Goal: Browse casually: Explore the website without a specific task or goal

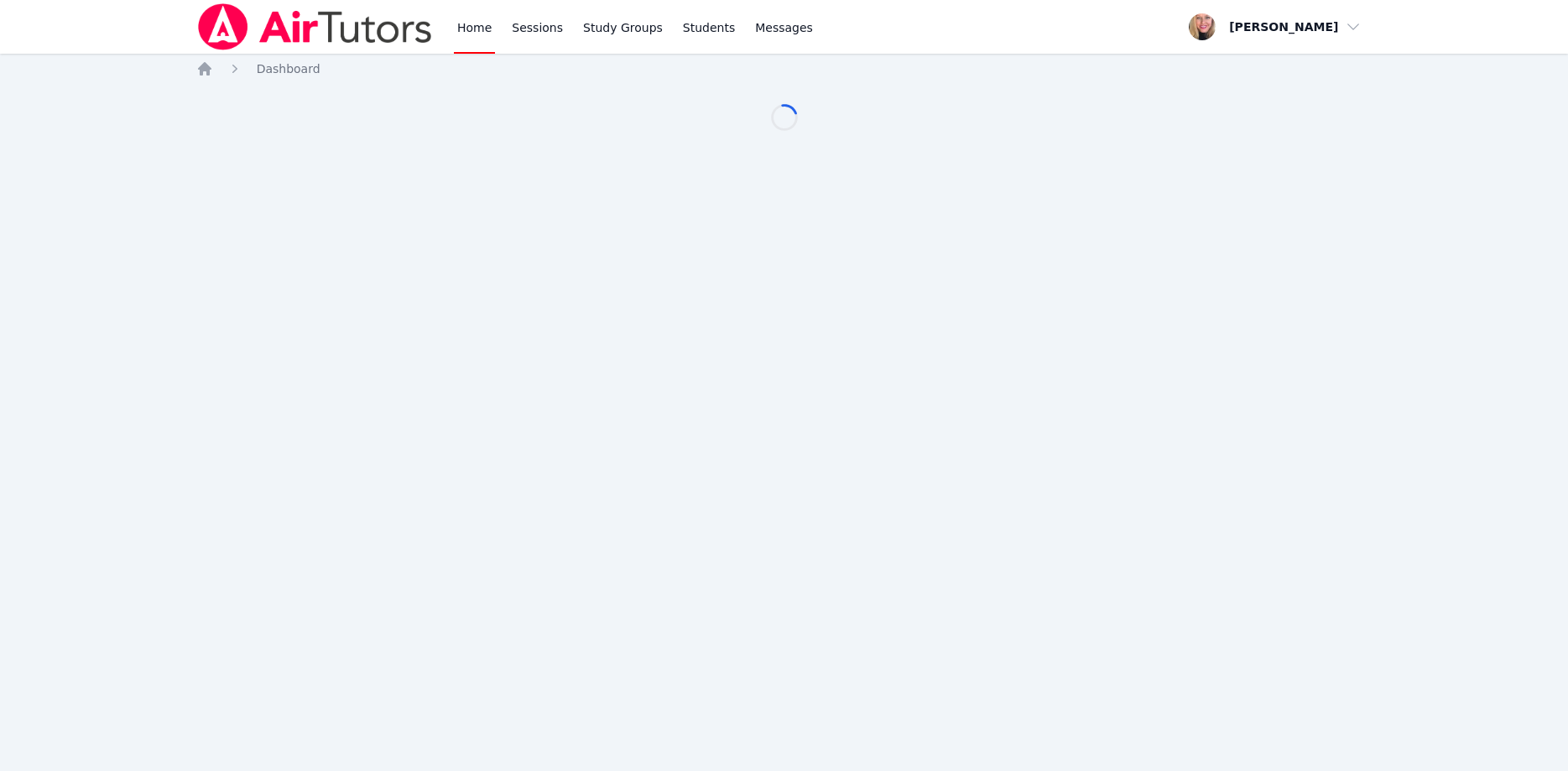
scroll to position [85, 0]
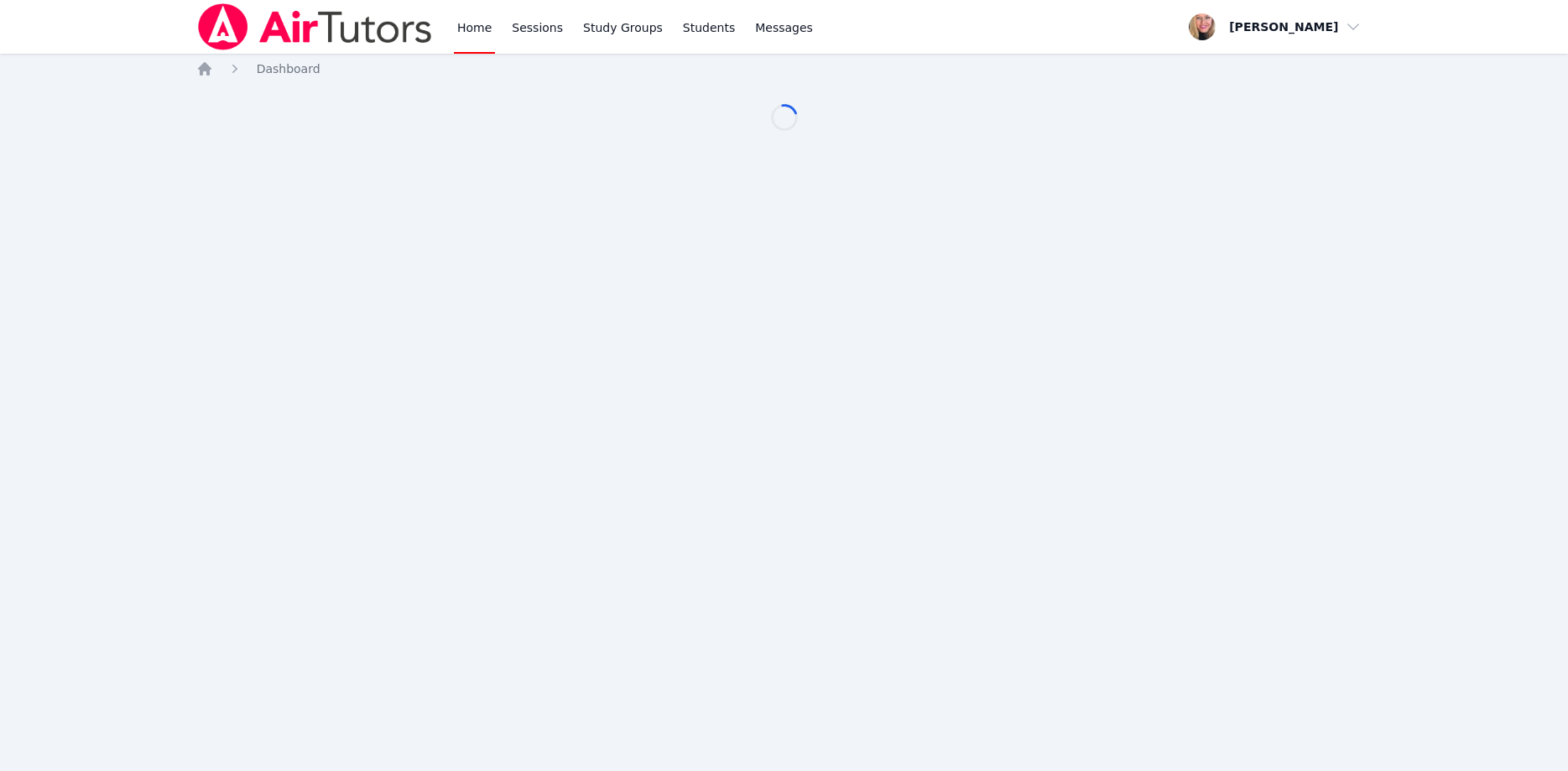
scroll to position [85, 0]
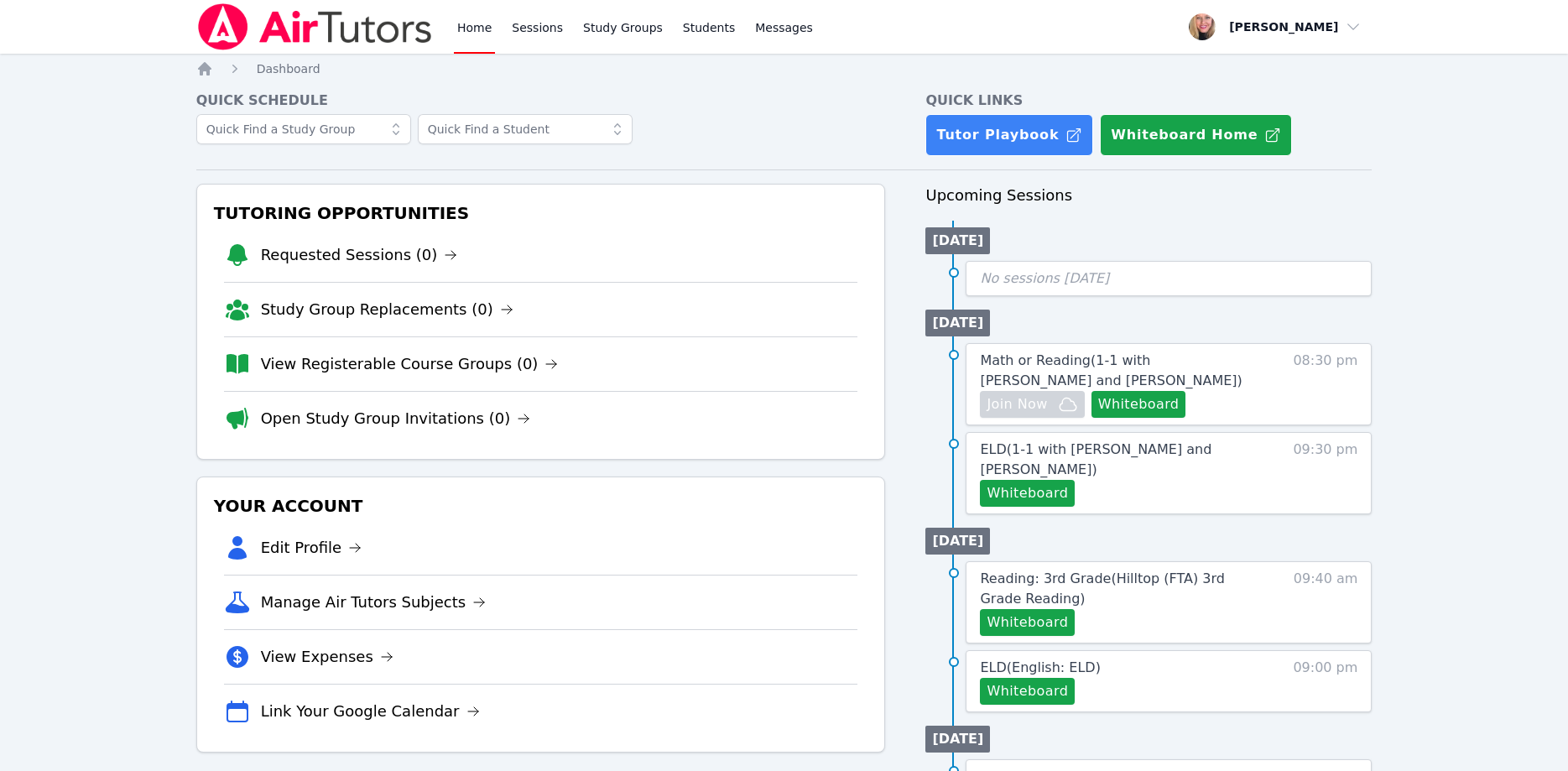
scroll to position [85, 0]
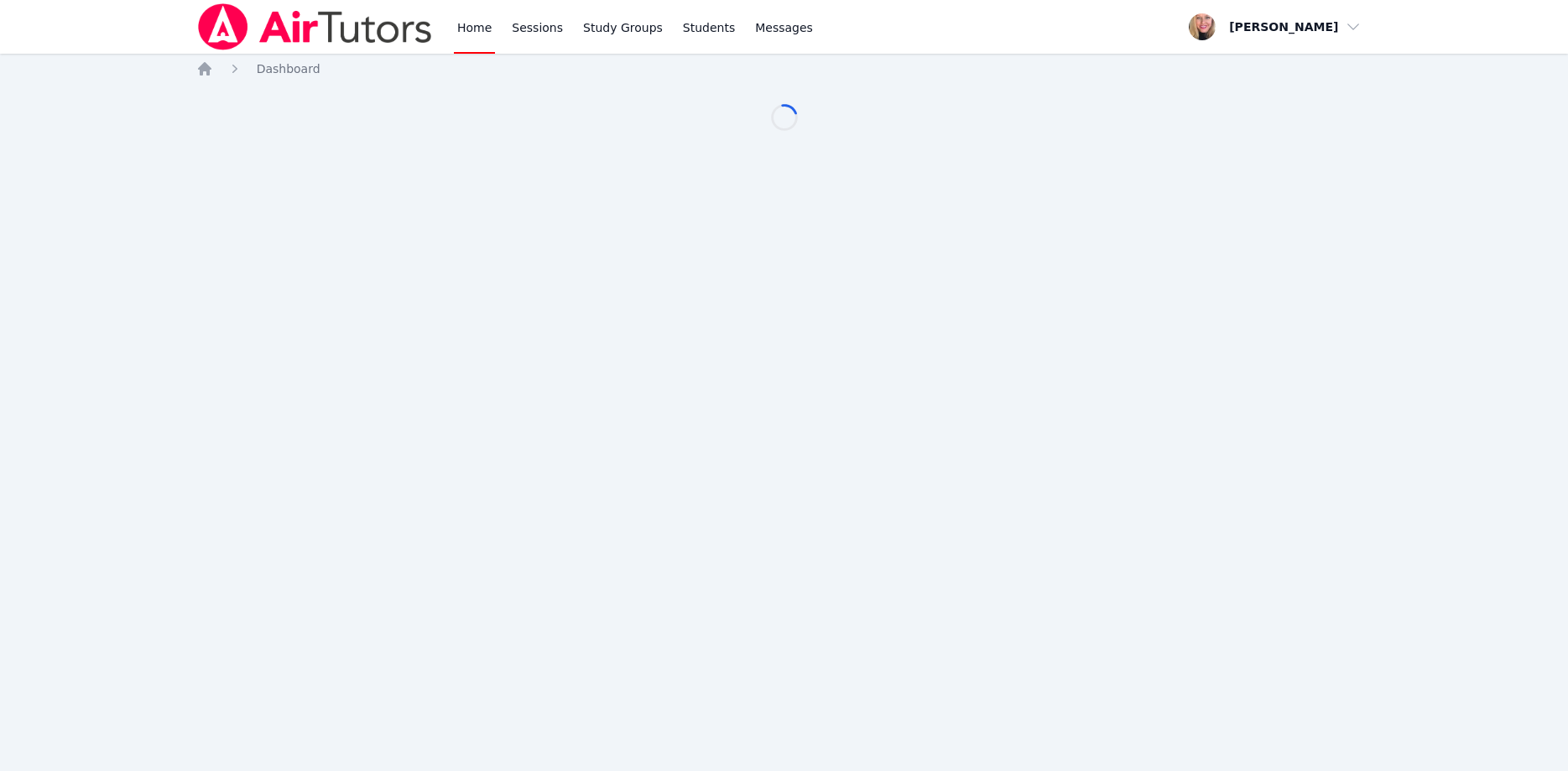
scroll to position [85, 0]
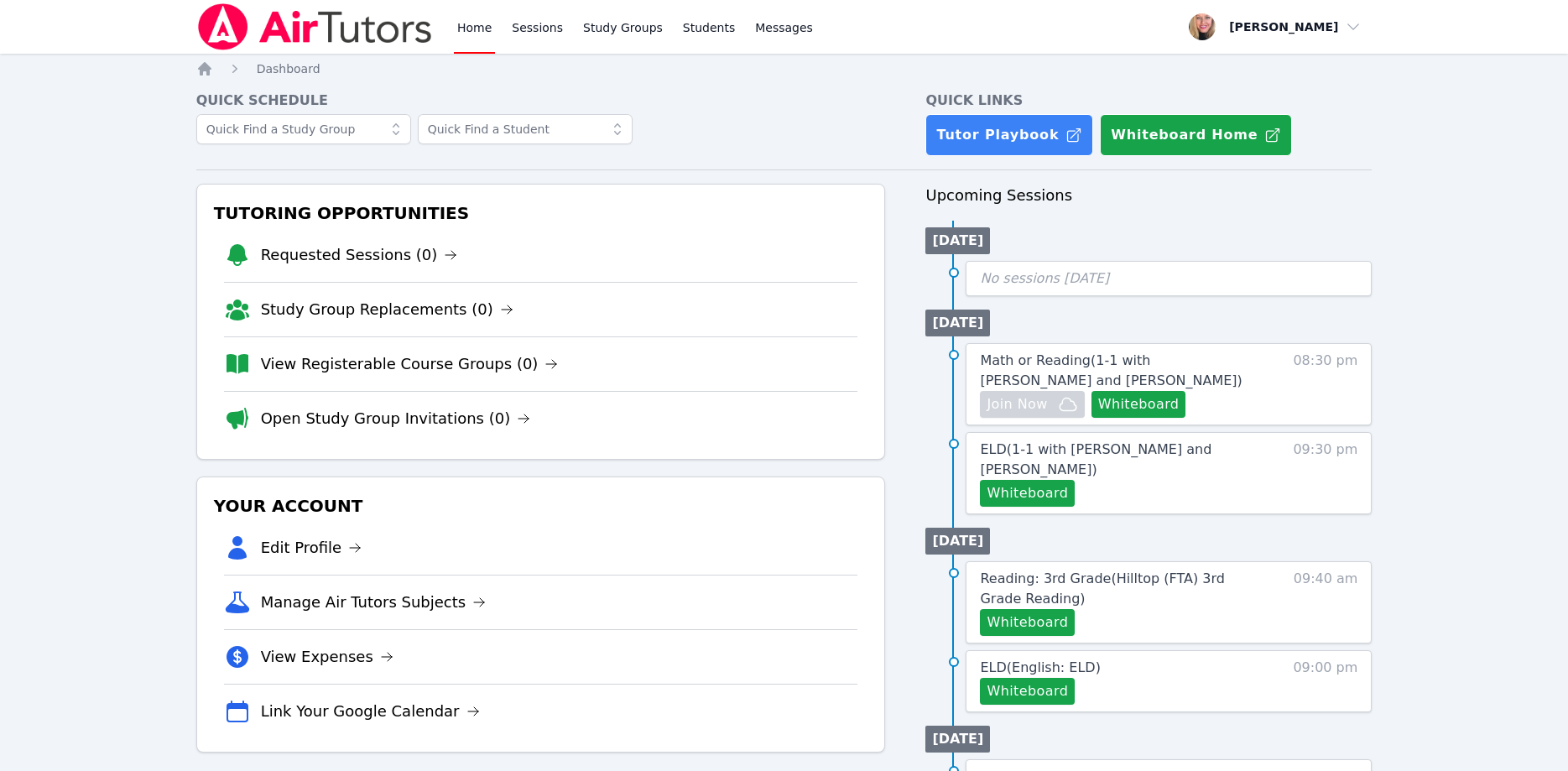
scroll to position [85, 0]
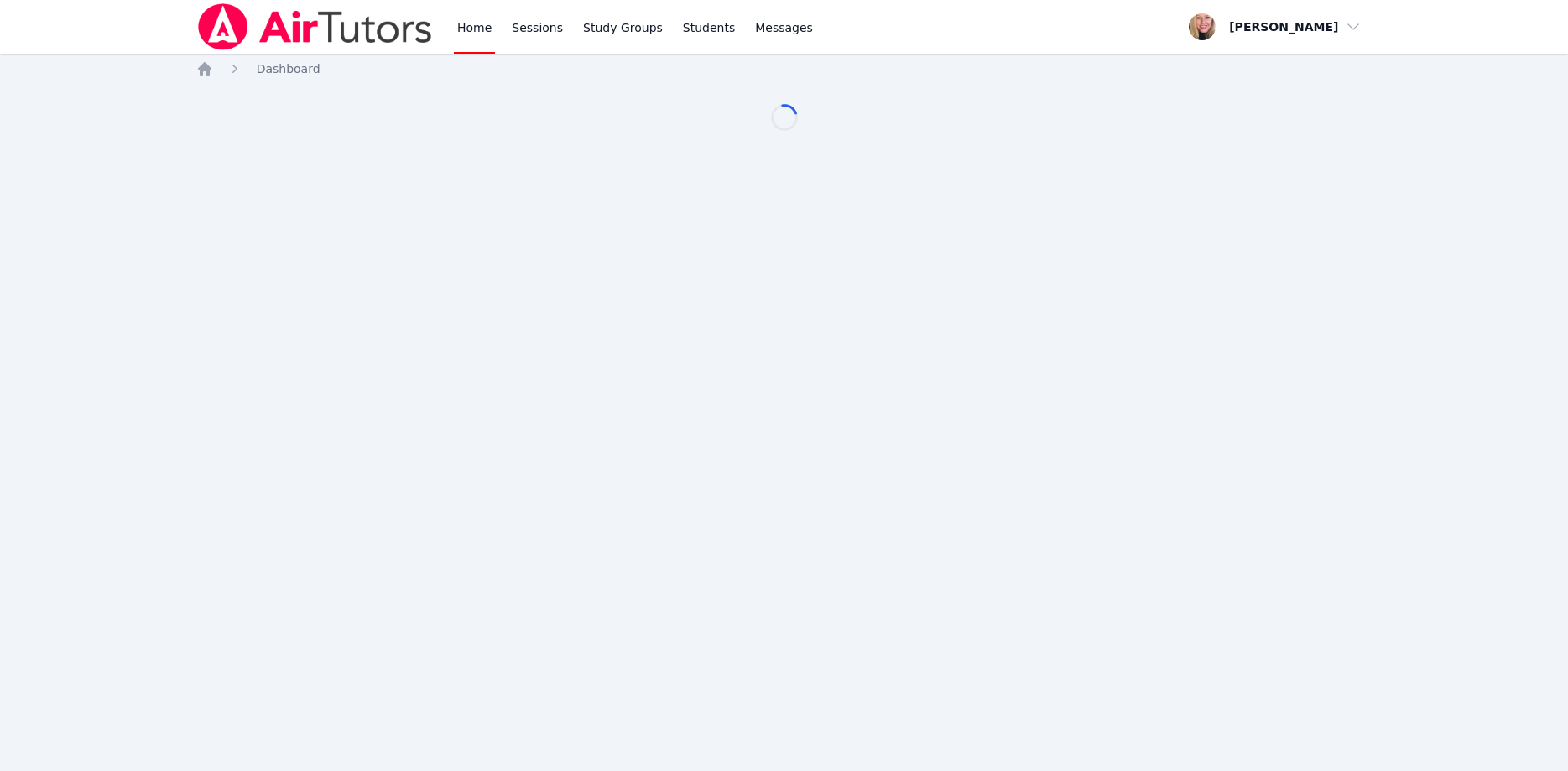
scroll to position [85, 0]
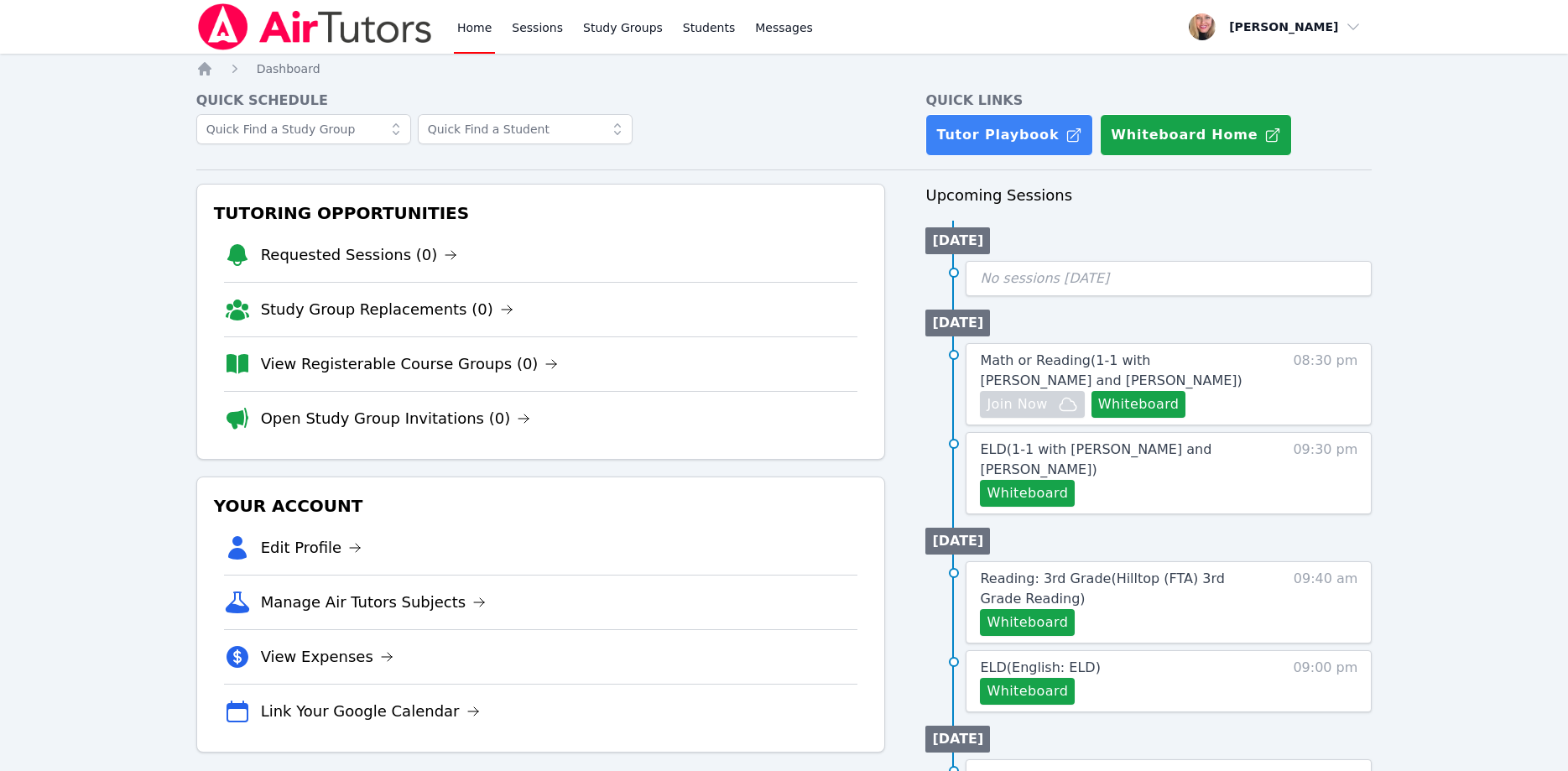
scroll to position [85, 0]
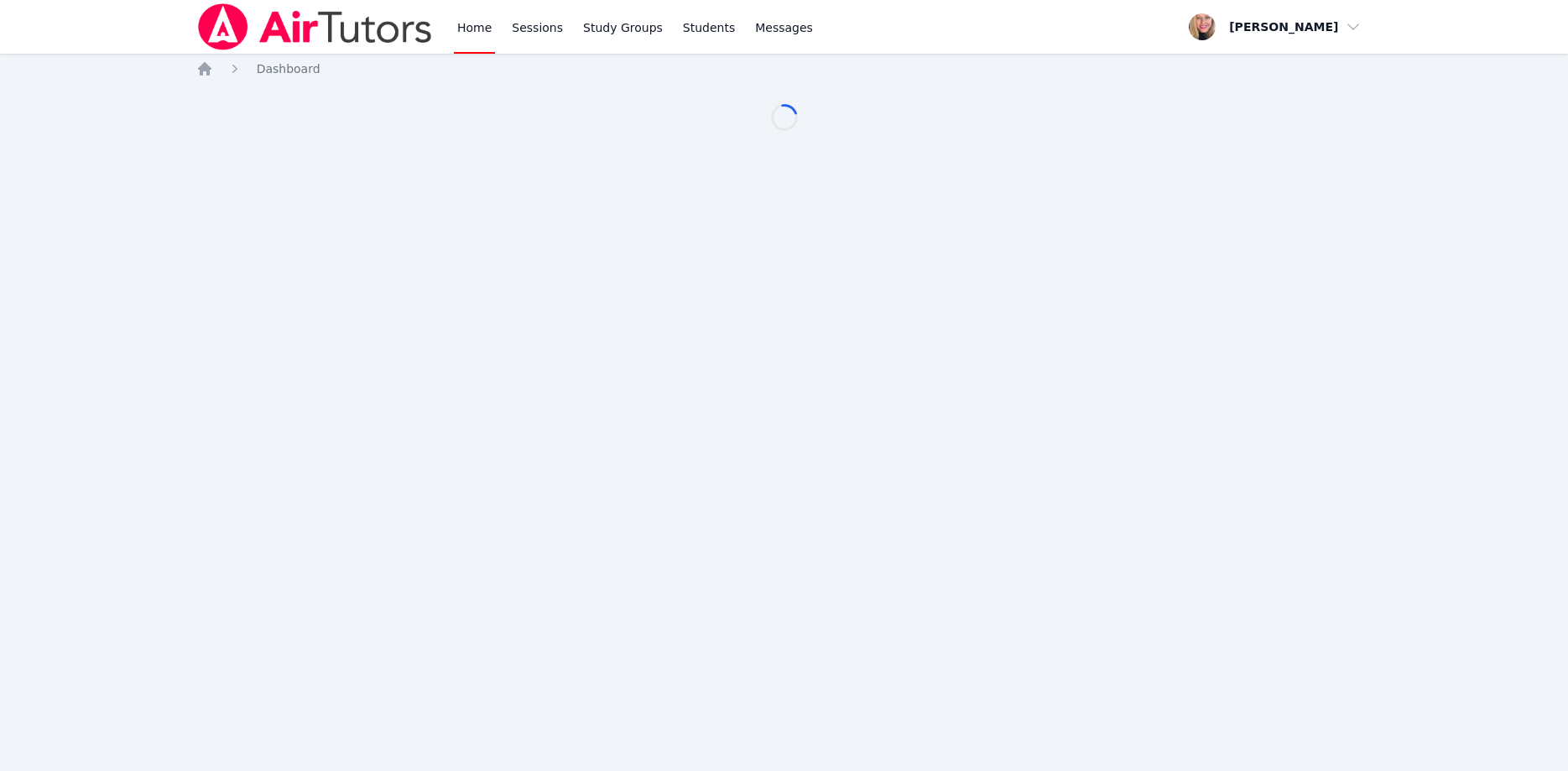
scroll to position [85, 0]
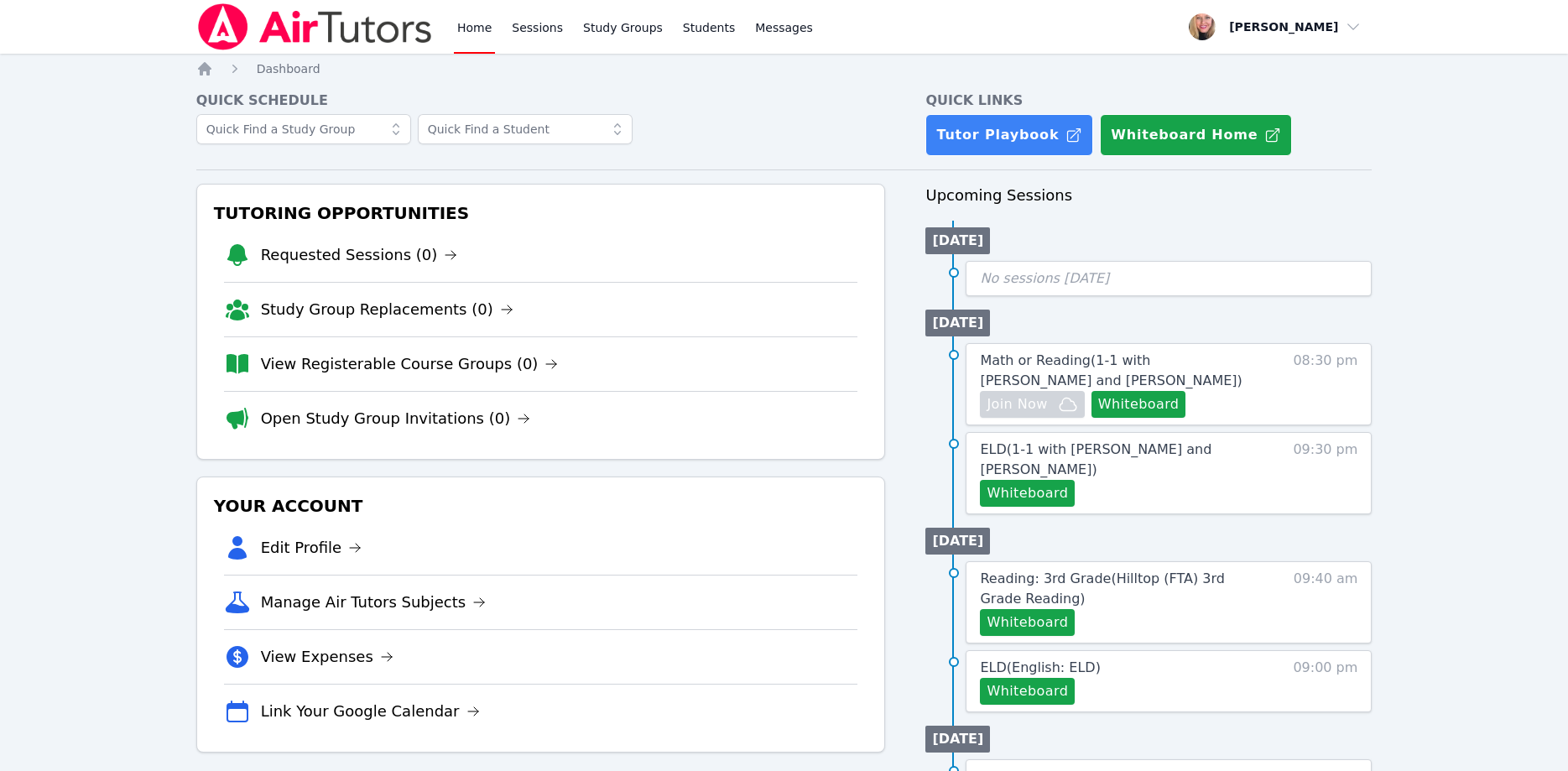
scroll to position [85, 0]
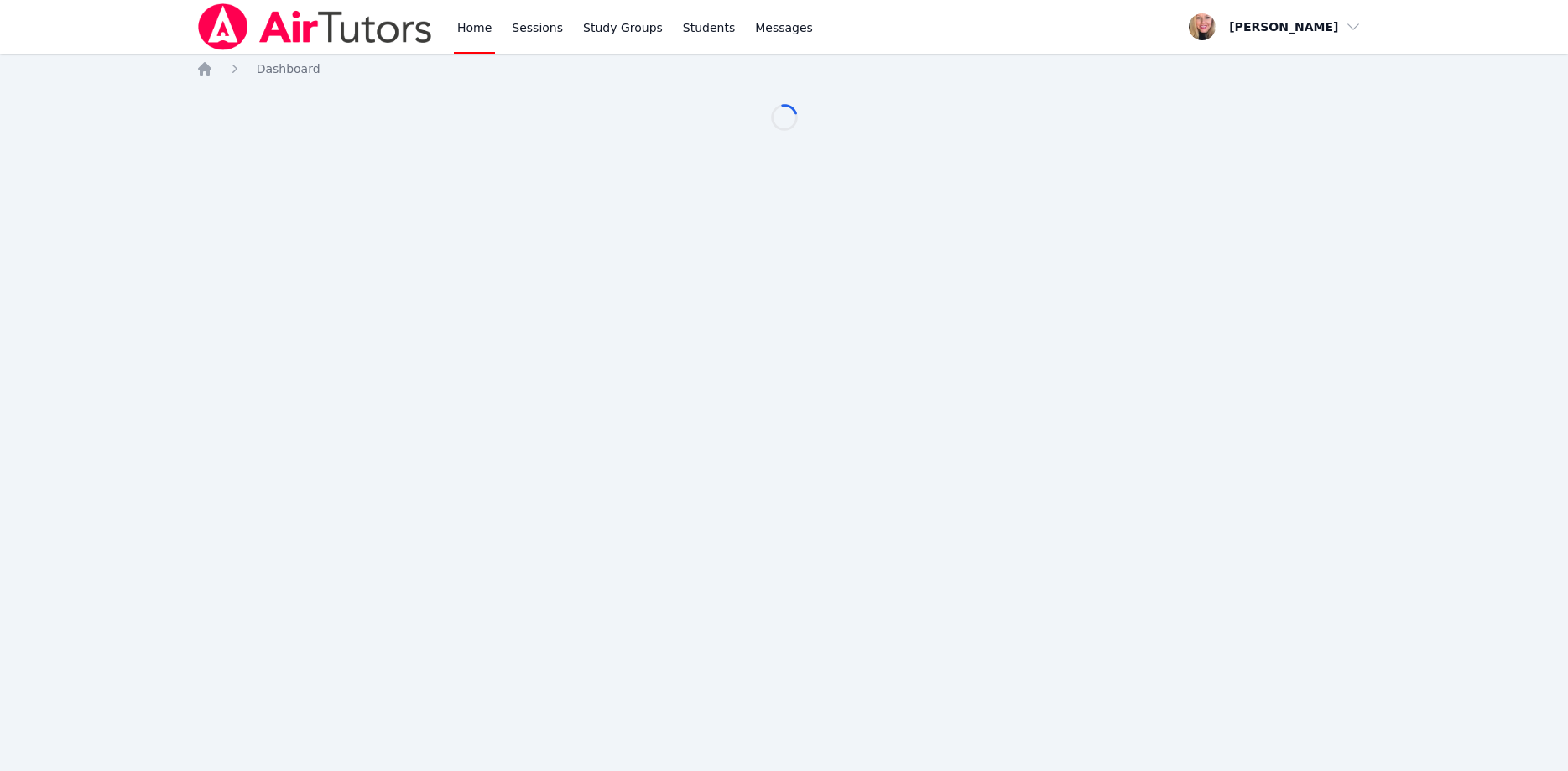
scroll to position [85, 0]
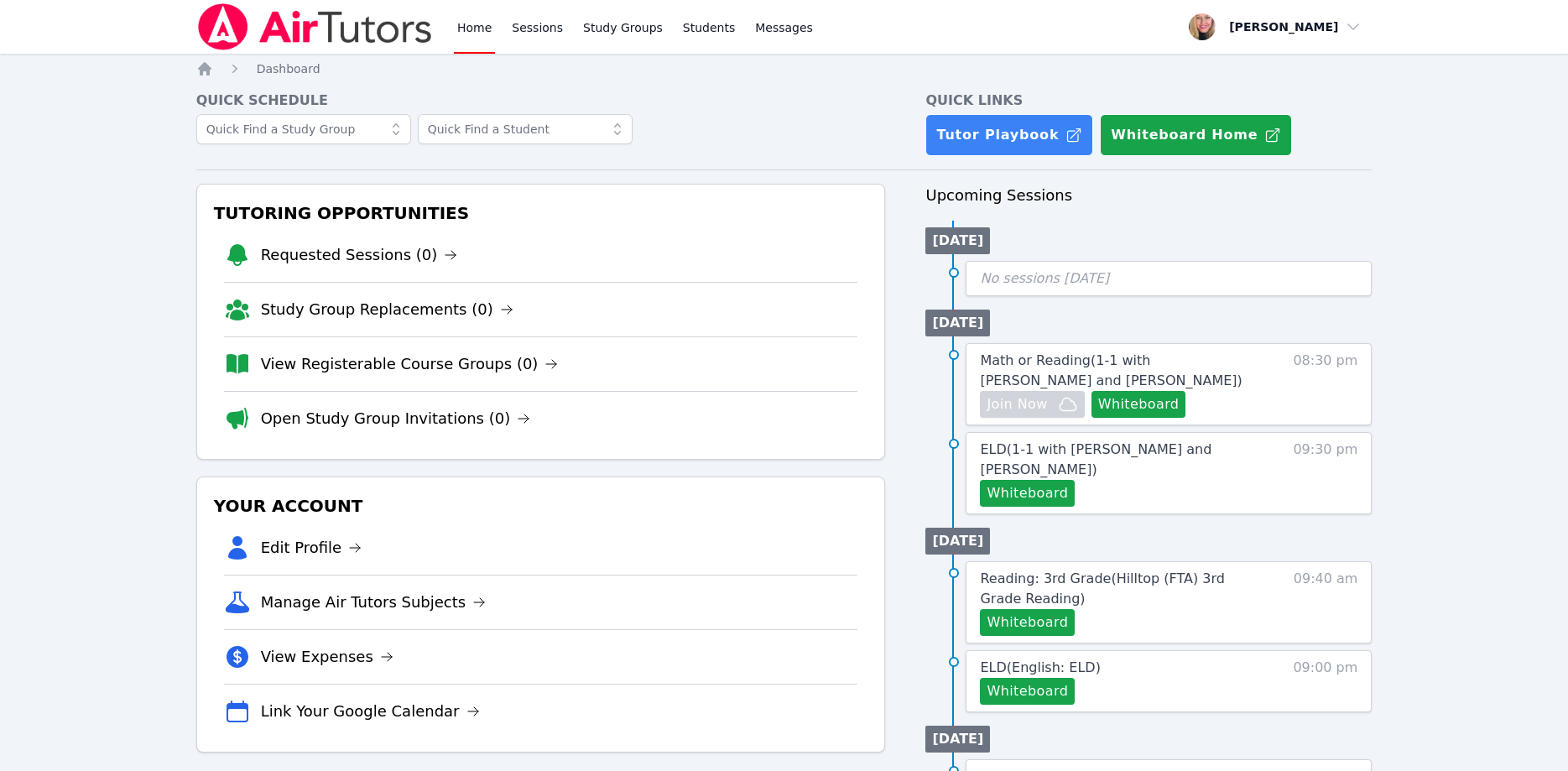
scroll to position [85, 0]
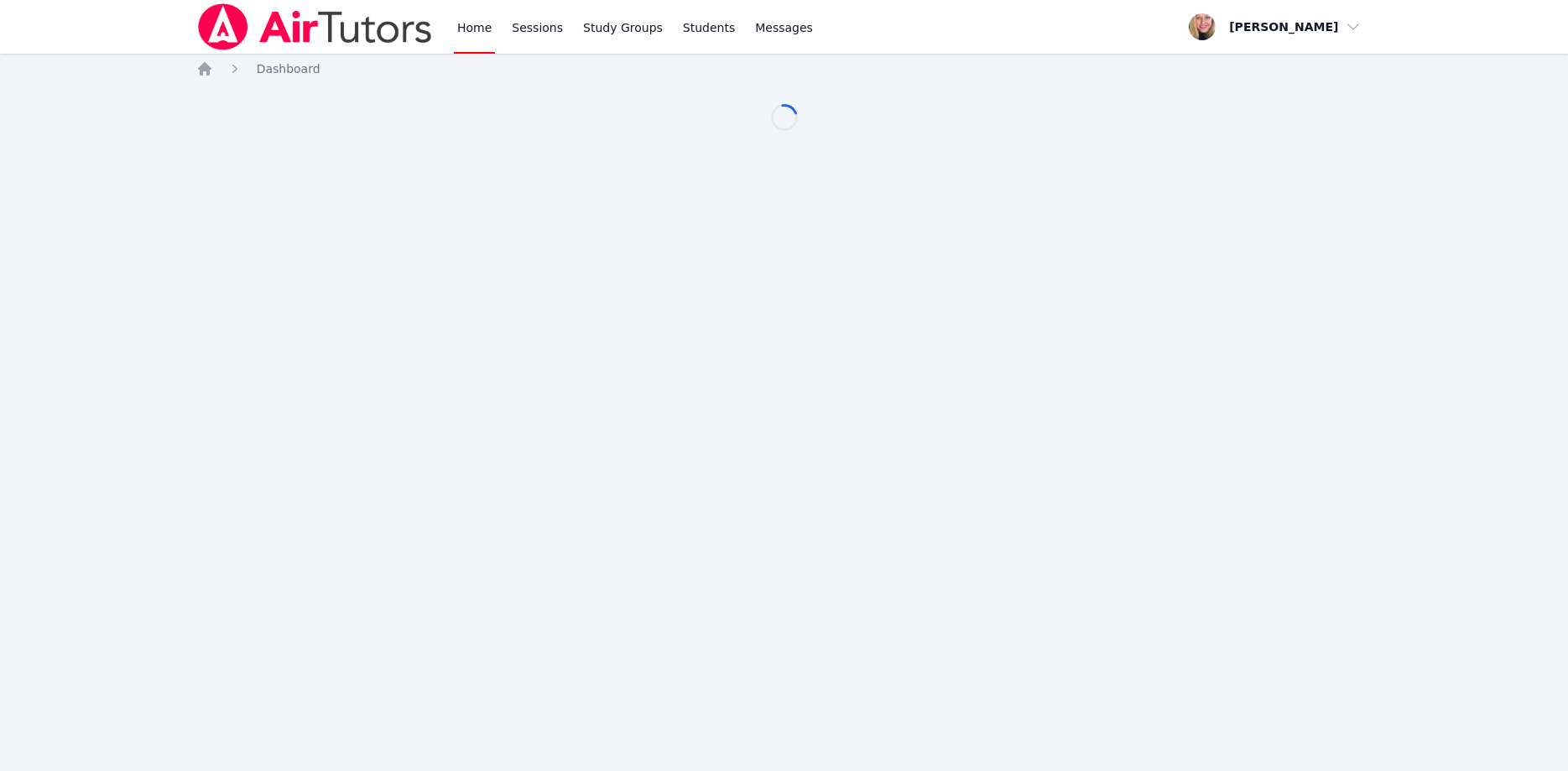
scroll to position [85, 0]
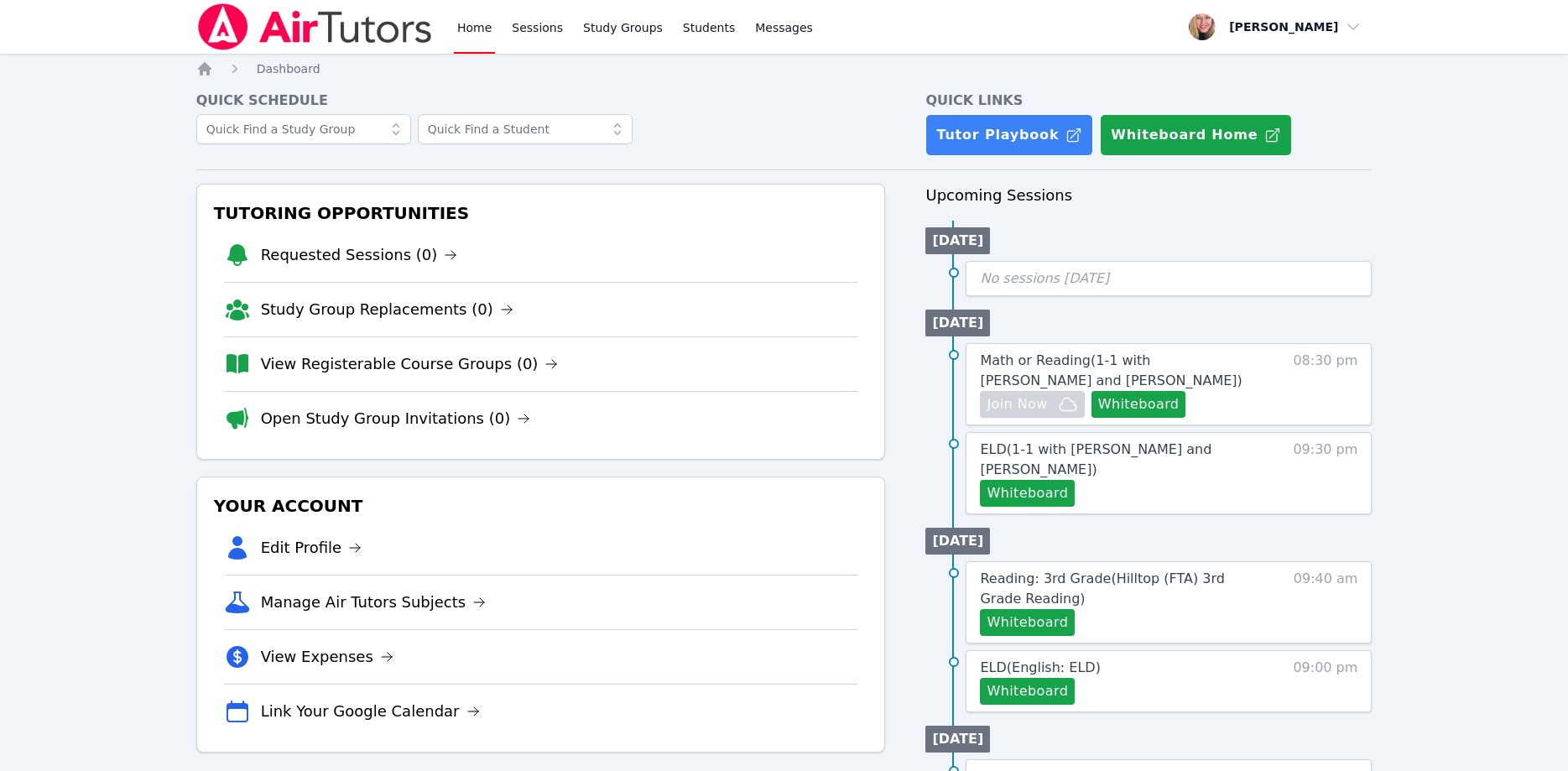
scroll to position [85, 0]
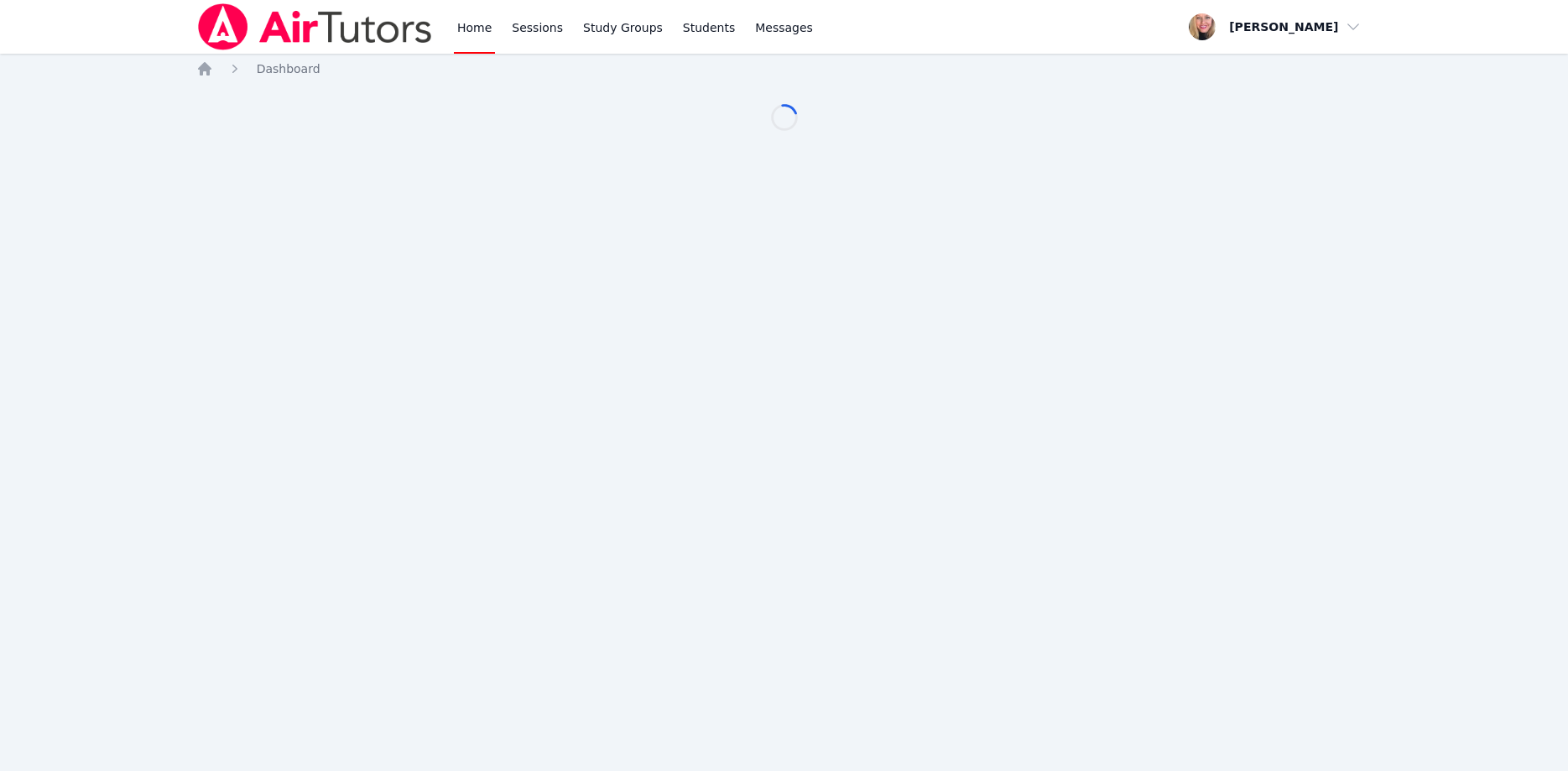
scroll to position [85, 0]
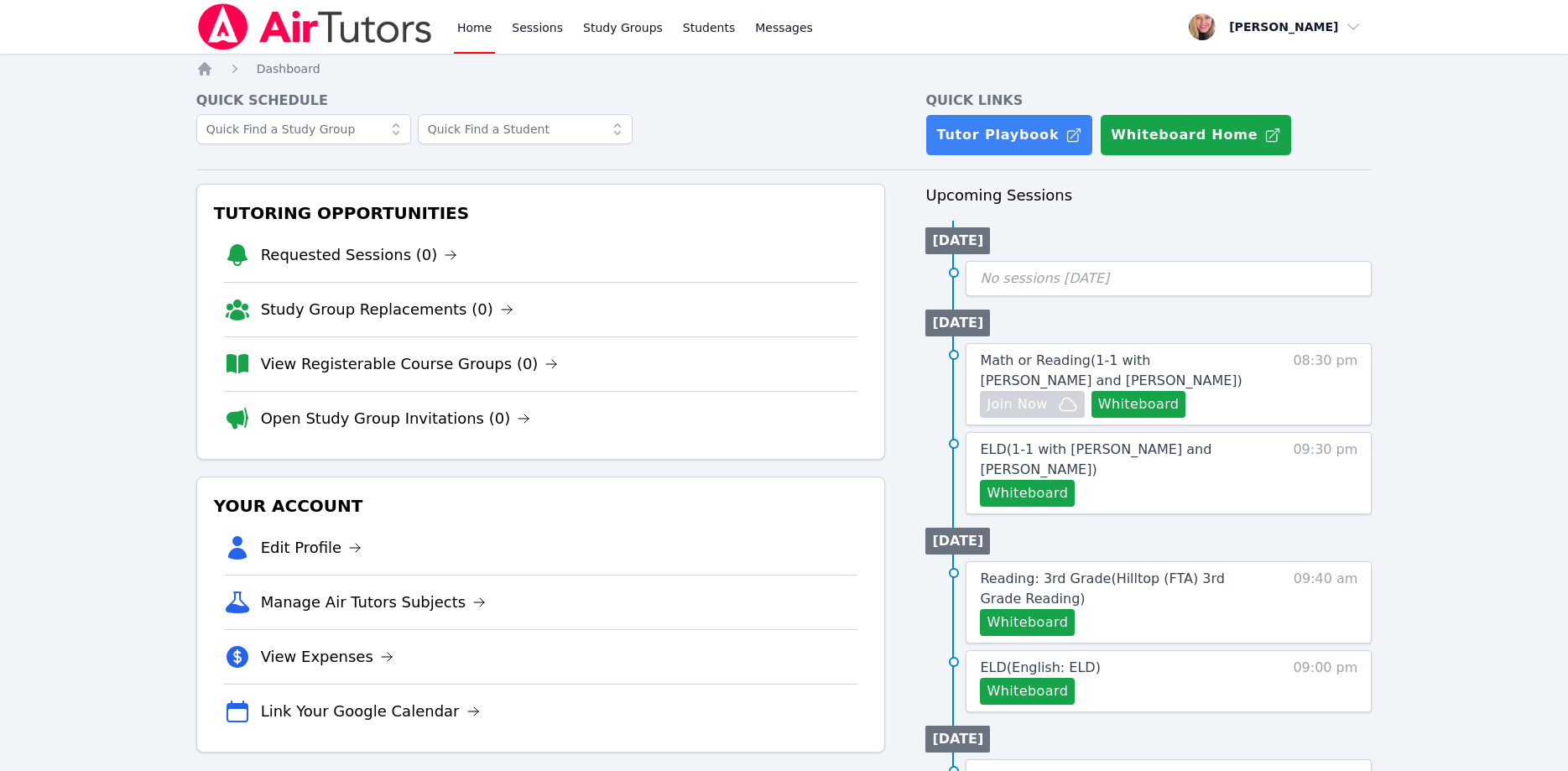
scroll to position [85, 0]
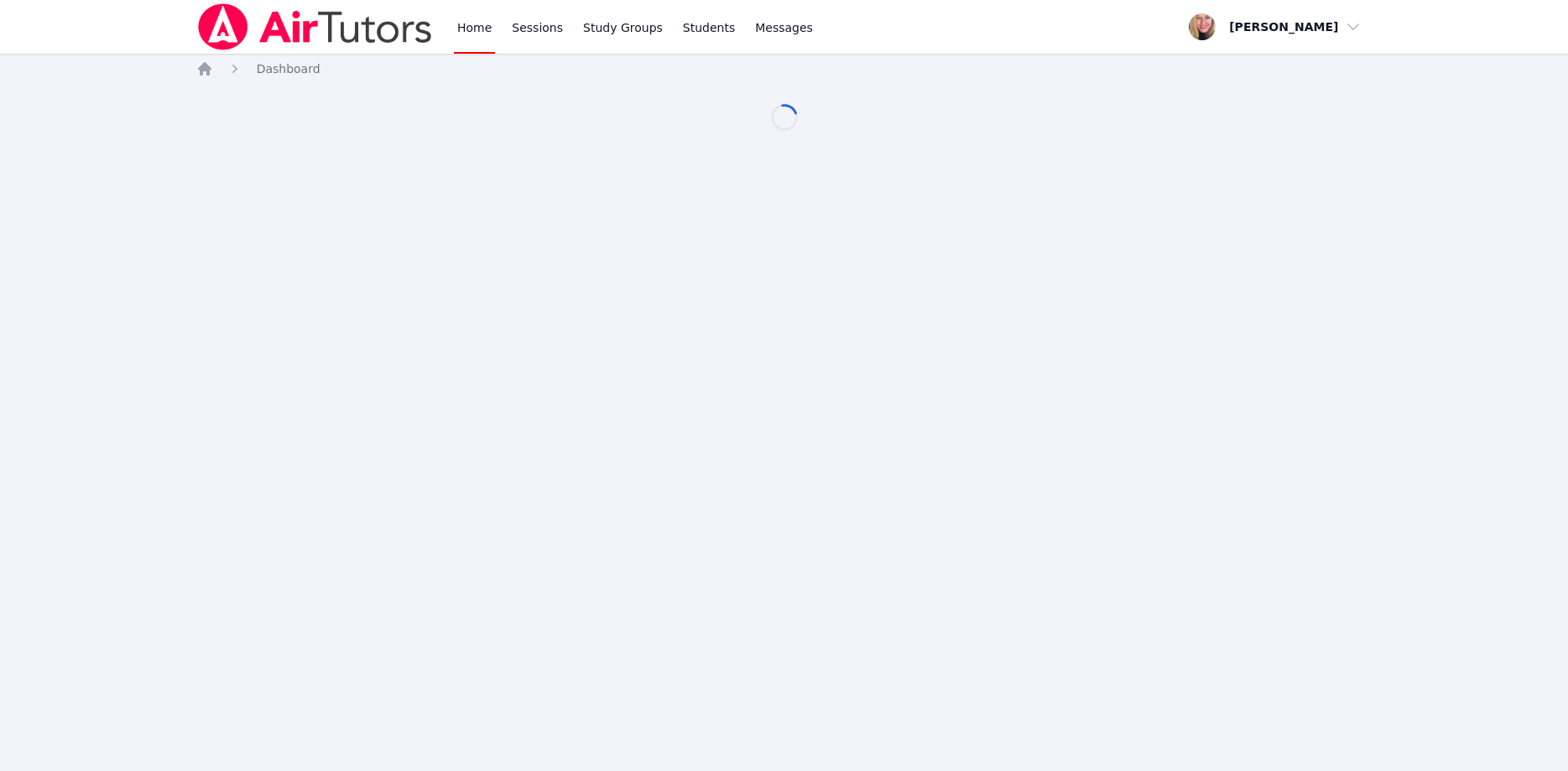
scroll to position [85, 0]
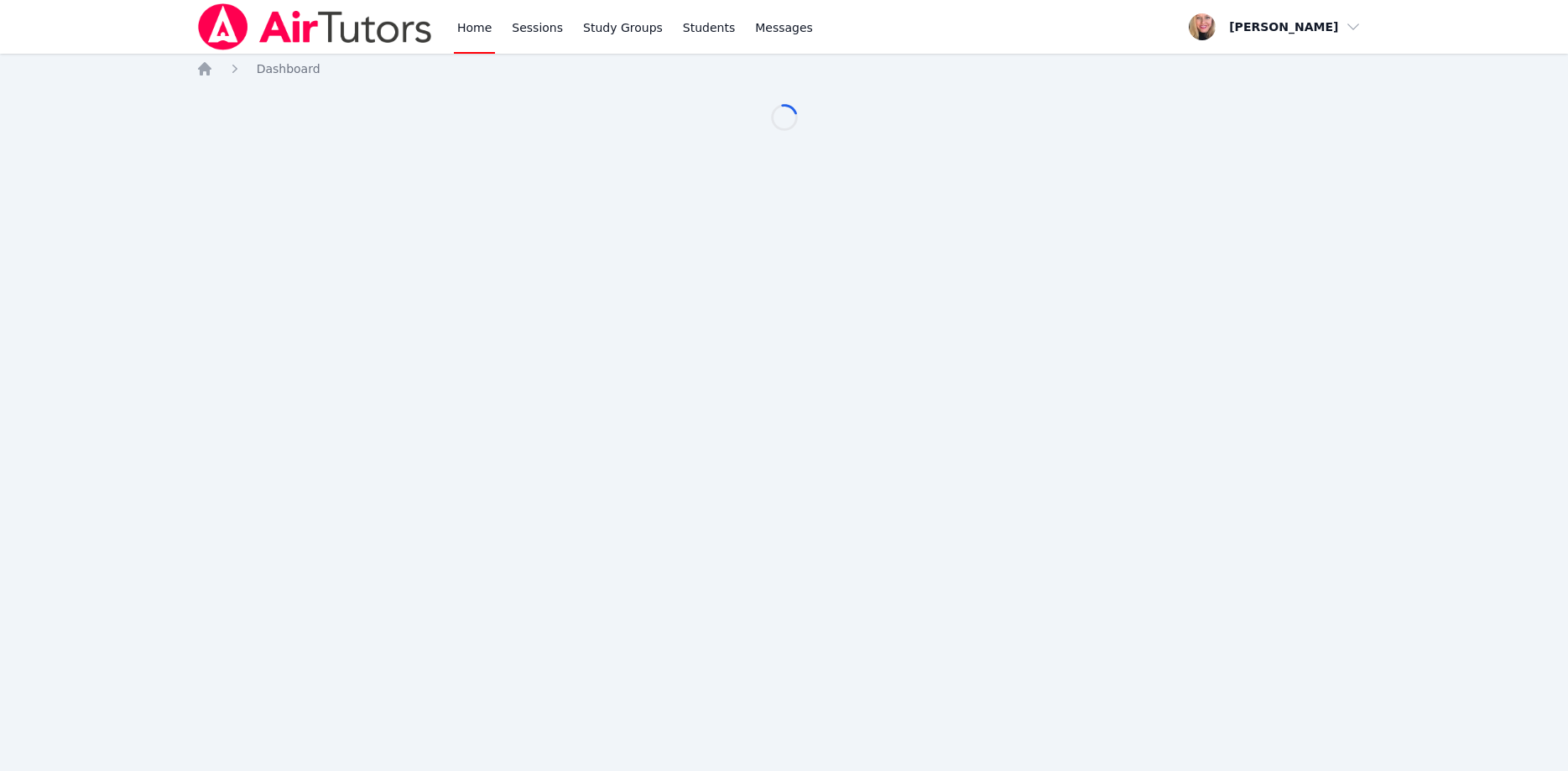
scroll to position [85, 0]
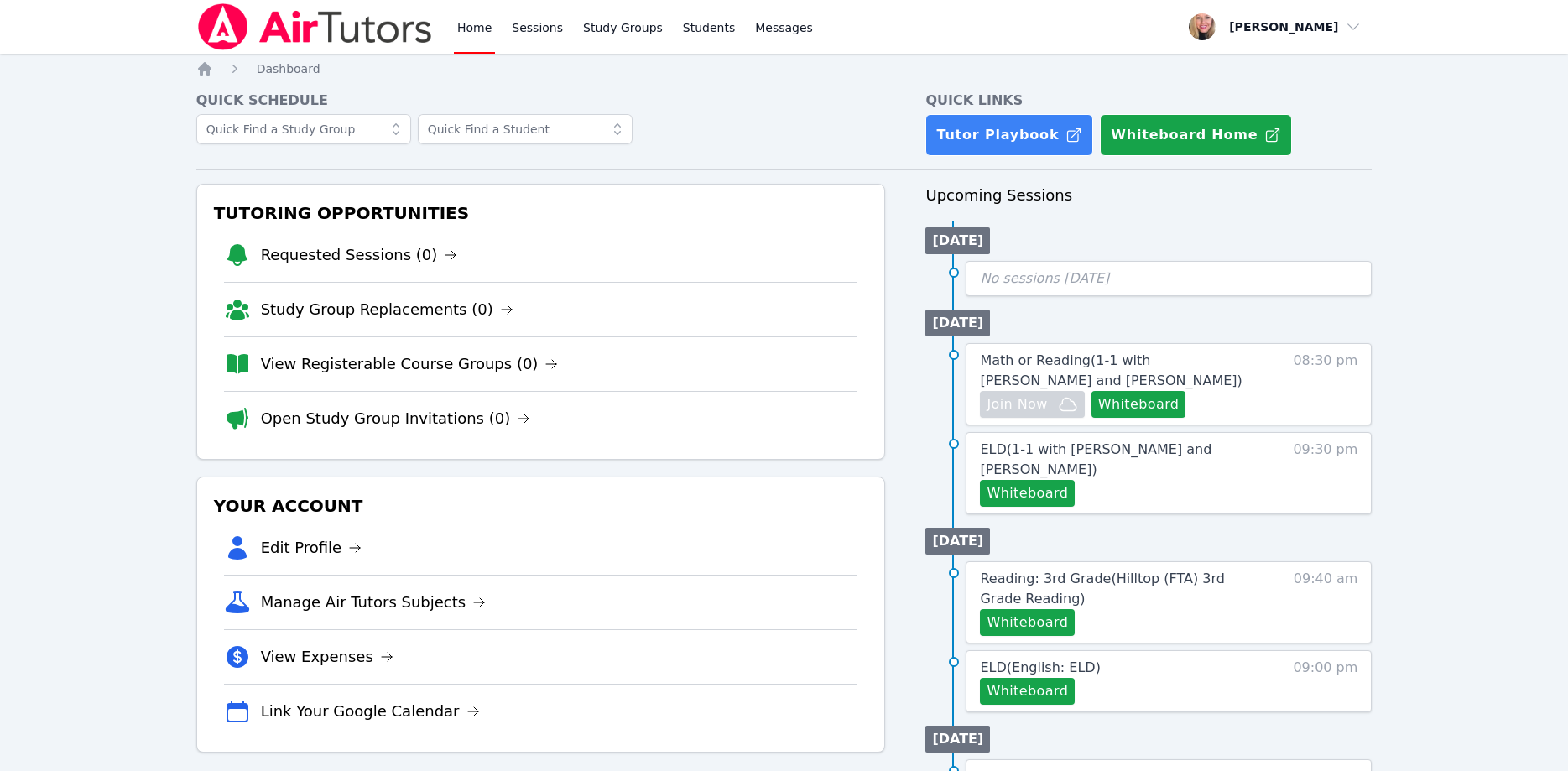
scroll to position [85, 0]
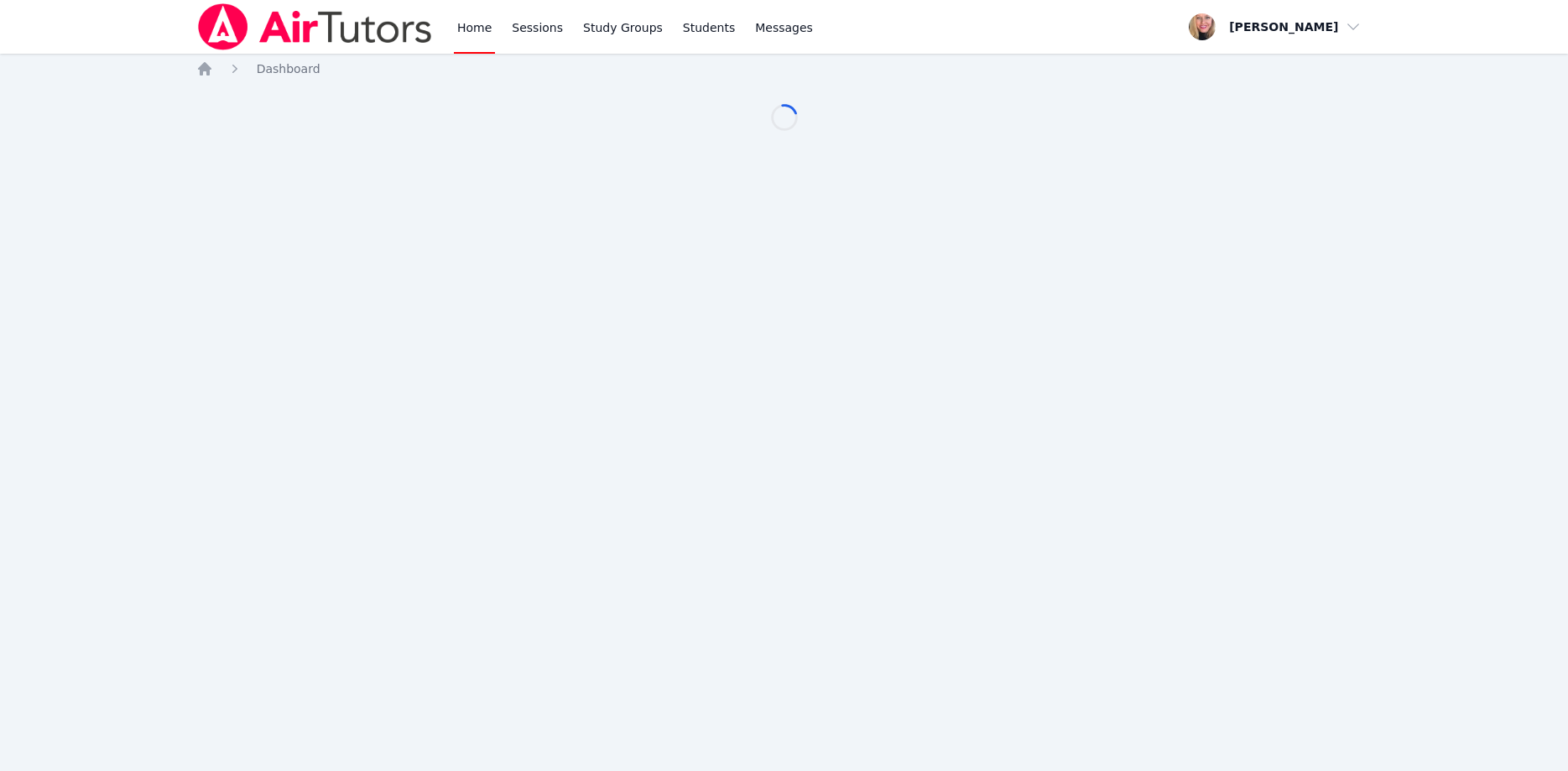
scroll to position [85, 0]
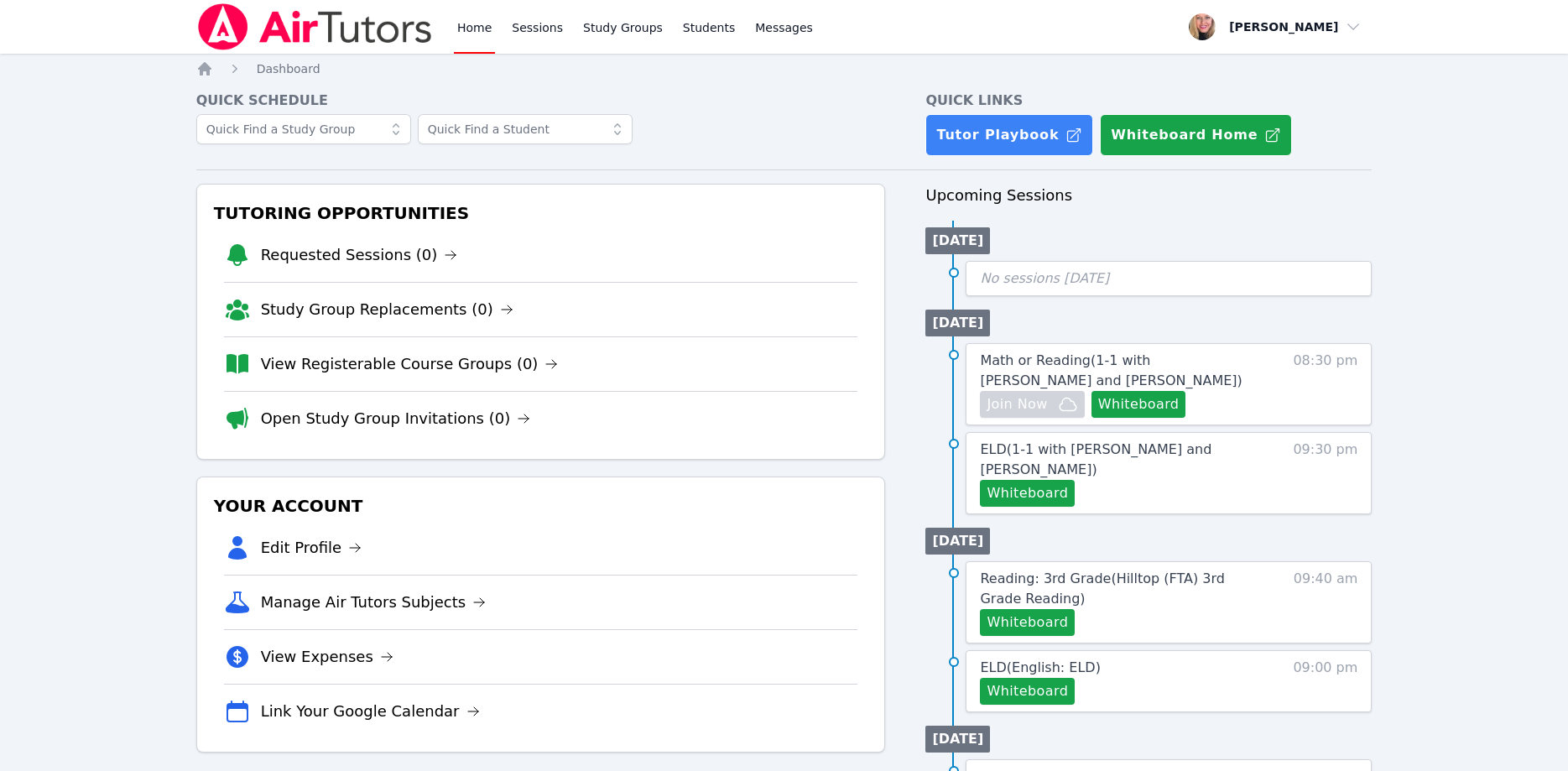
scroll to position [85, 0]
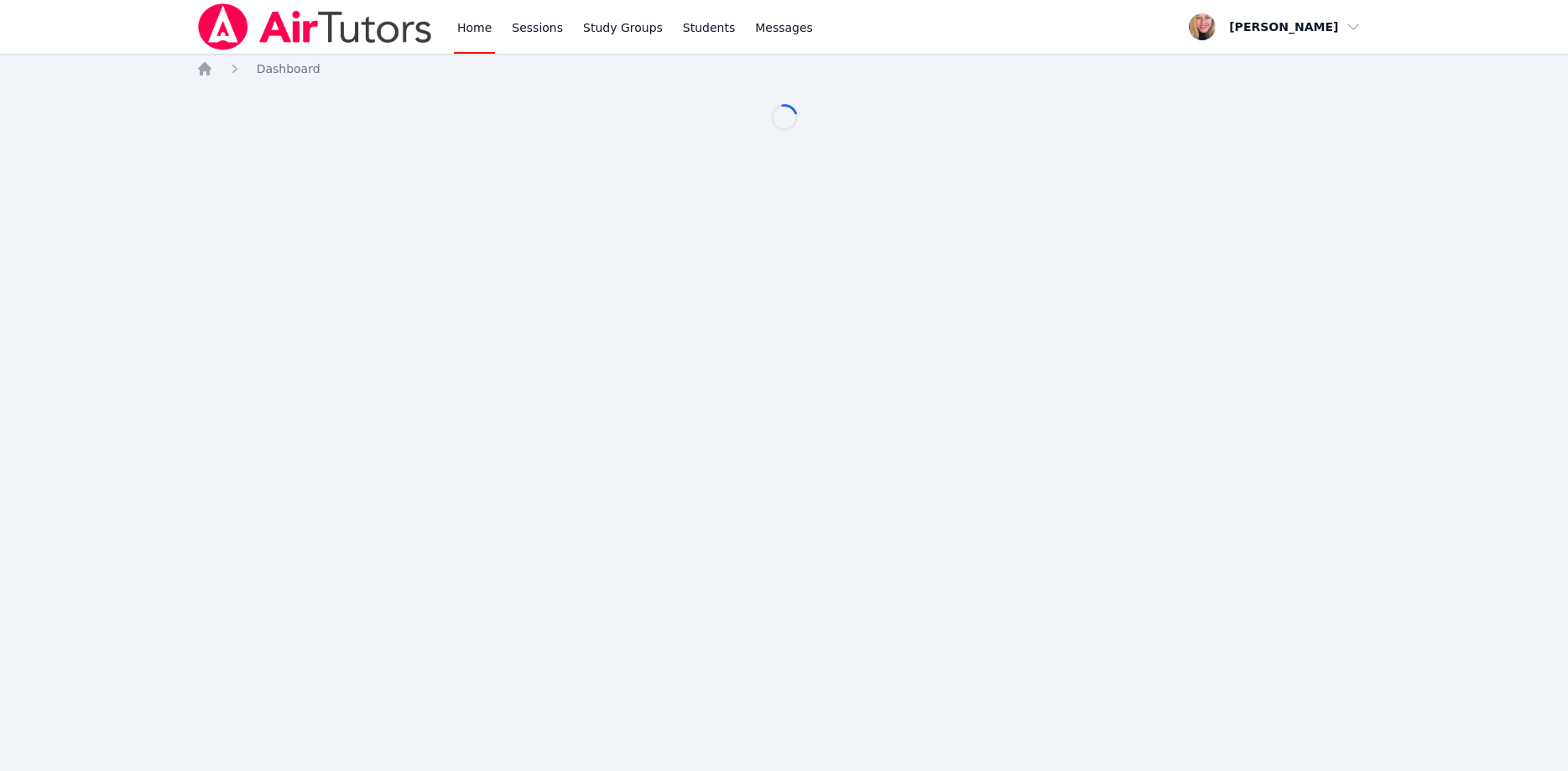
scroll to position [85, 0]
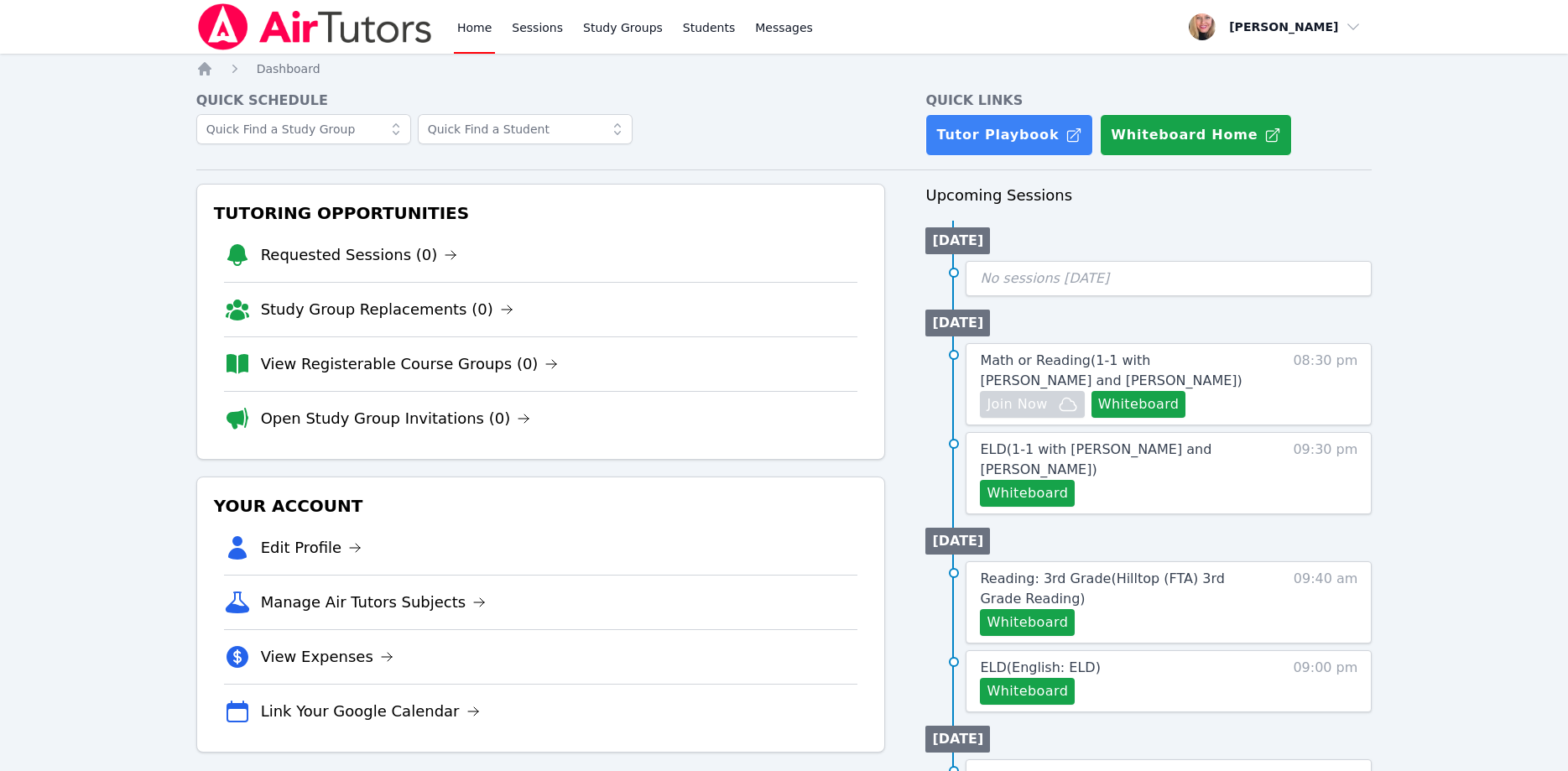
scroll to position [85, 0]
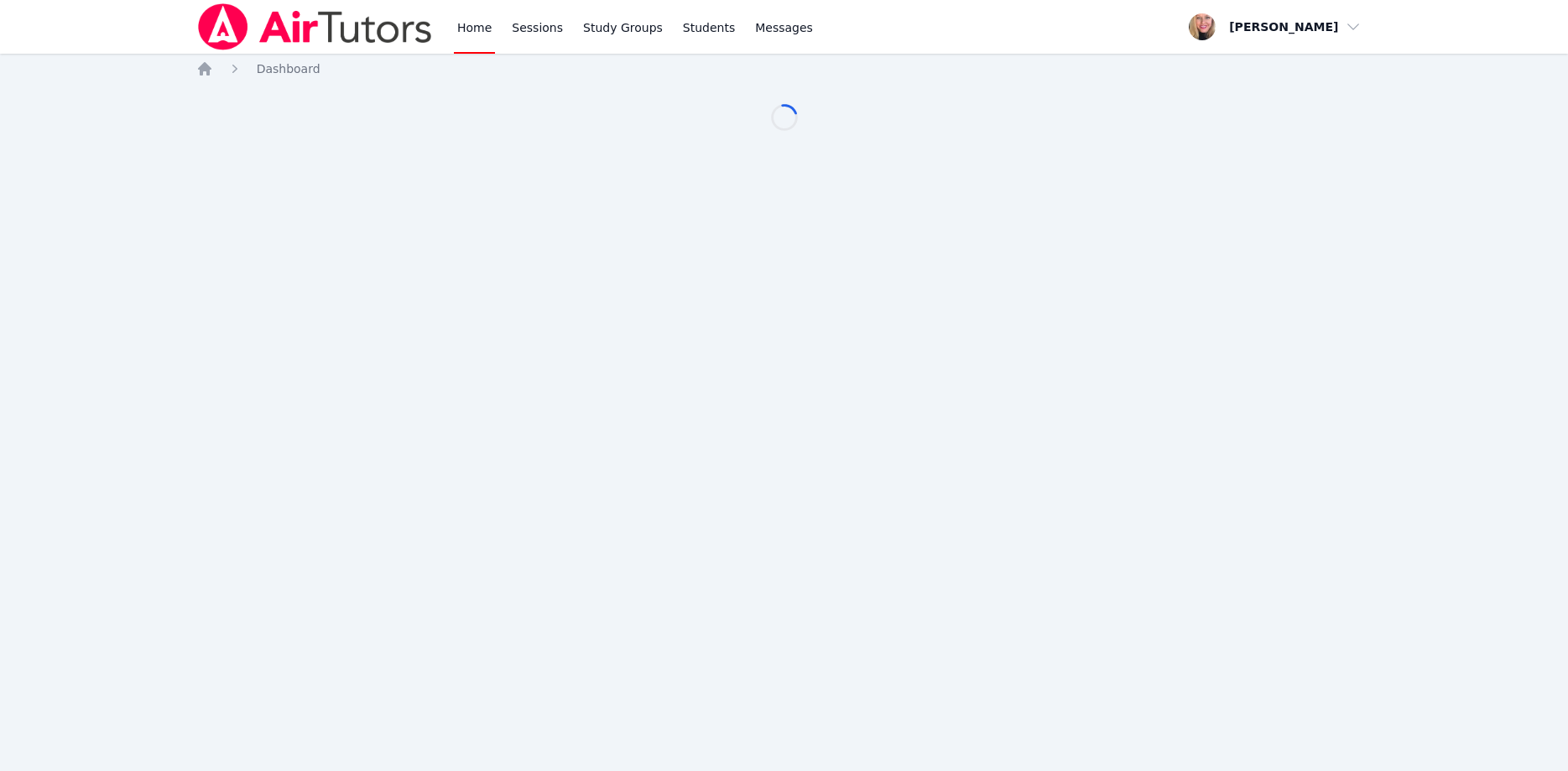
scroll to position [85, 0]
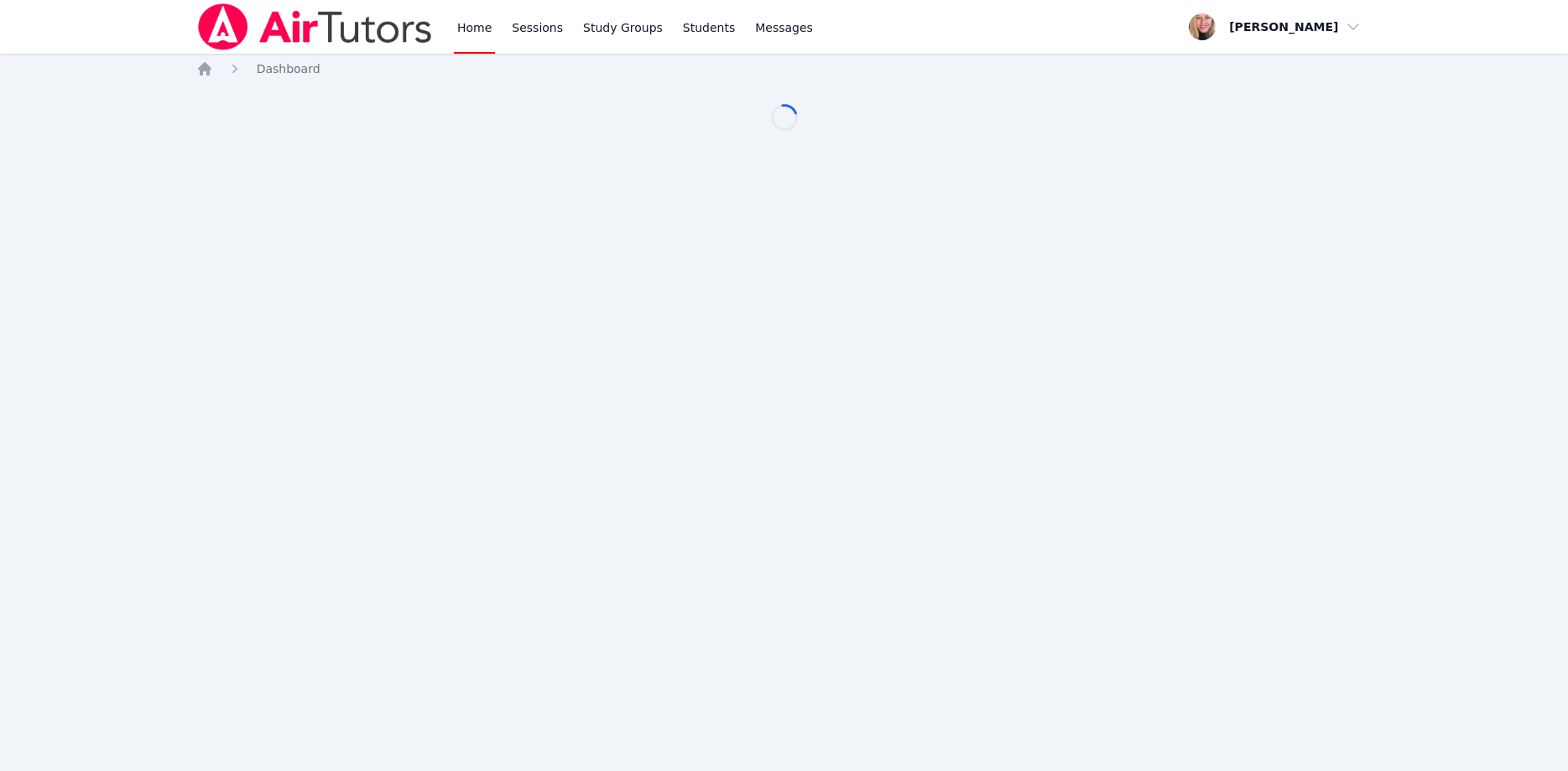
scroll to position [85, 0]
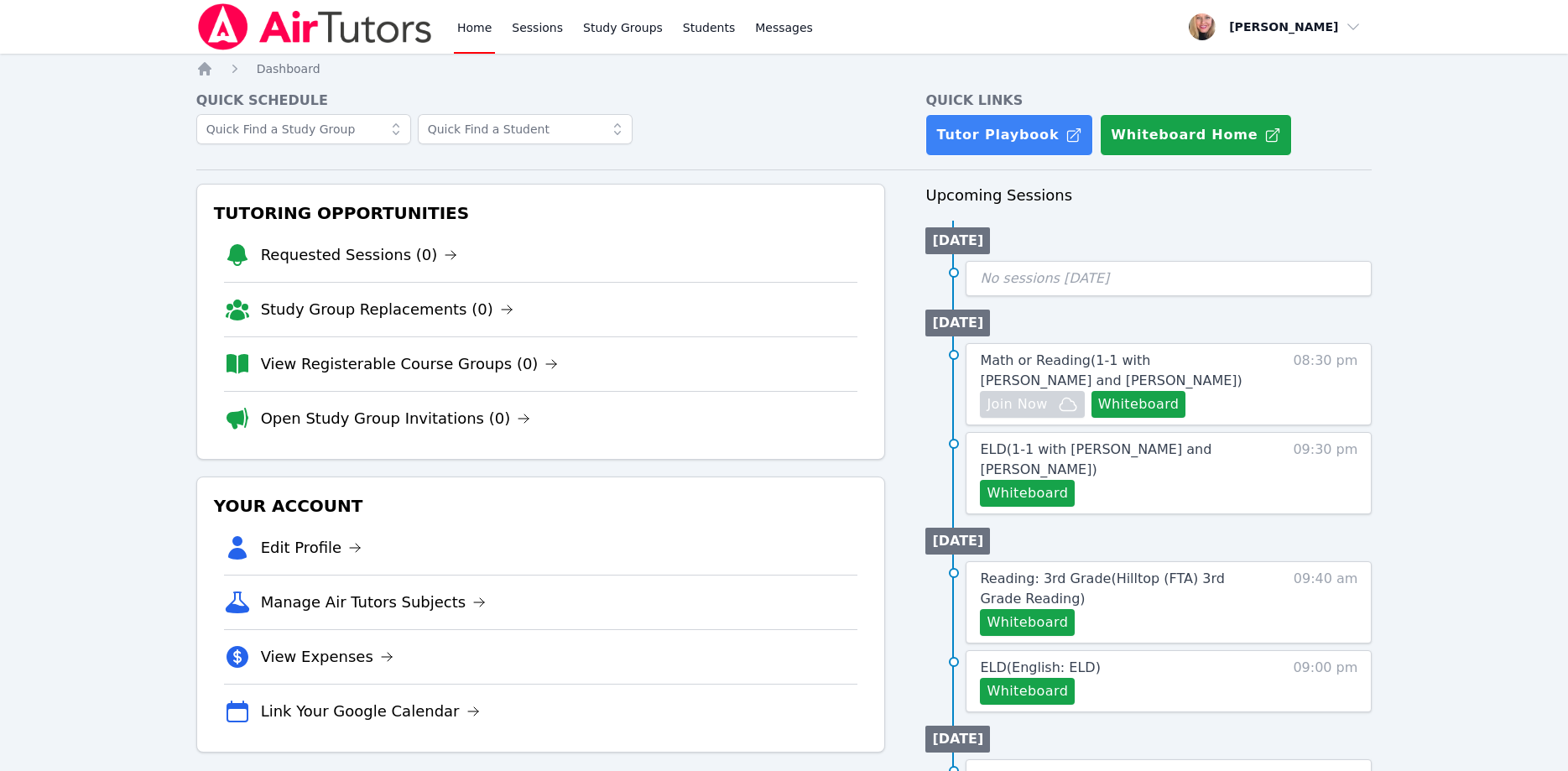
scroll to position [85, 0]
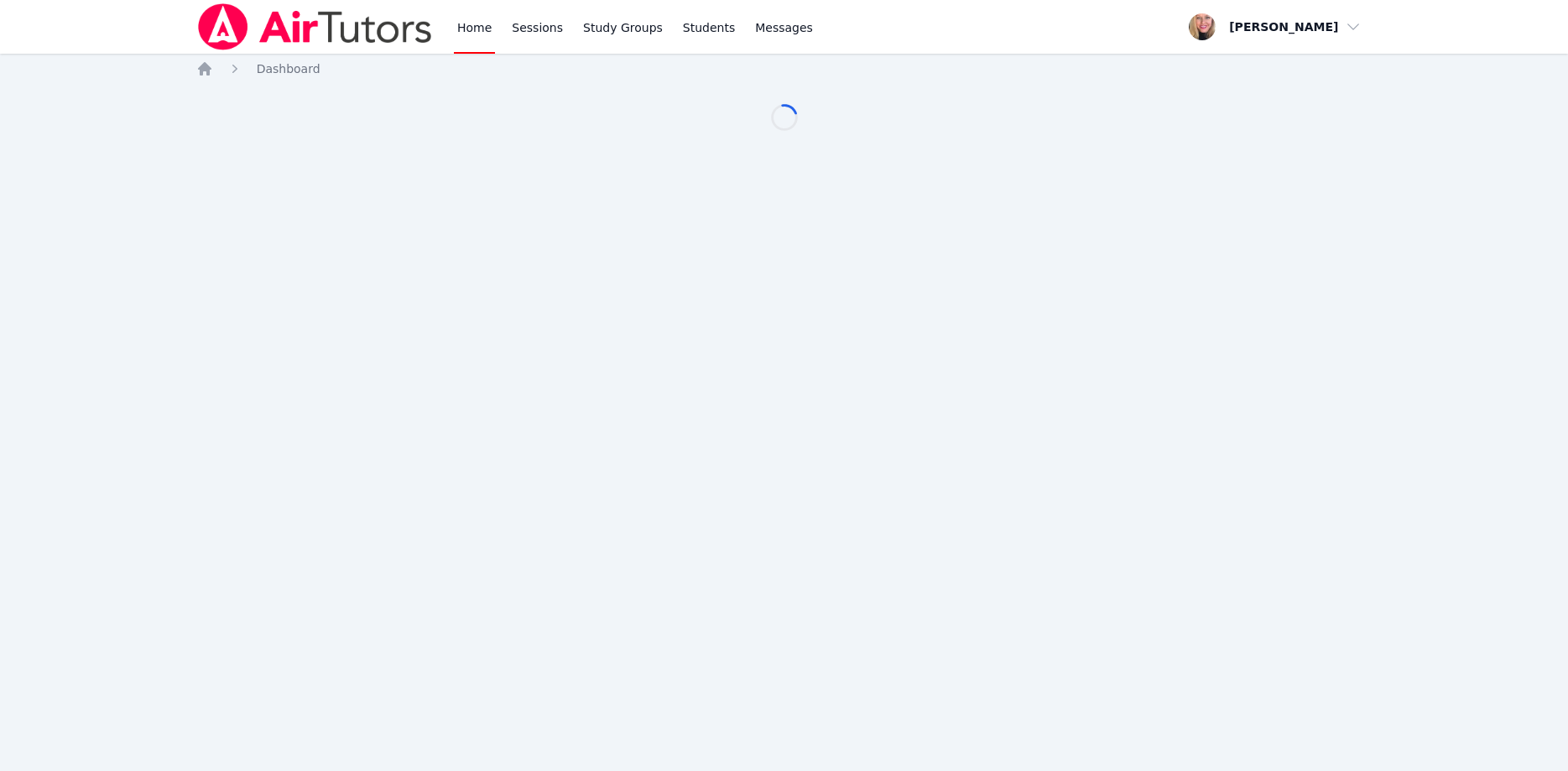
scroll to position [85, 0]
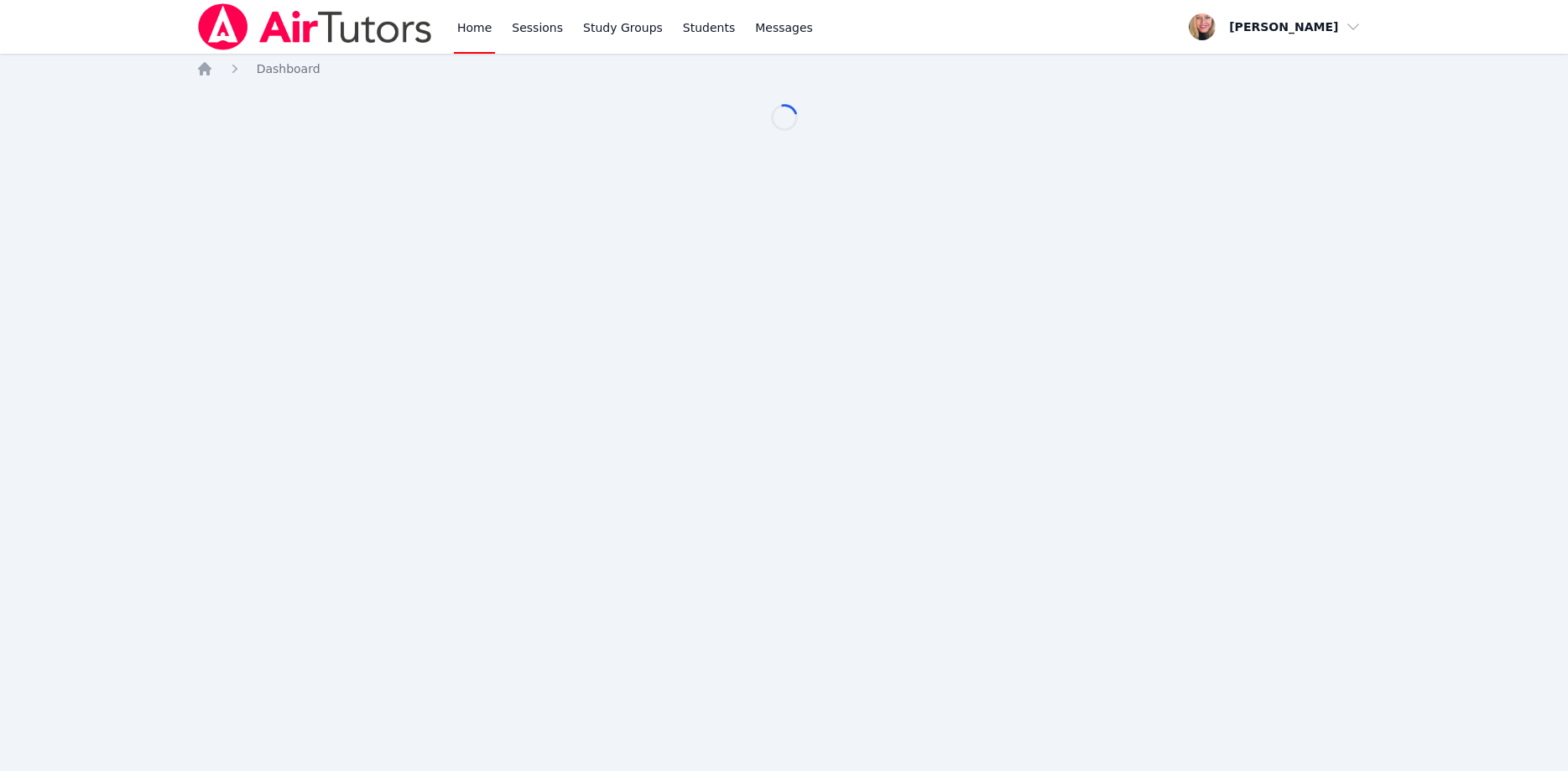
scroll to position [85, 0]
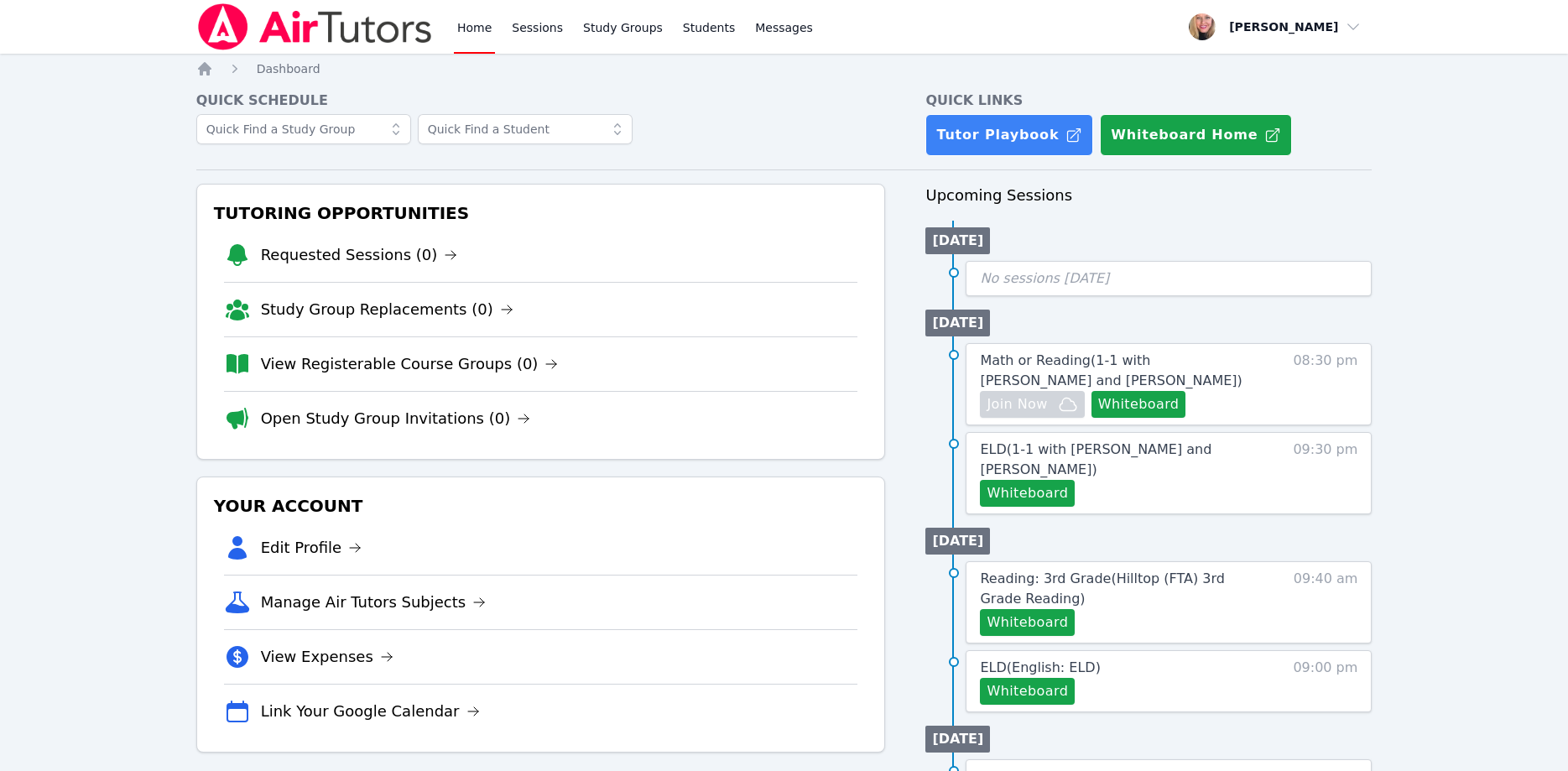
scroll to position [85, 0]
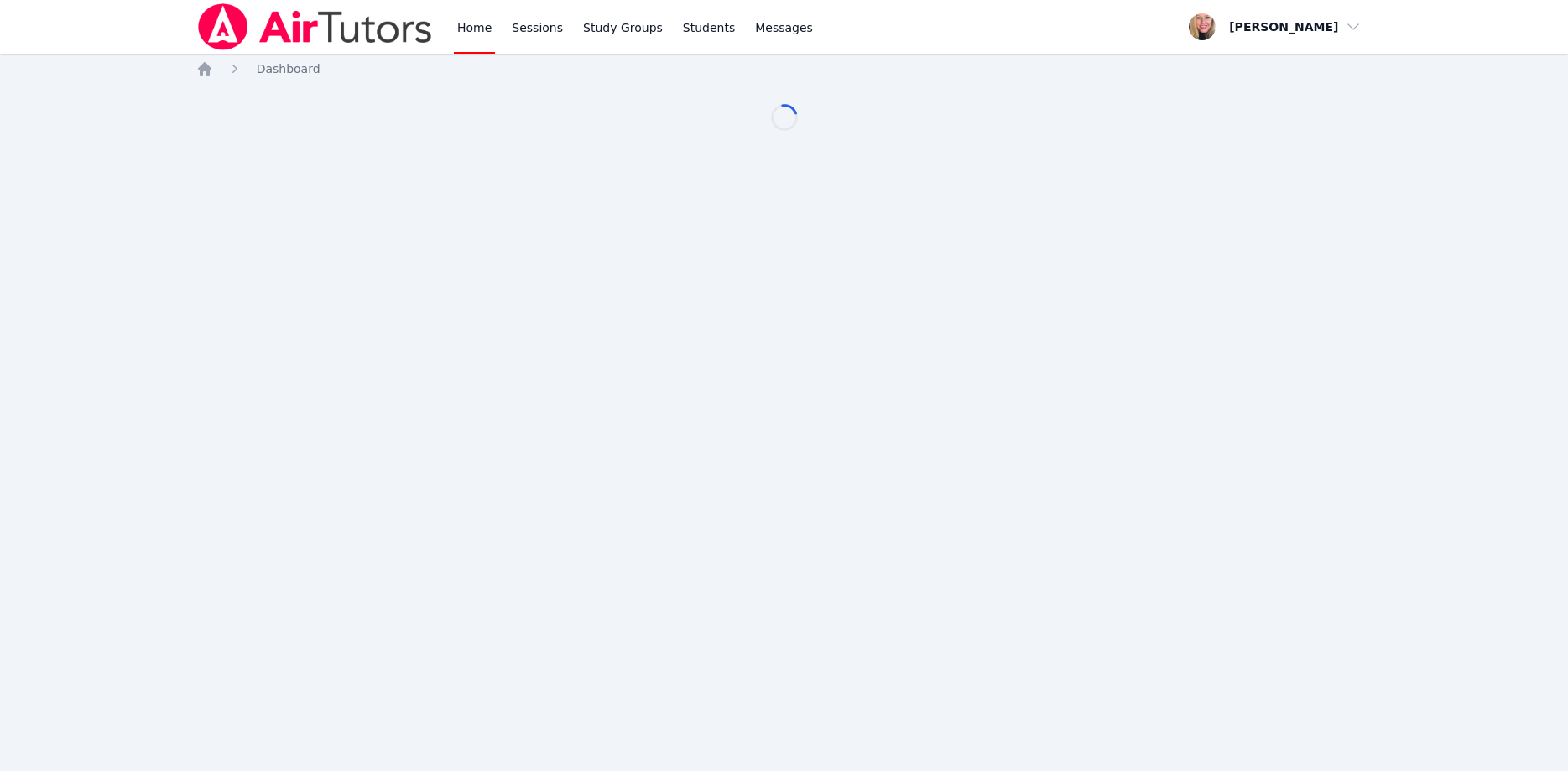
scroll to position [85, 0]
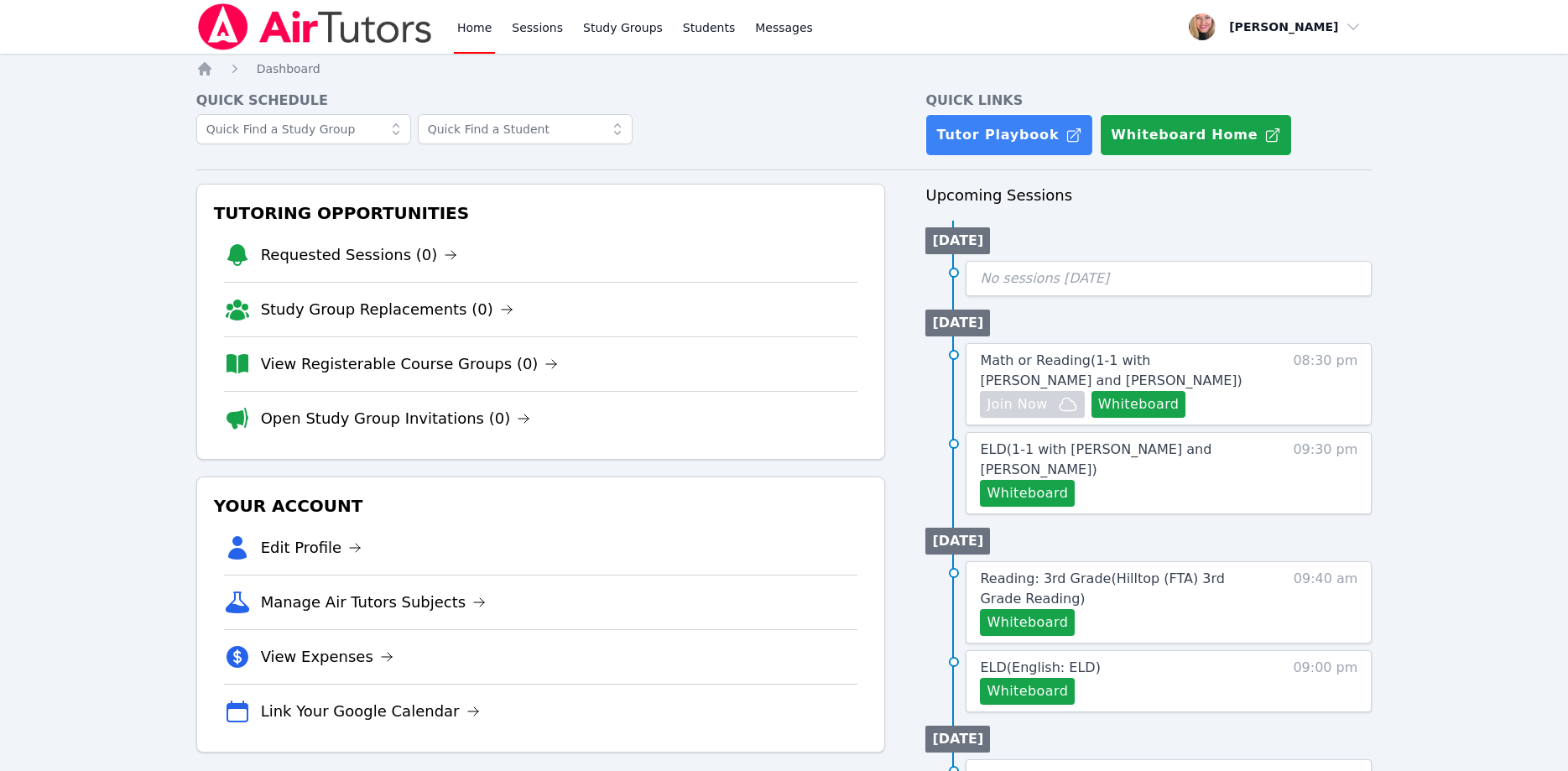
scroll to position [85, 0]
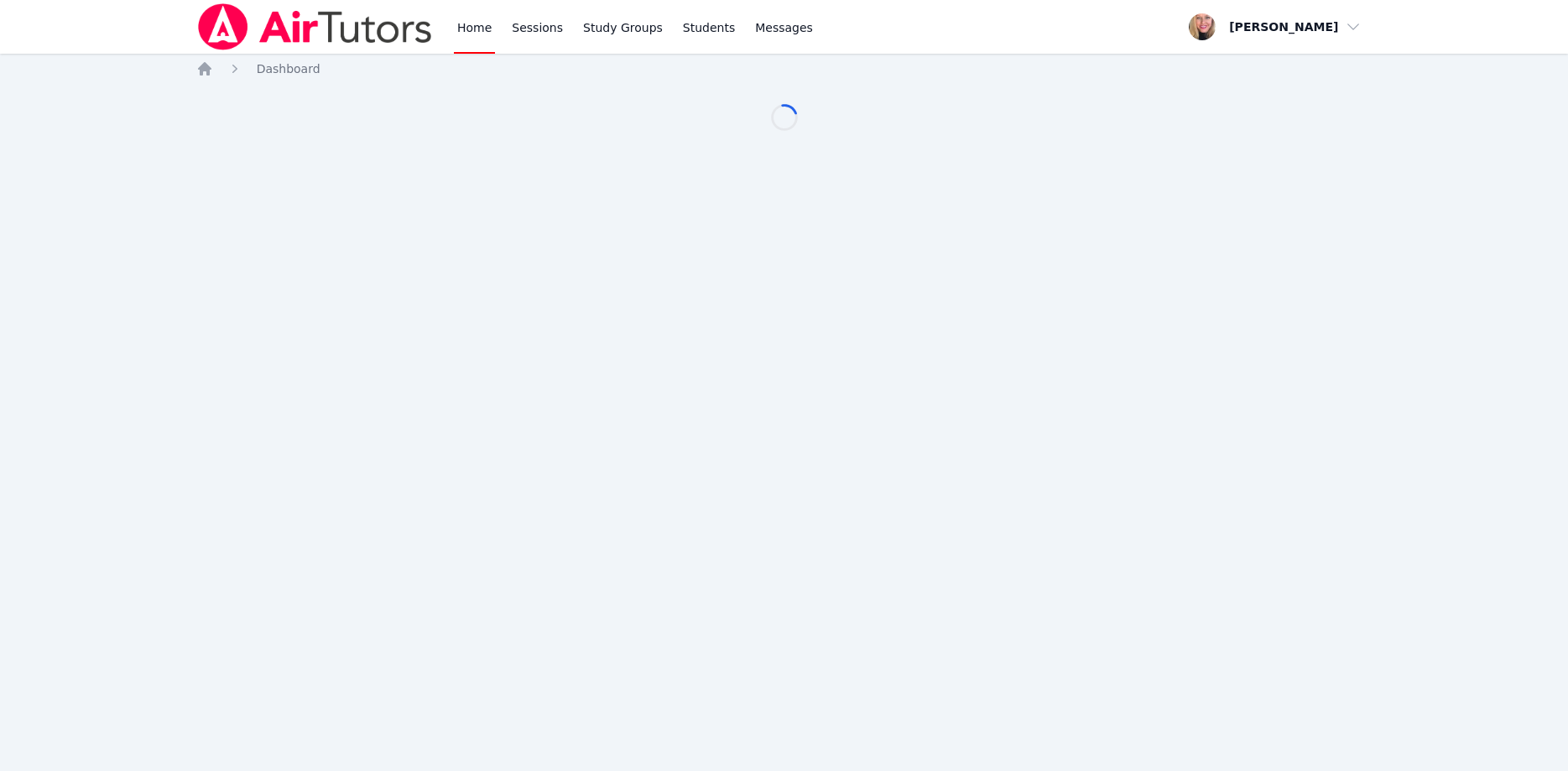
scroll to position [85, 0]
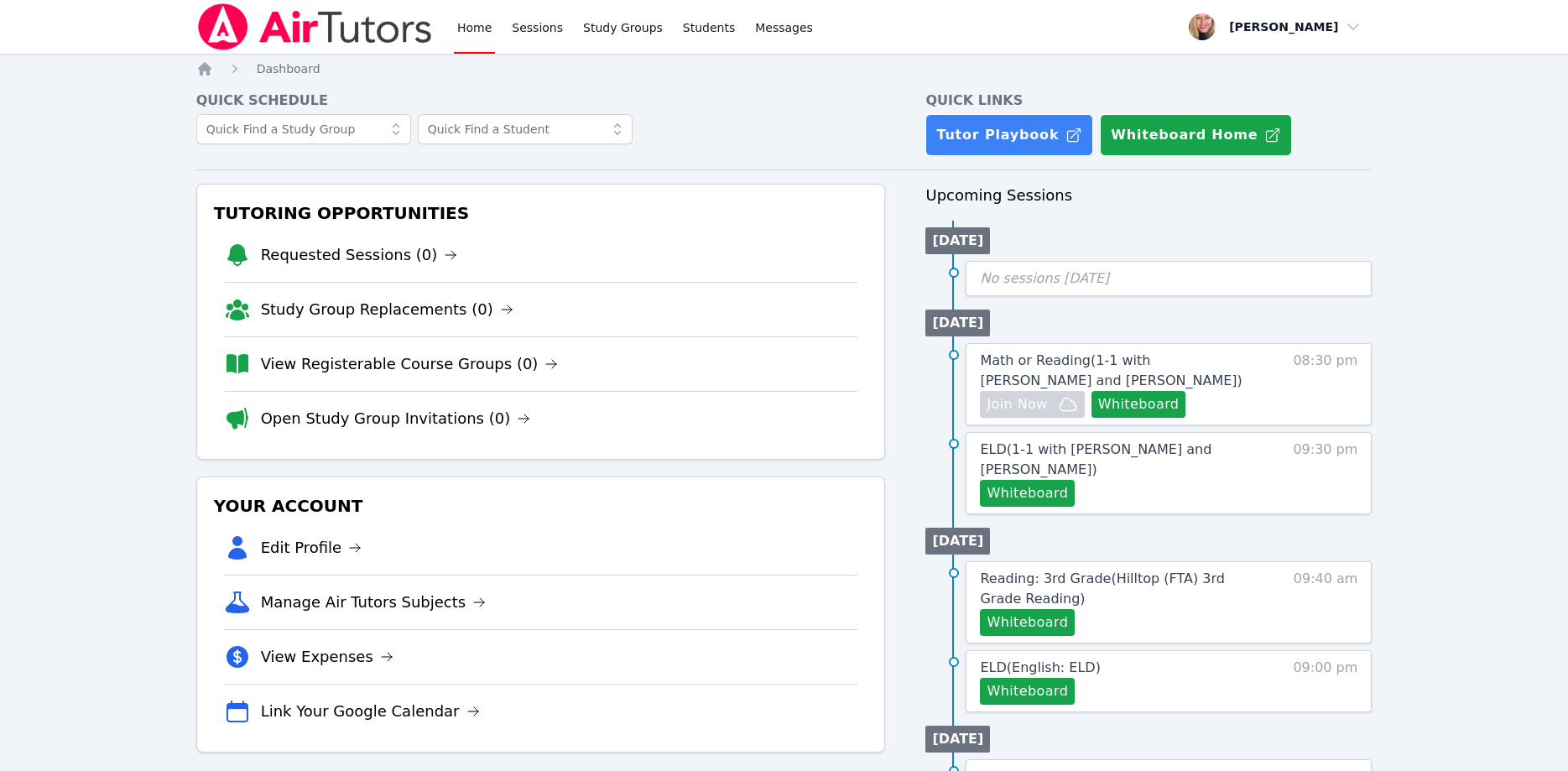
scroll to position [85, 0]
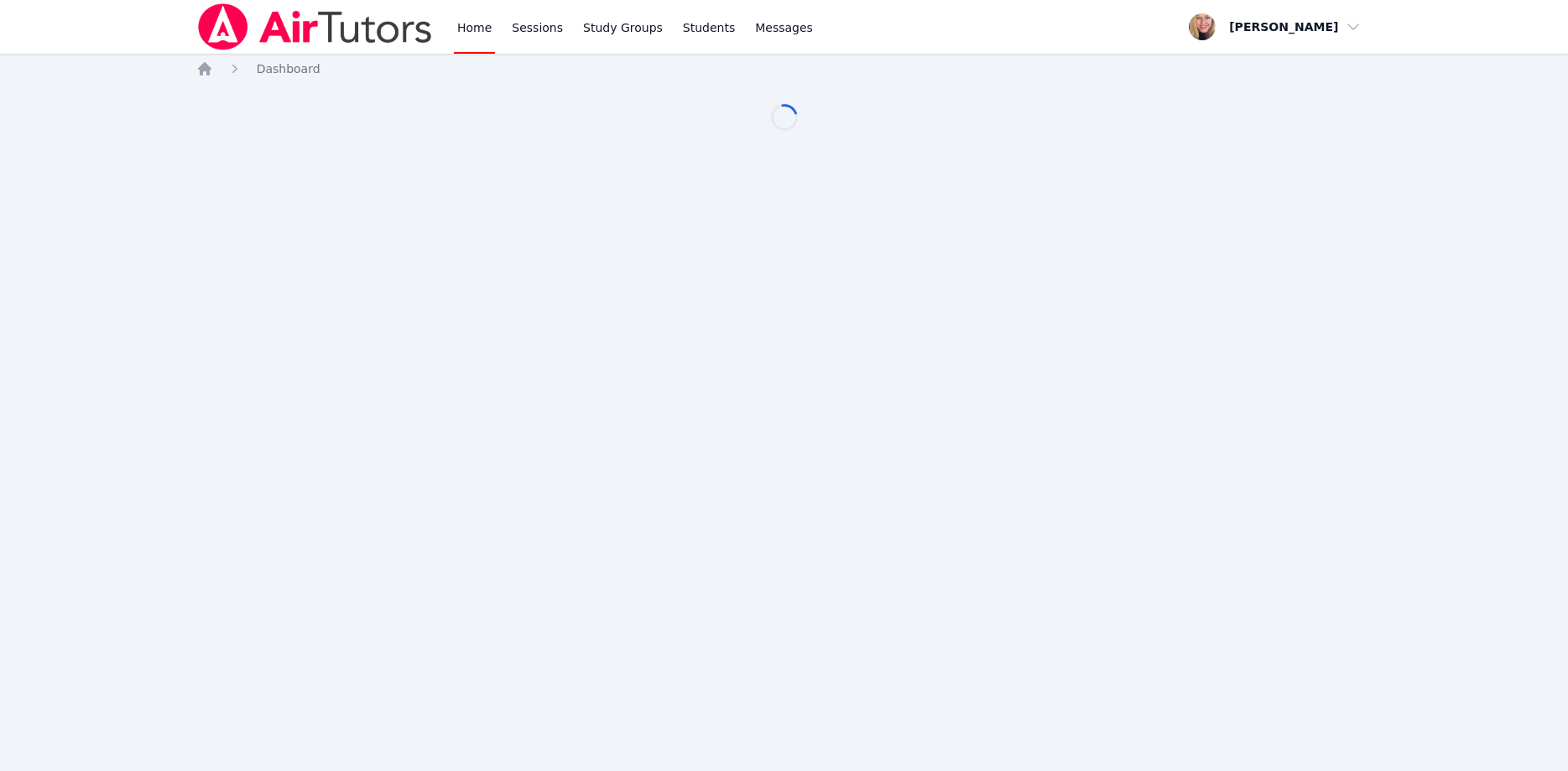
scroll to position [85, 0]
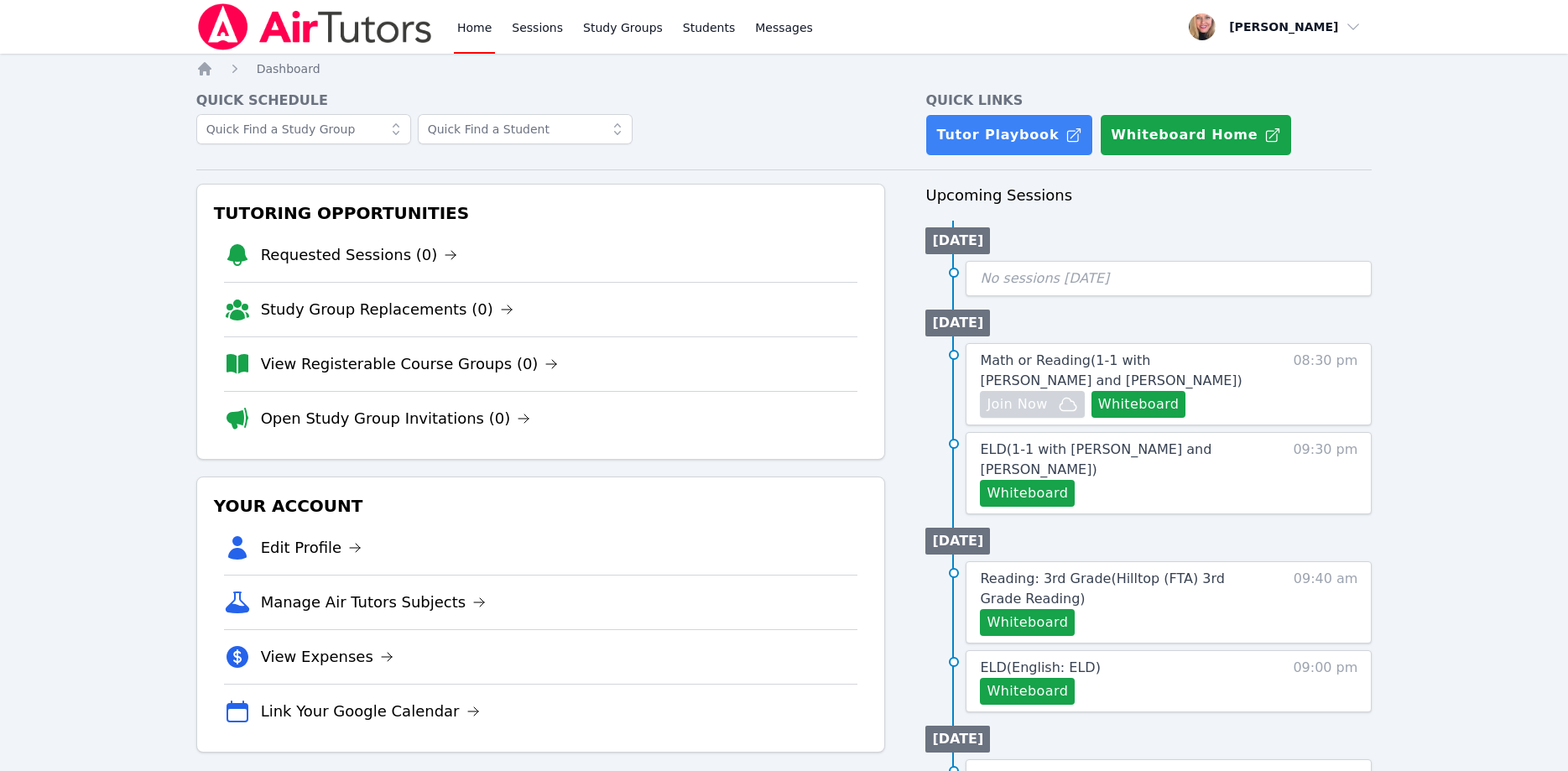
scroll to position [85, 0]
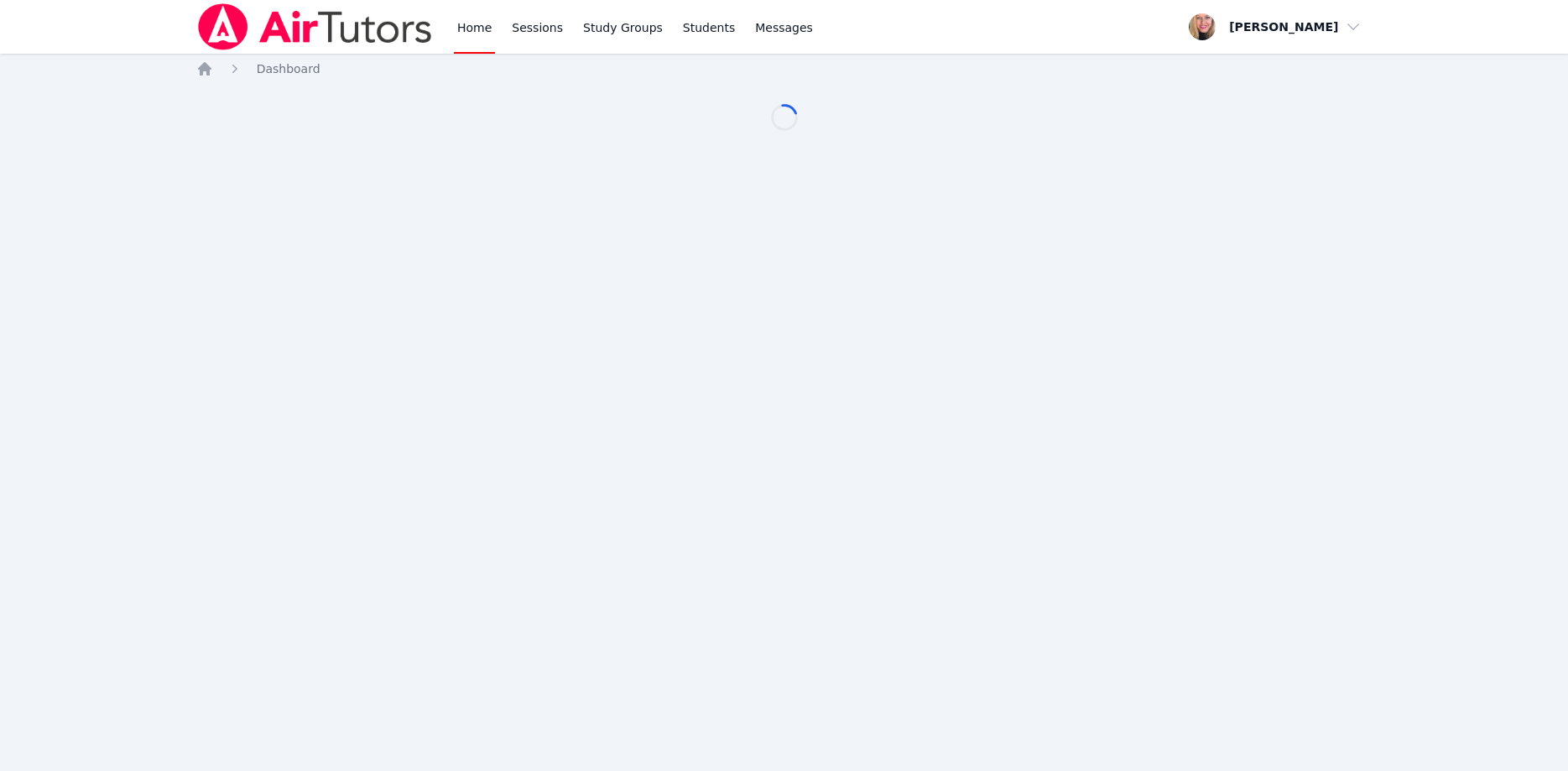
scroll to position [85, 0]
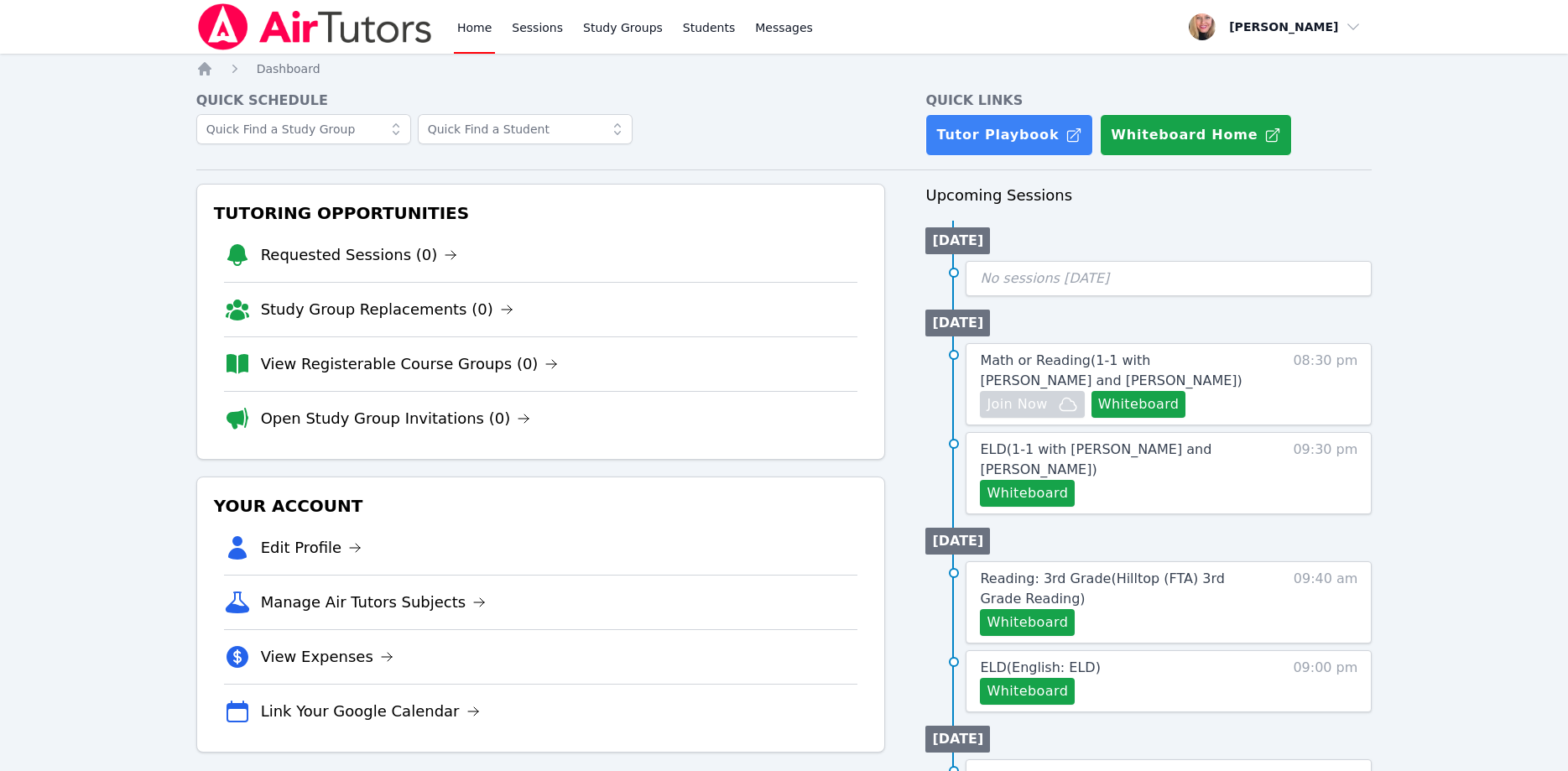
scroll to position [85, 0]
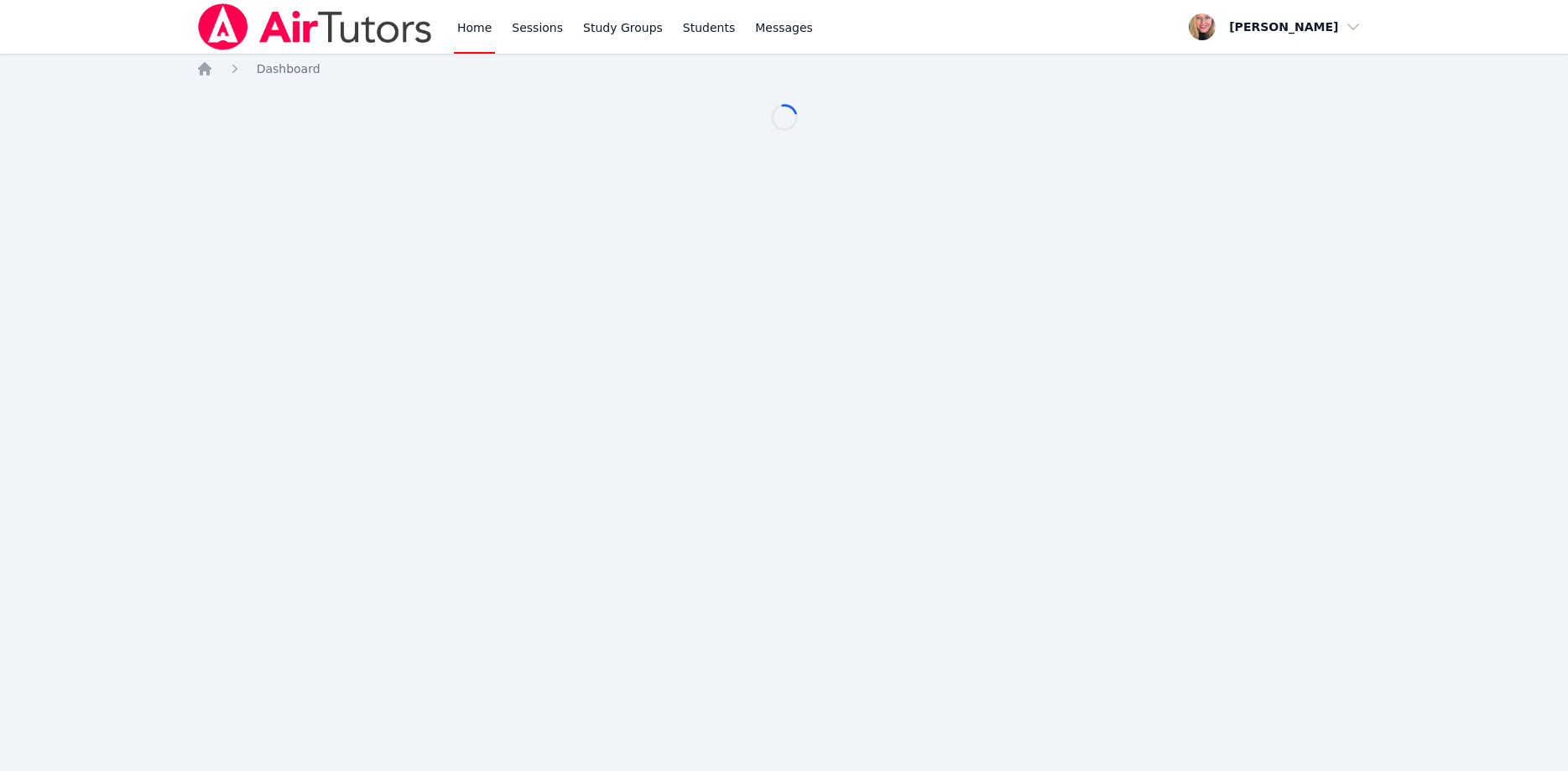
scroll to position [85, 0]
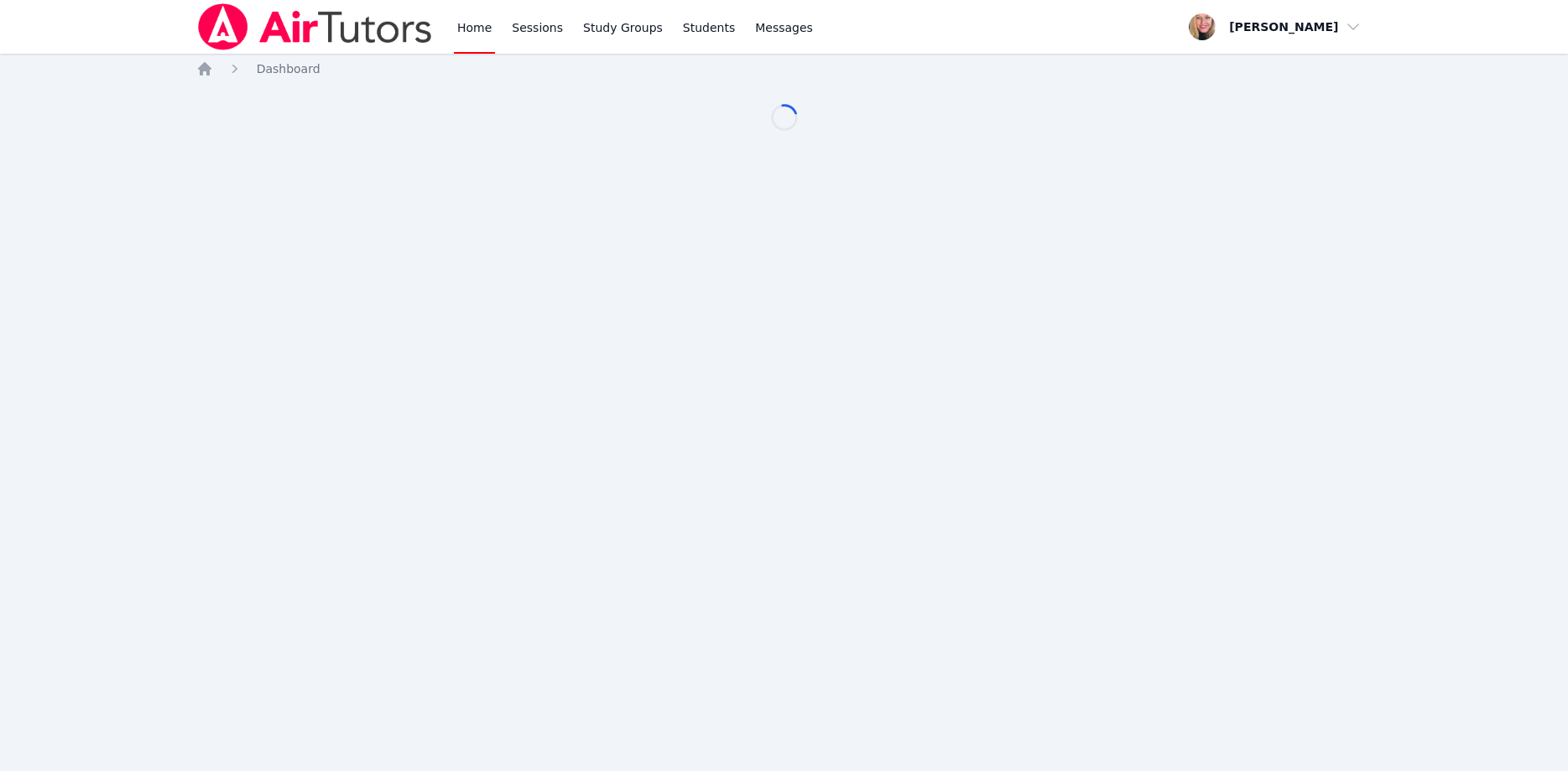
scroll to position [85, 0]
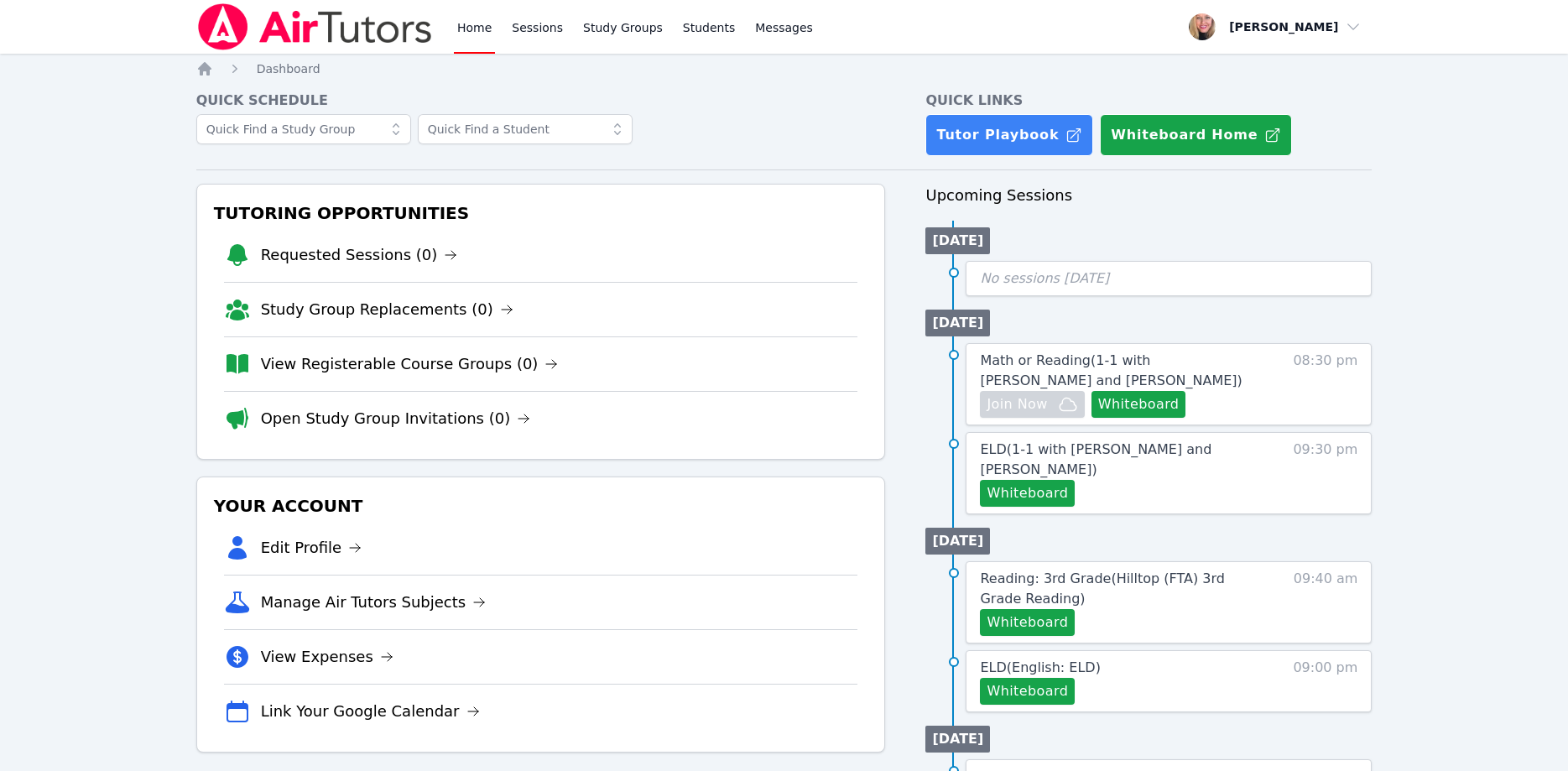
scroll to position [85, 0]
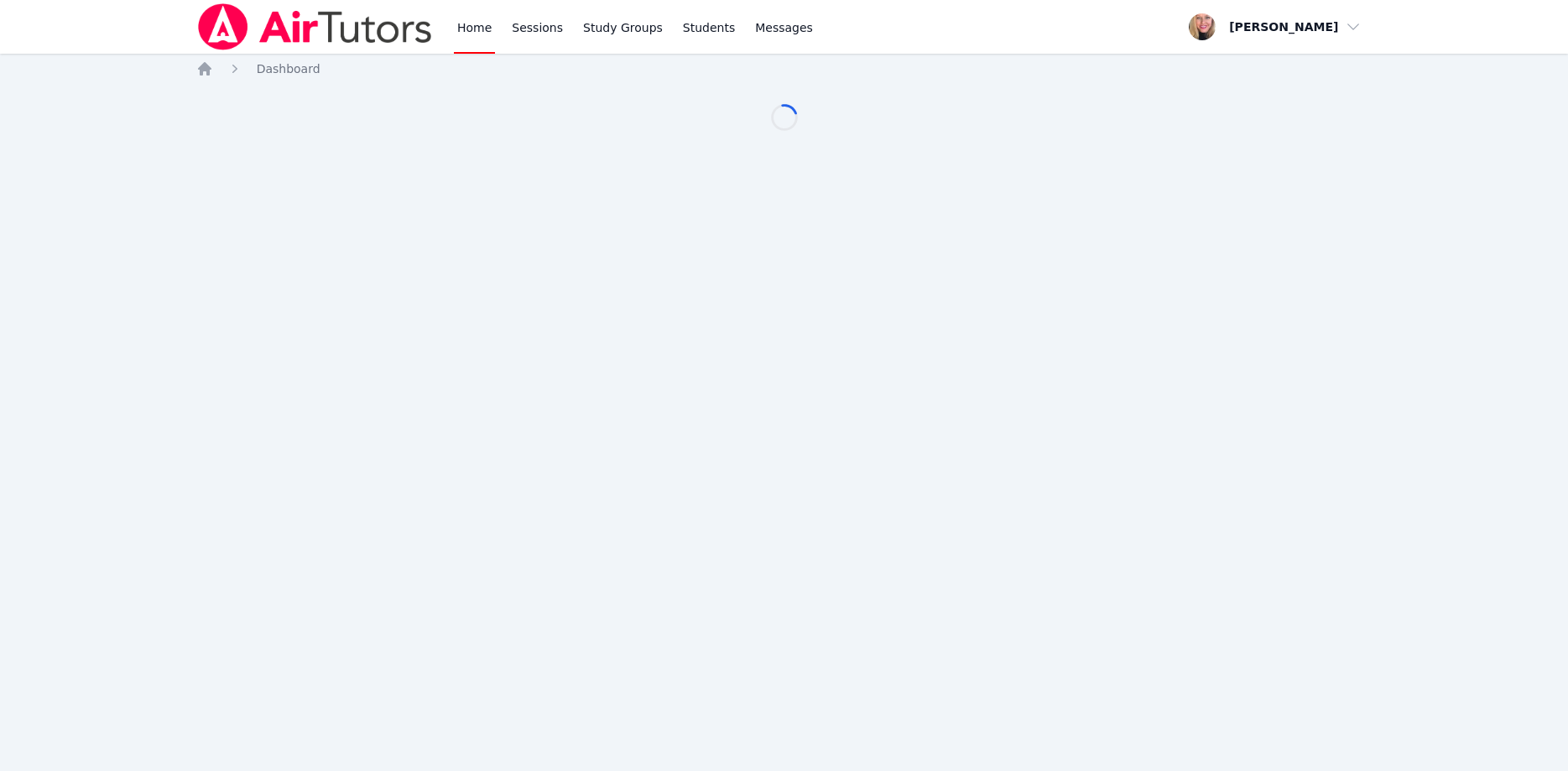
scroll to position [85, 0]
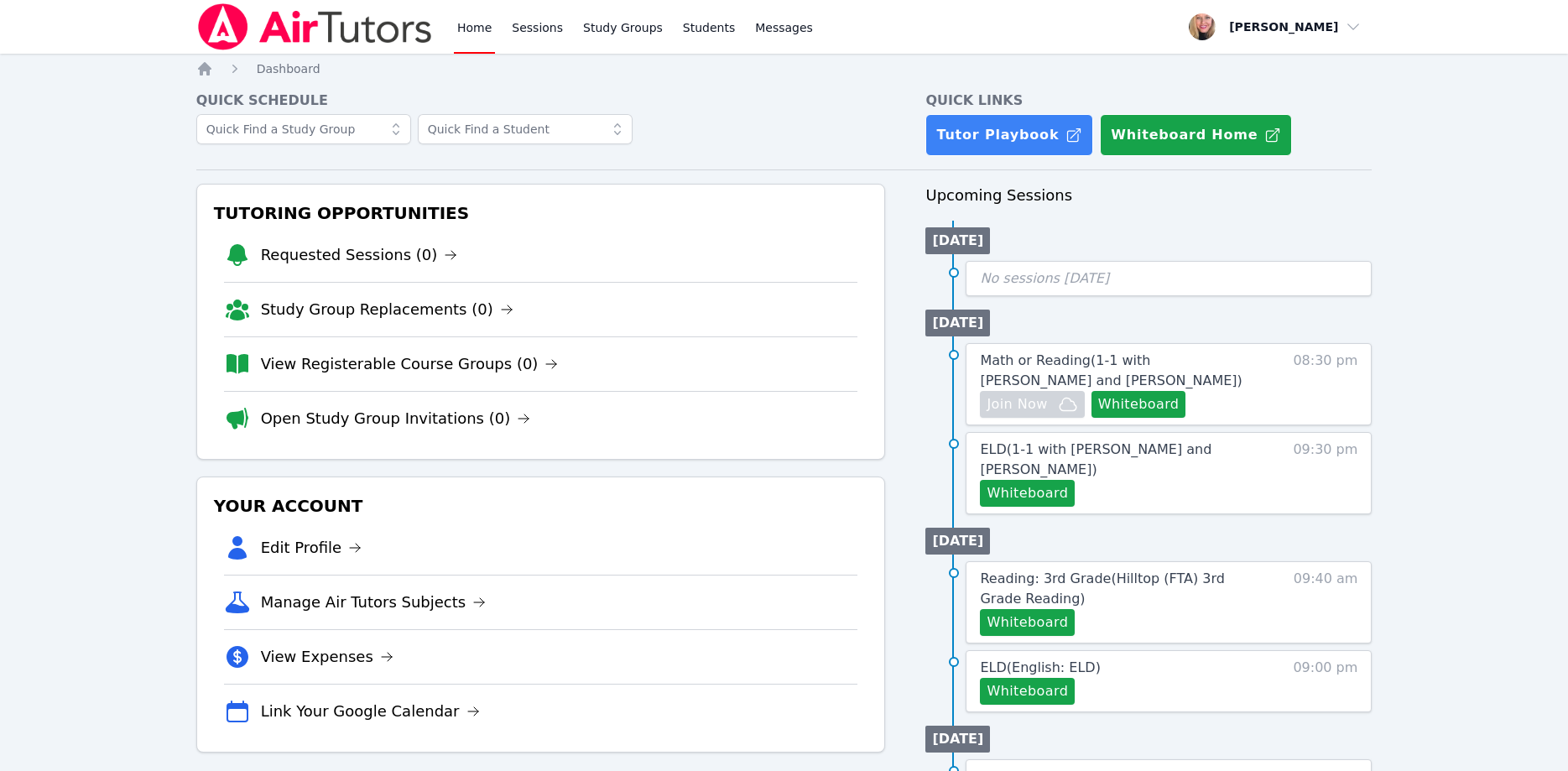
scroll to position [85, 0]
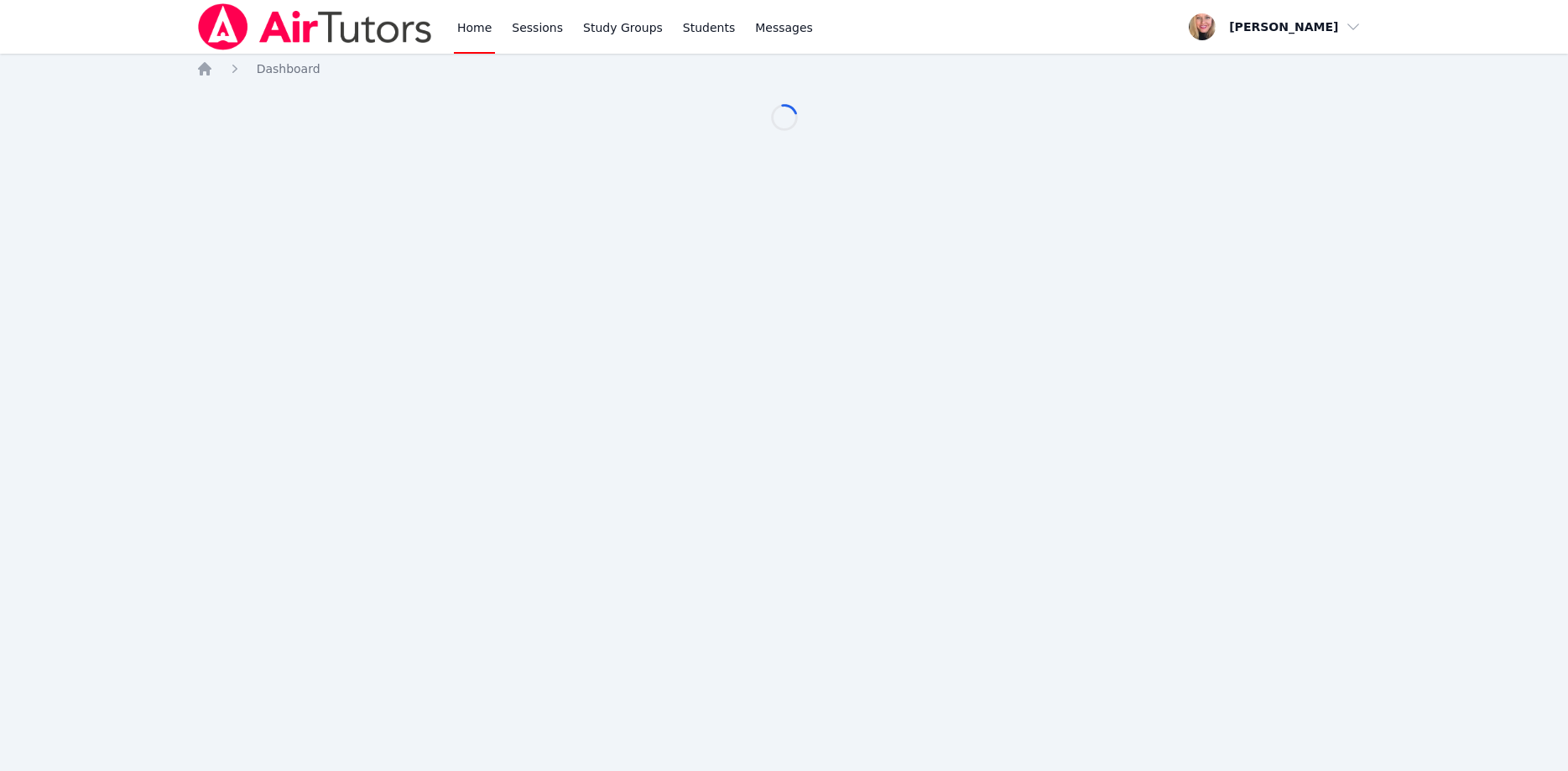
scroll to position [85, 0]
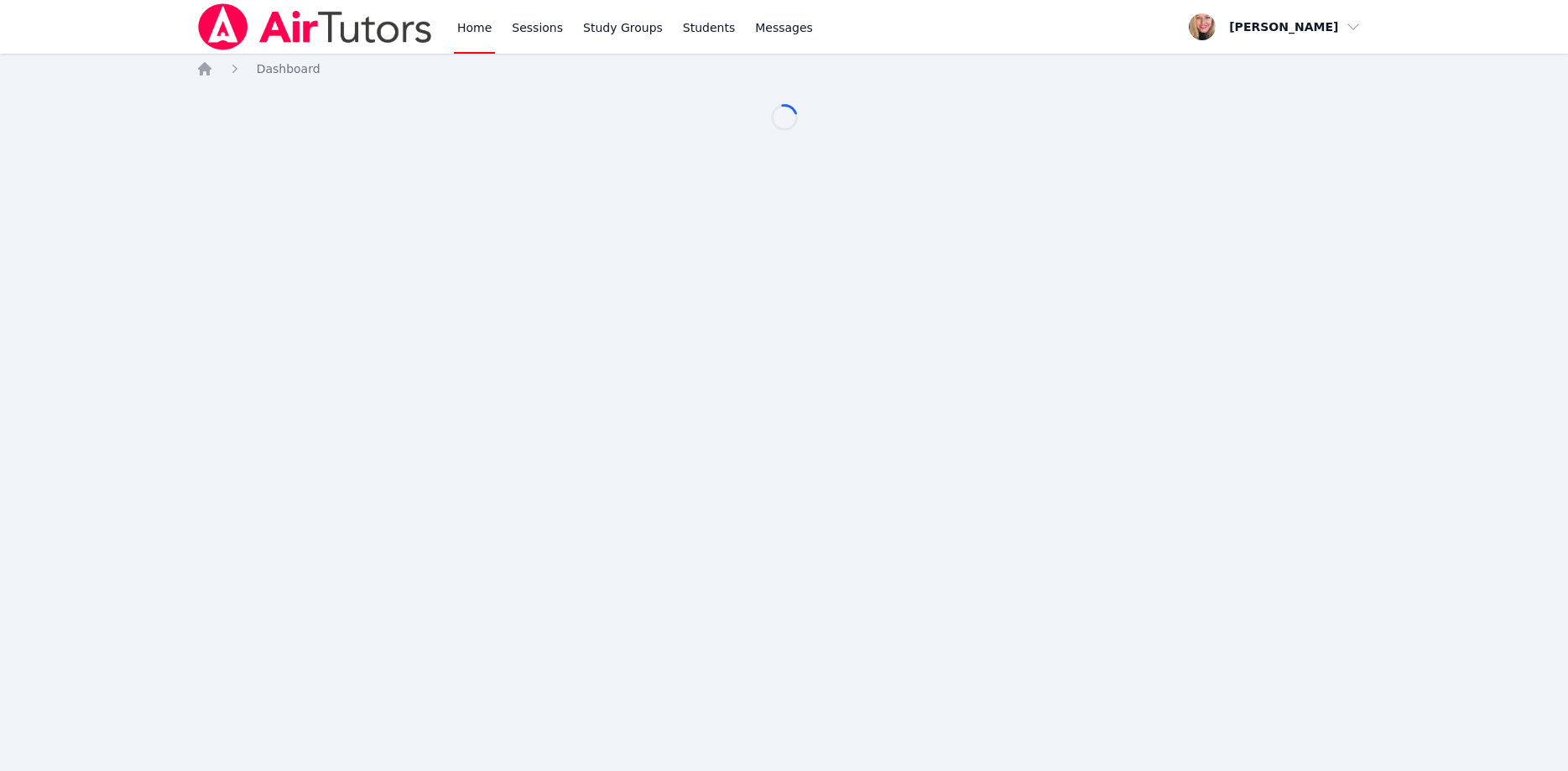
scroll to position [85, 0]
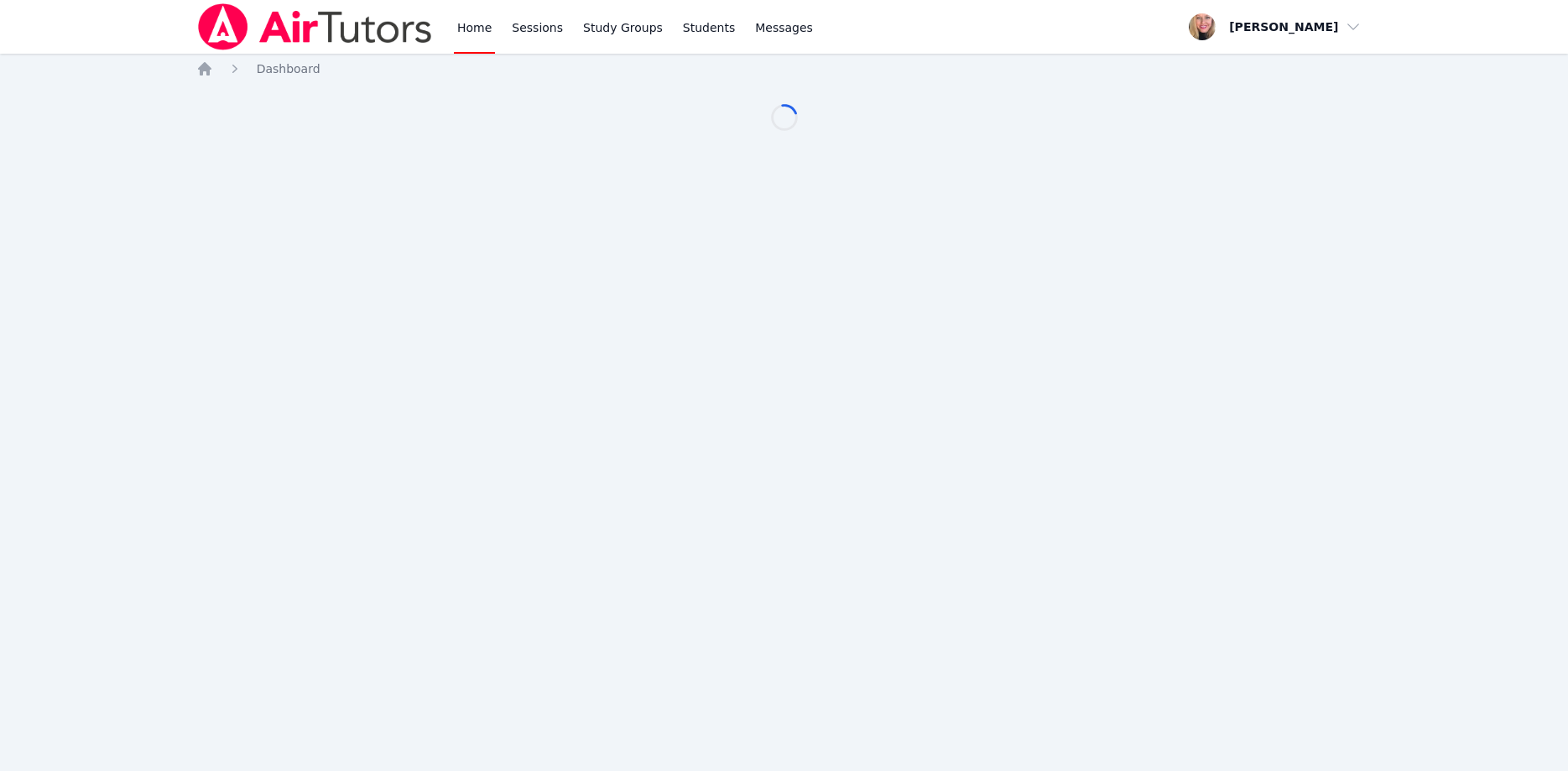
scroll to position [85, 0]
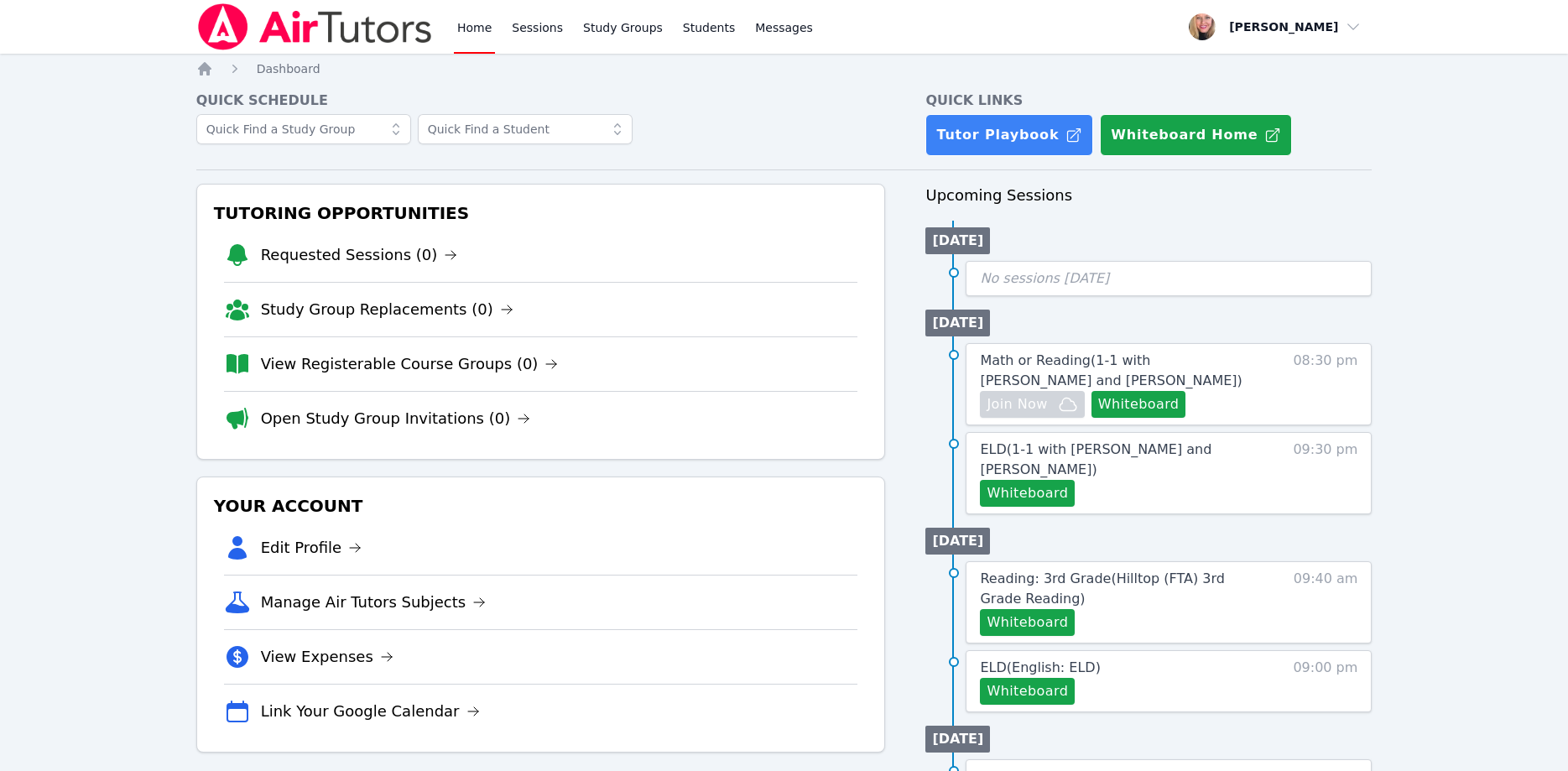
scroll to position [85, 0]
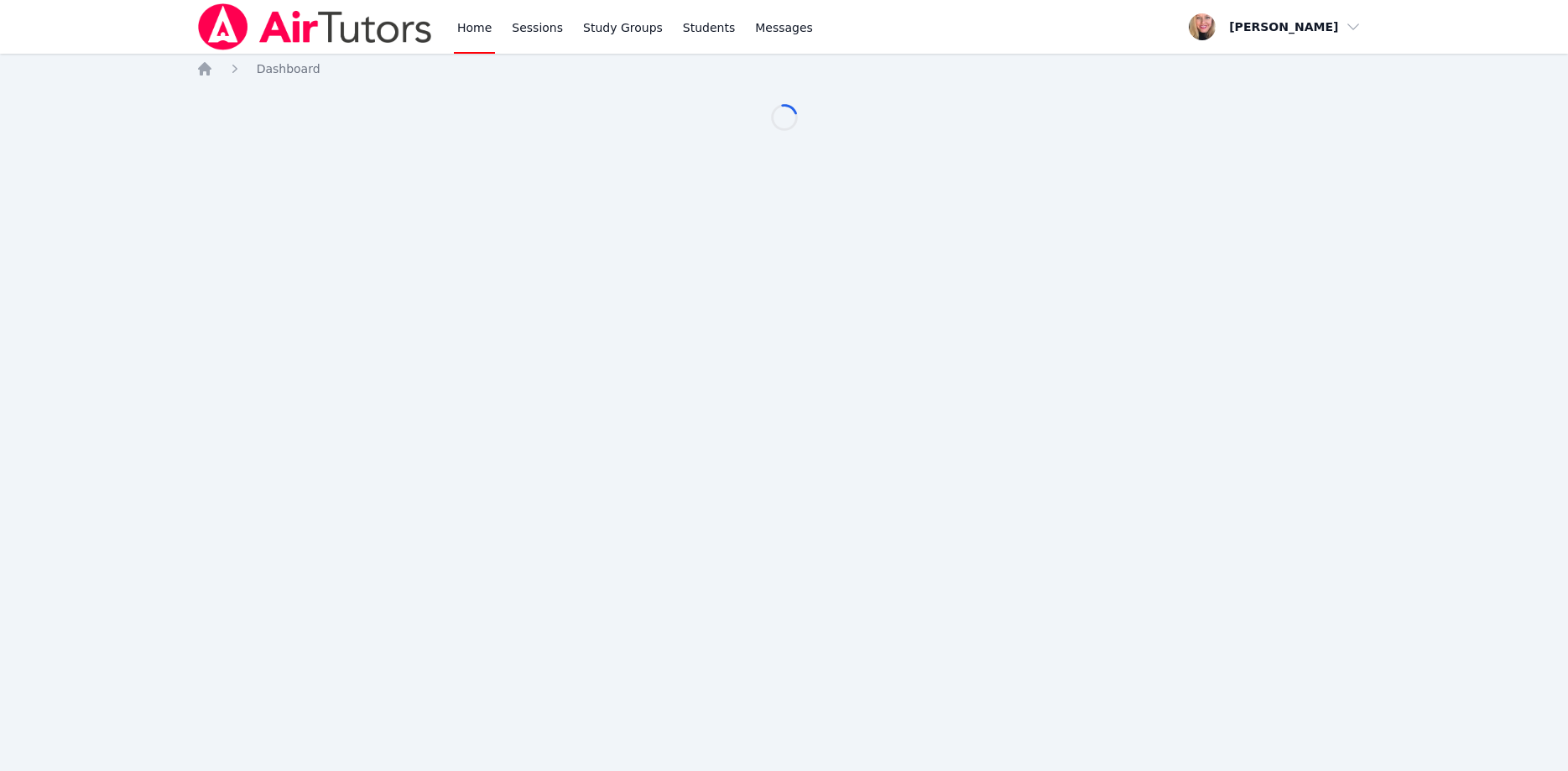
scroll to position [85, 0]
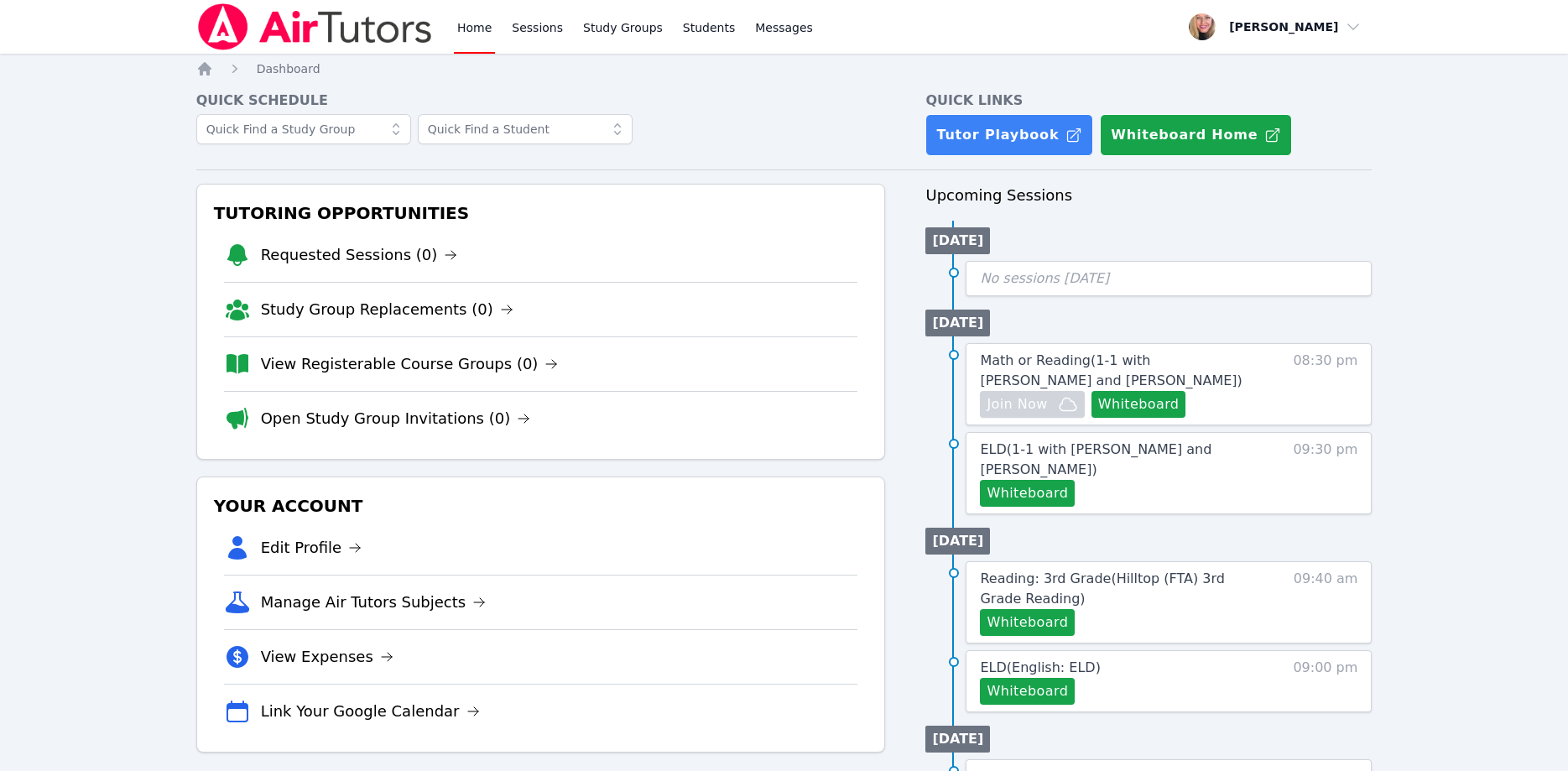
scroll to position [85, 0]
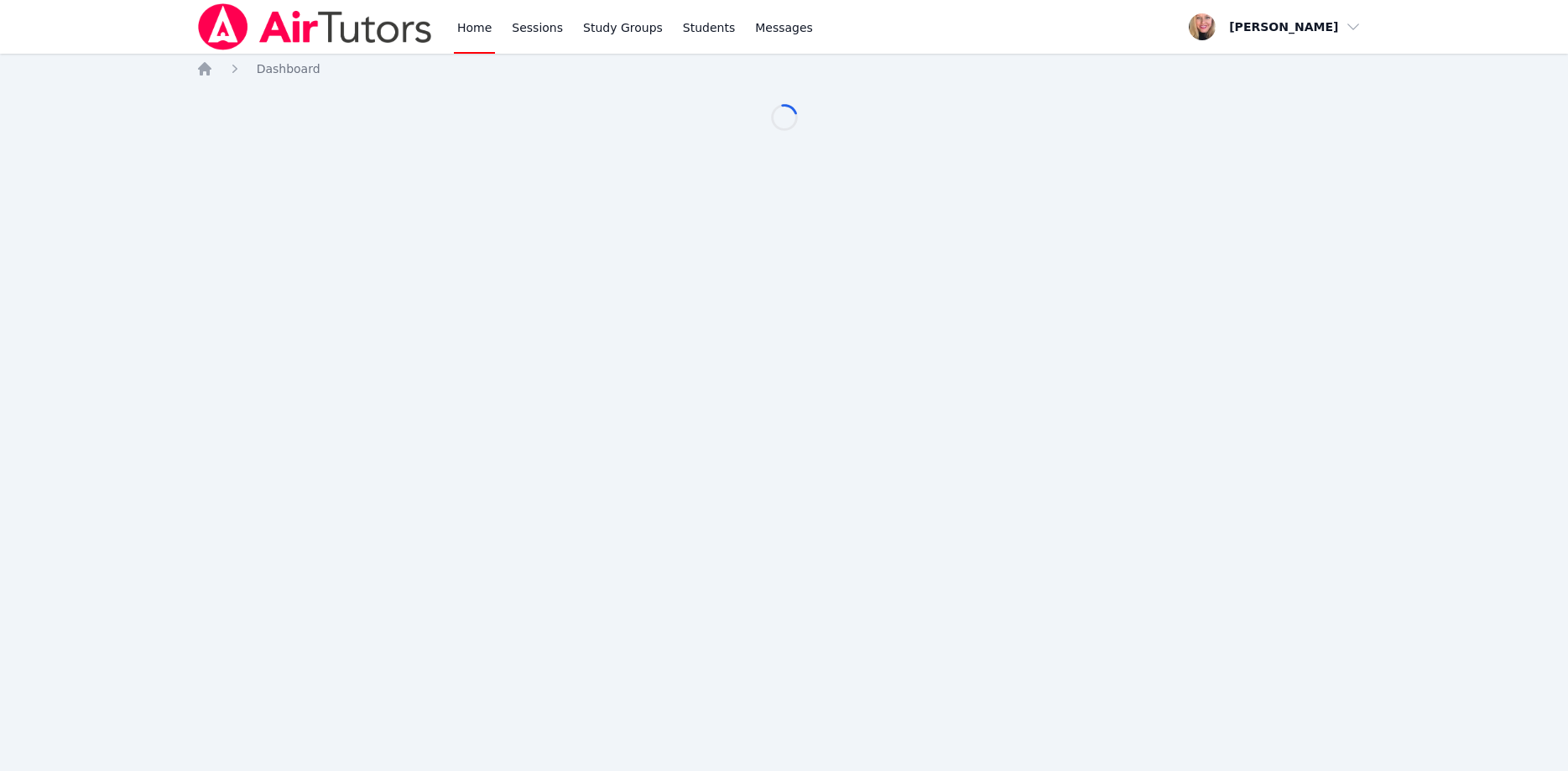
scroll to position [85, 0]
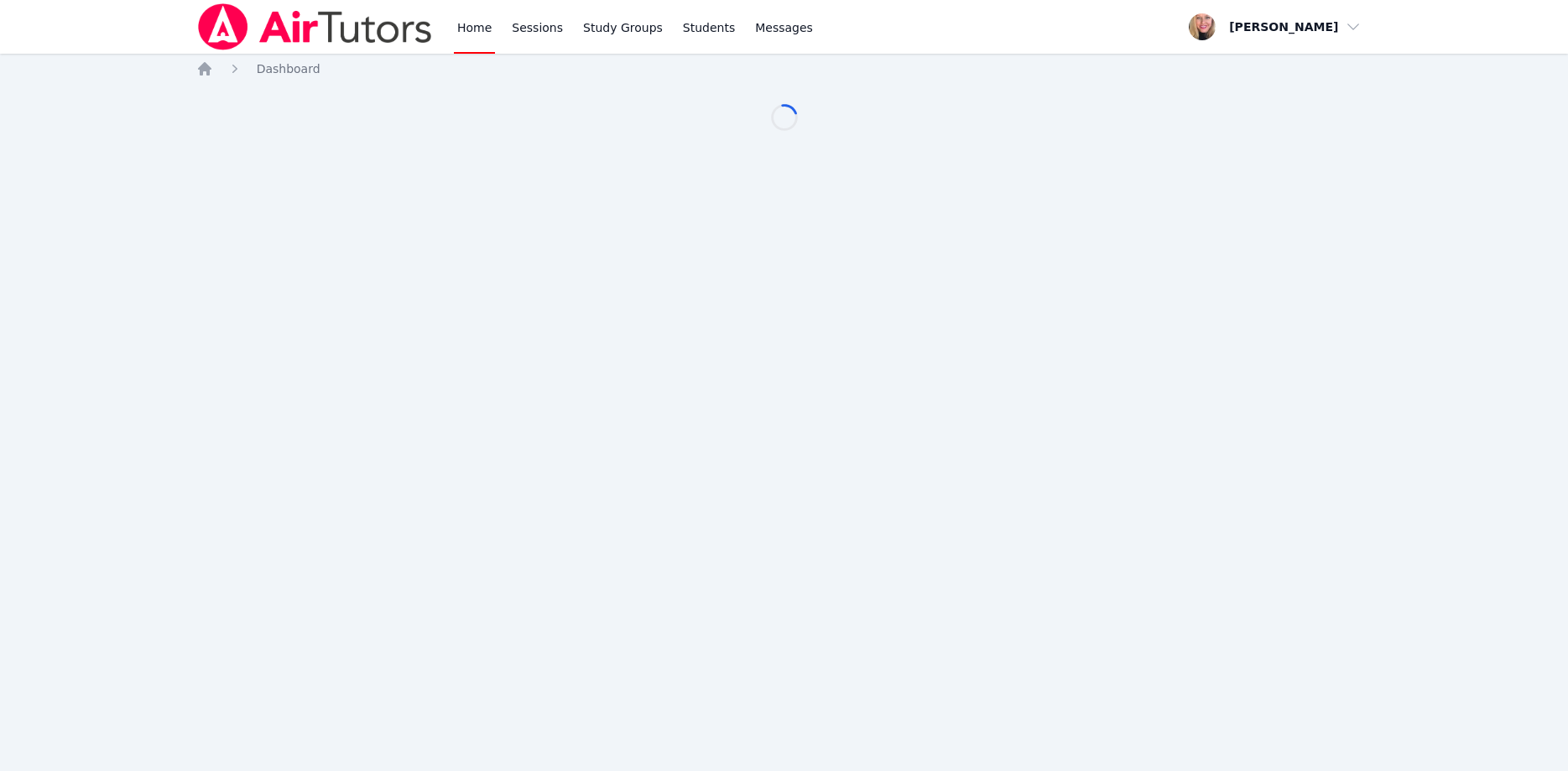
scroll to position [85, 0]
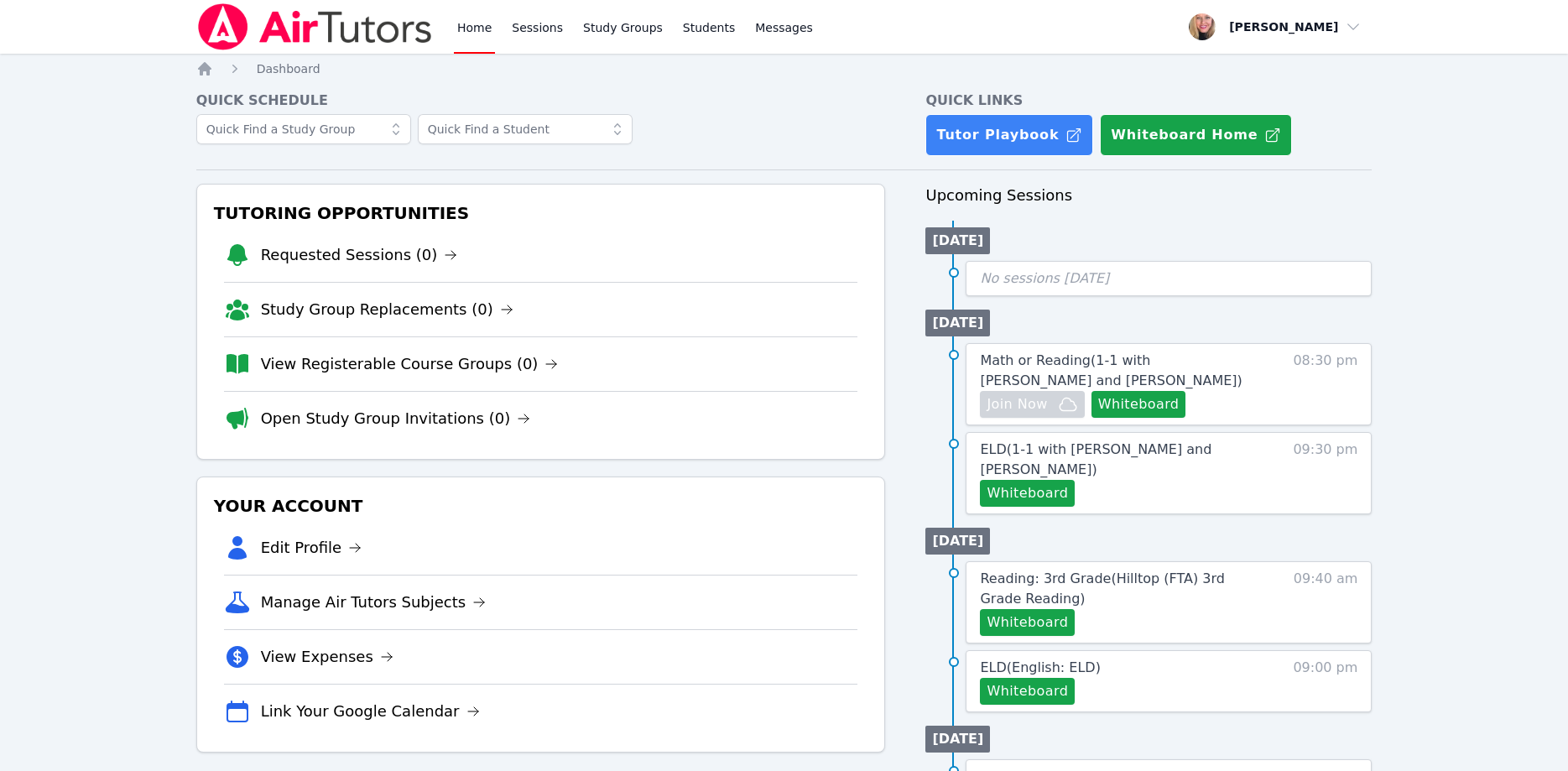
scroll to position [85, 0]
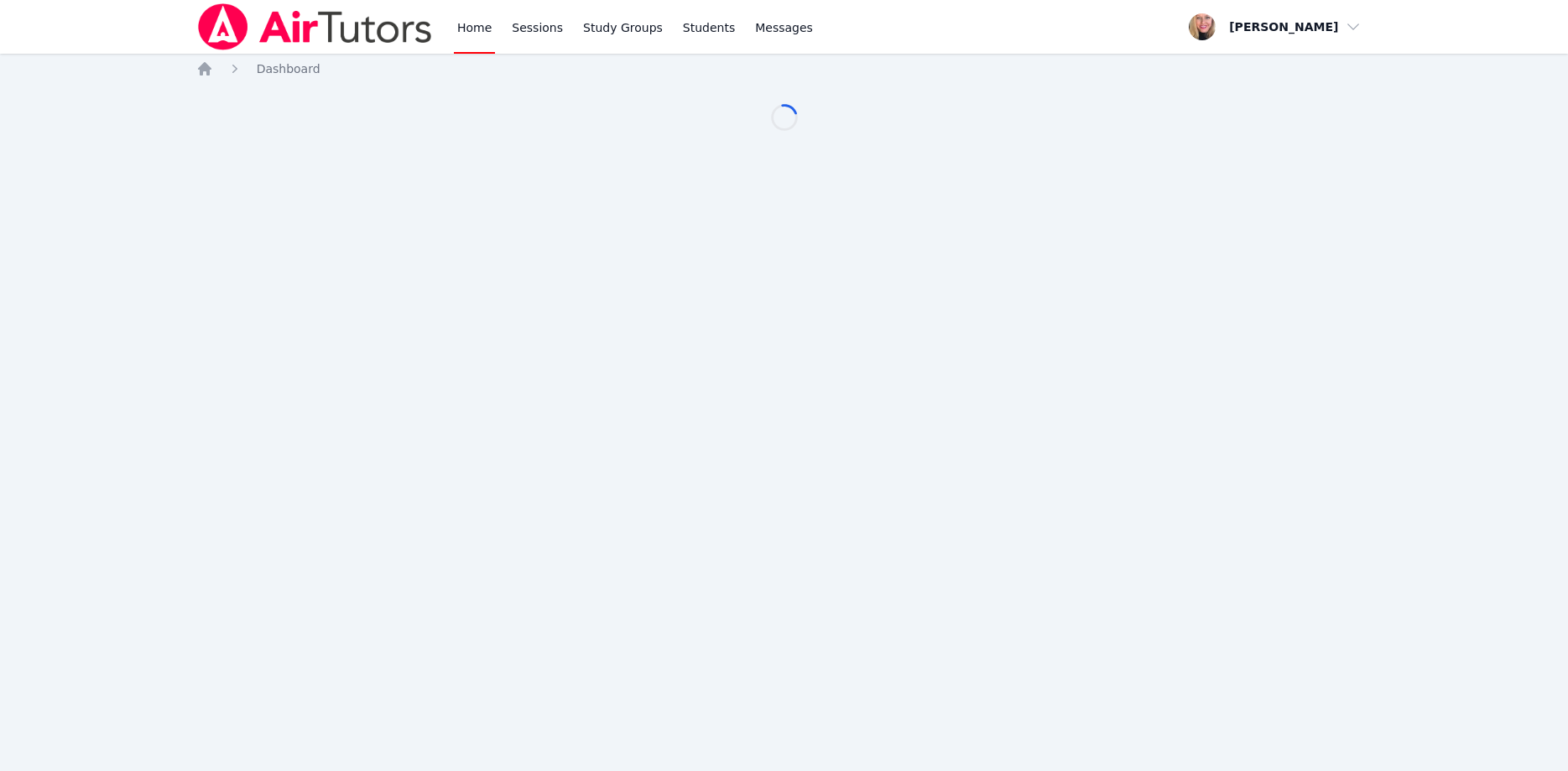
scroll to position [85, 0]
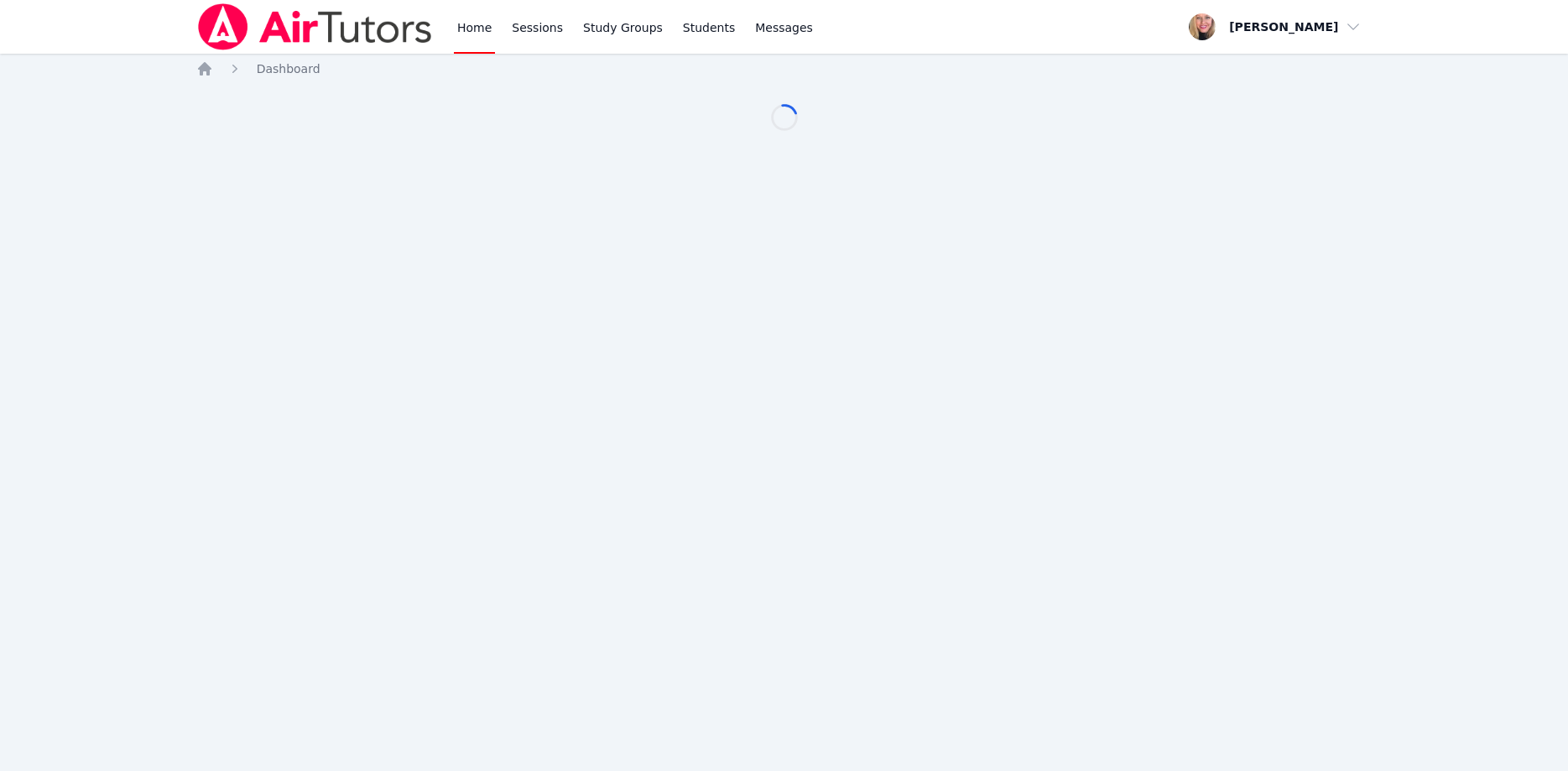
scroll to position [85, 0]
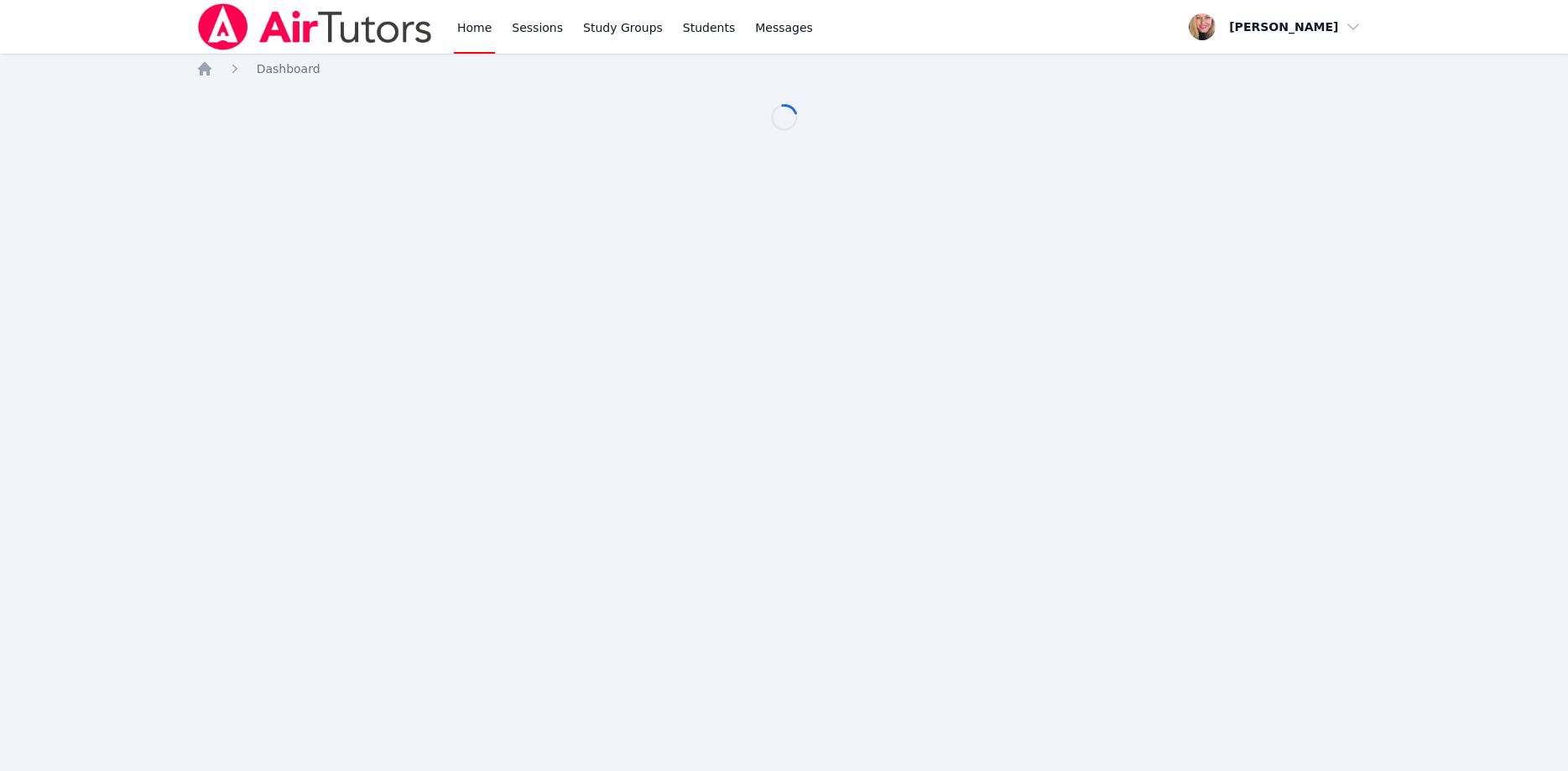
scroll to position [85, 0]
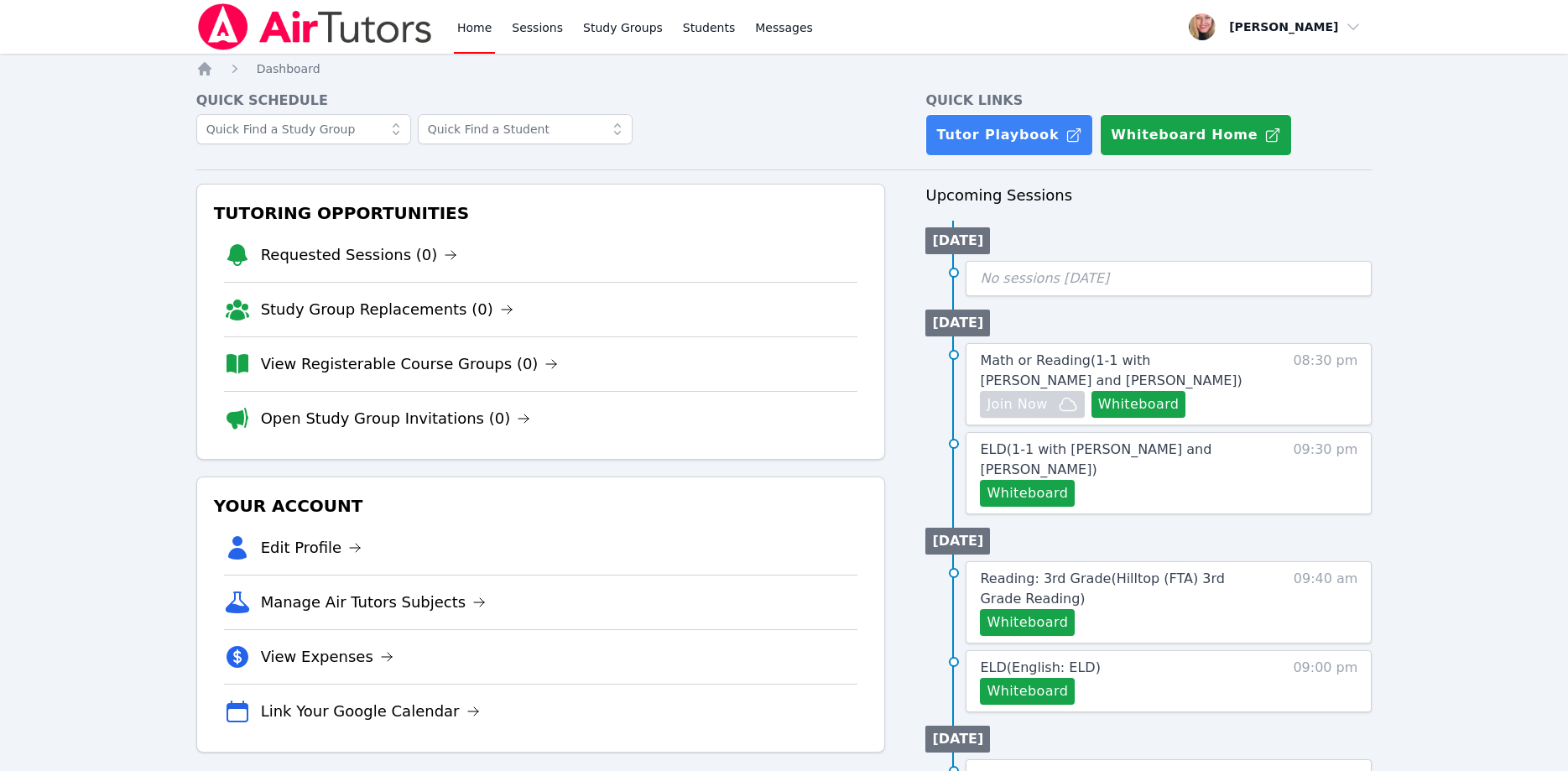
scroll to position [85, 0]
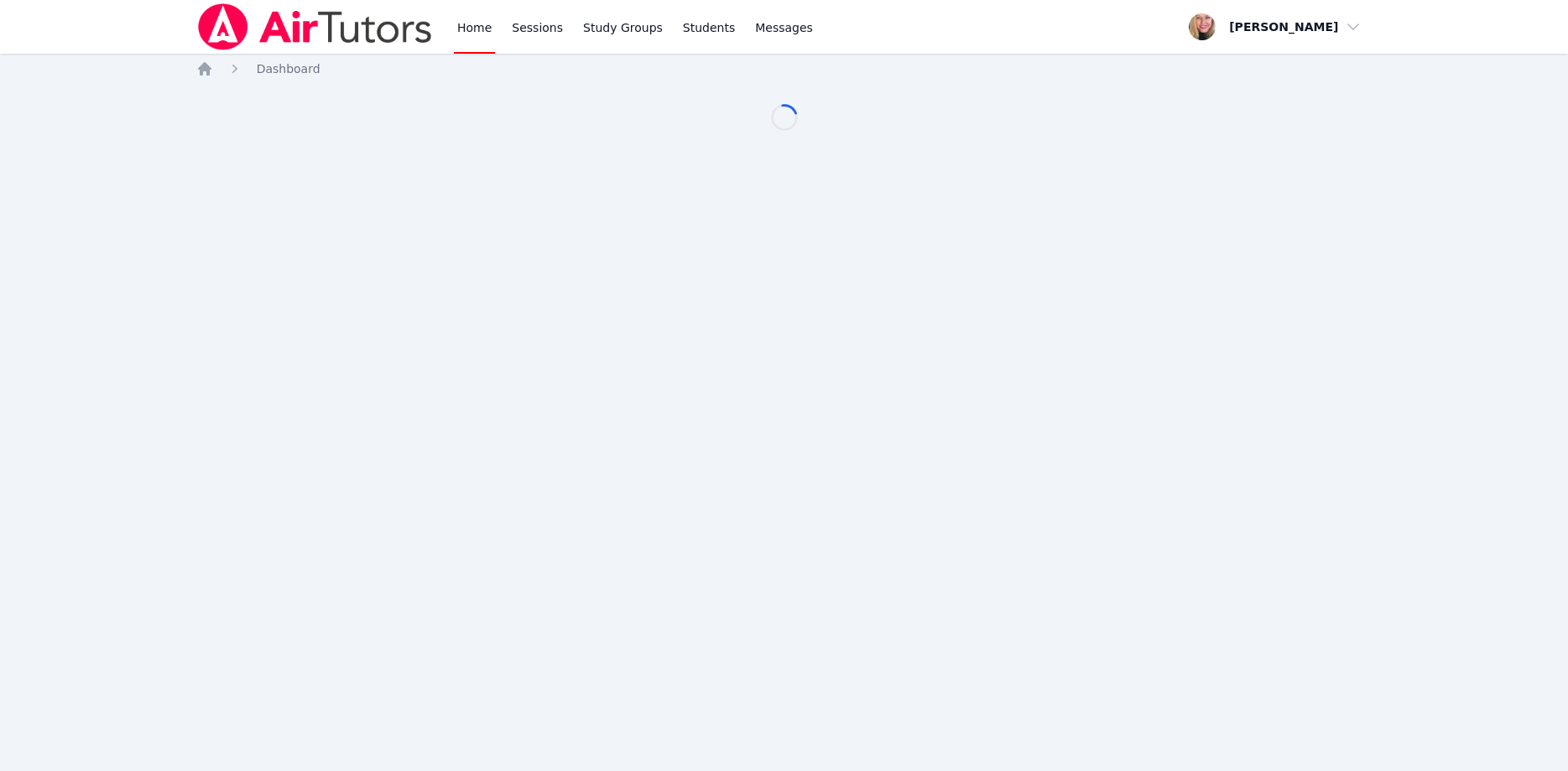
scroll to position [85, 0]
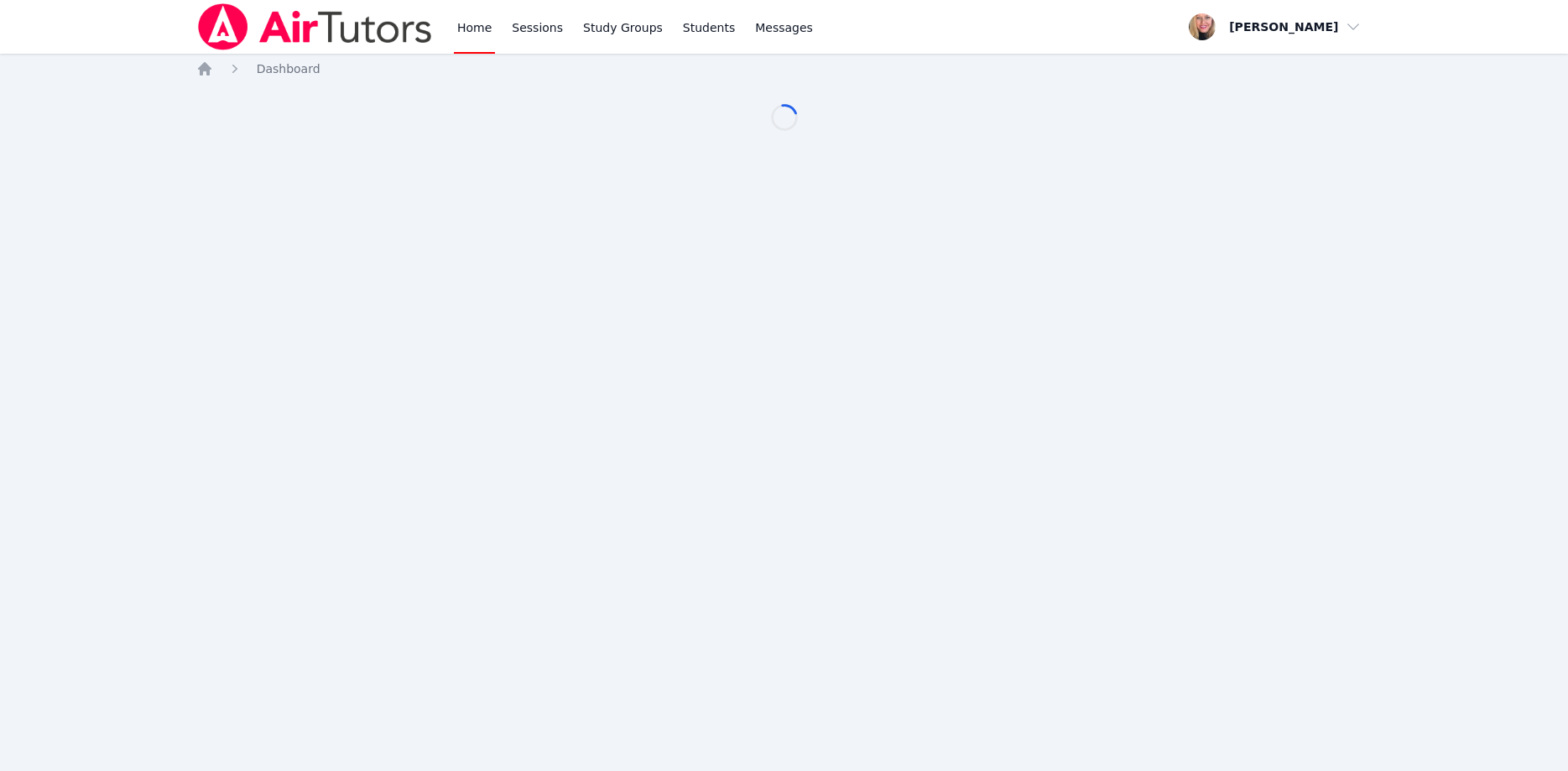
scroll to position [85, 0]
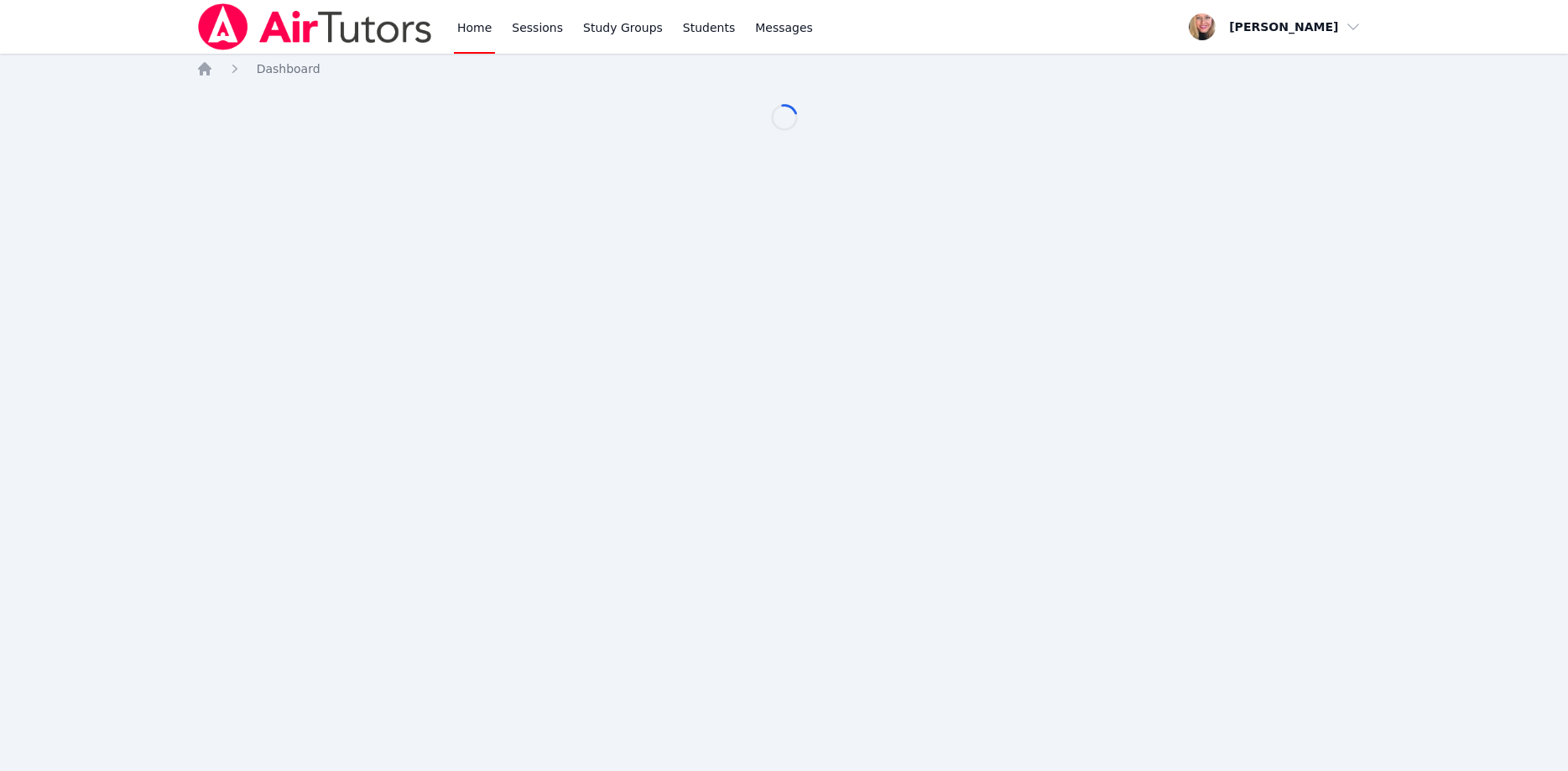
scroll to position [85, 0]
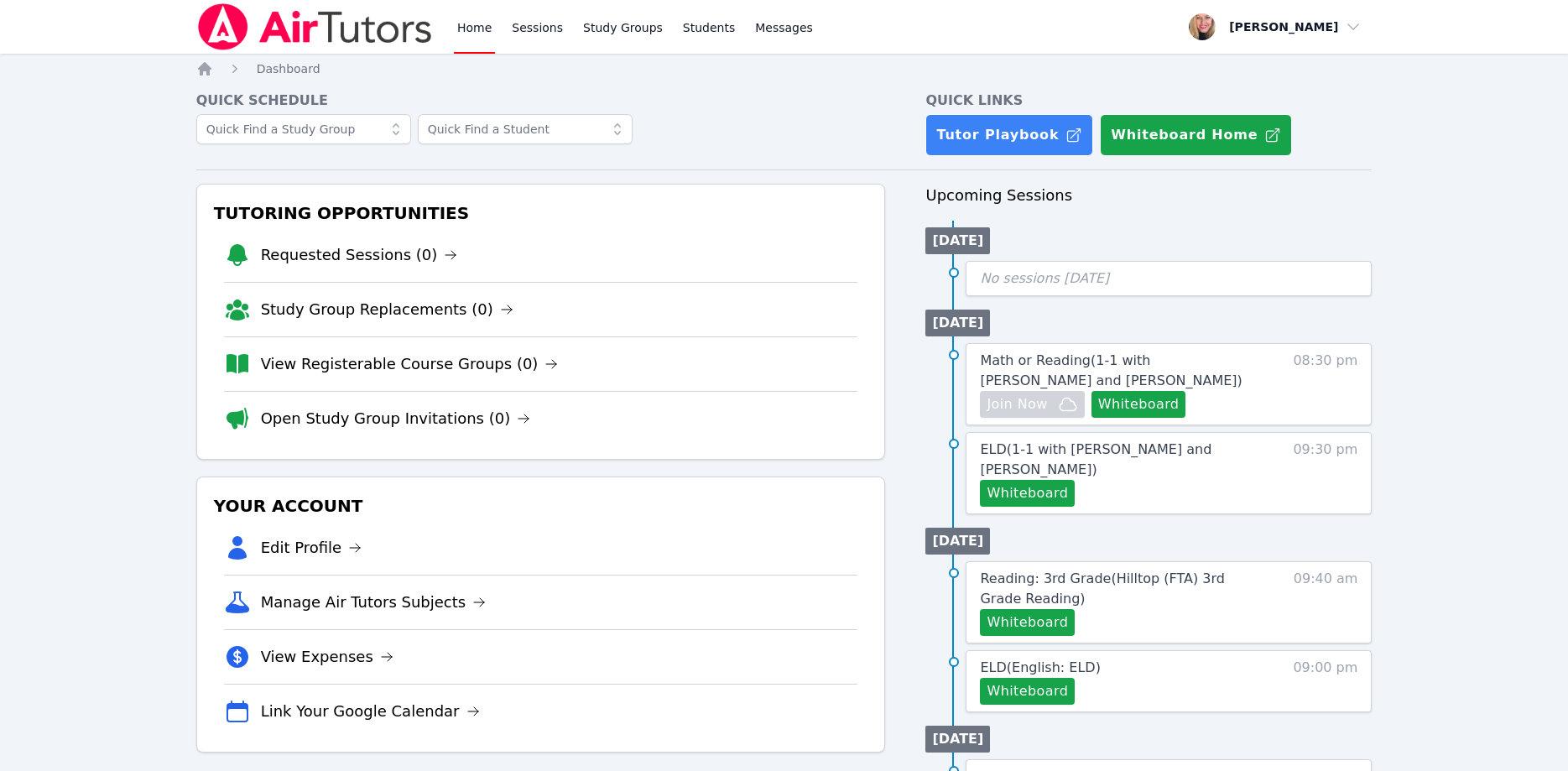
scroll to position [85, 0]
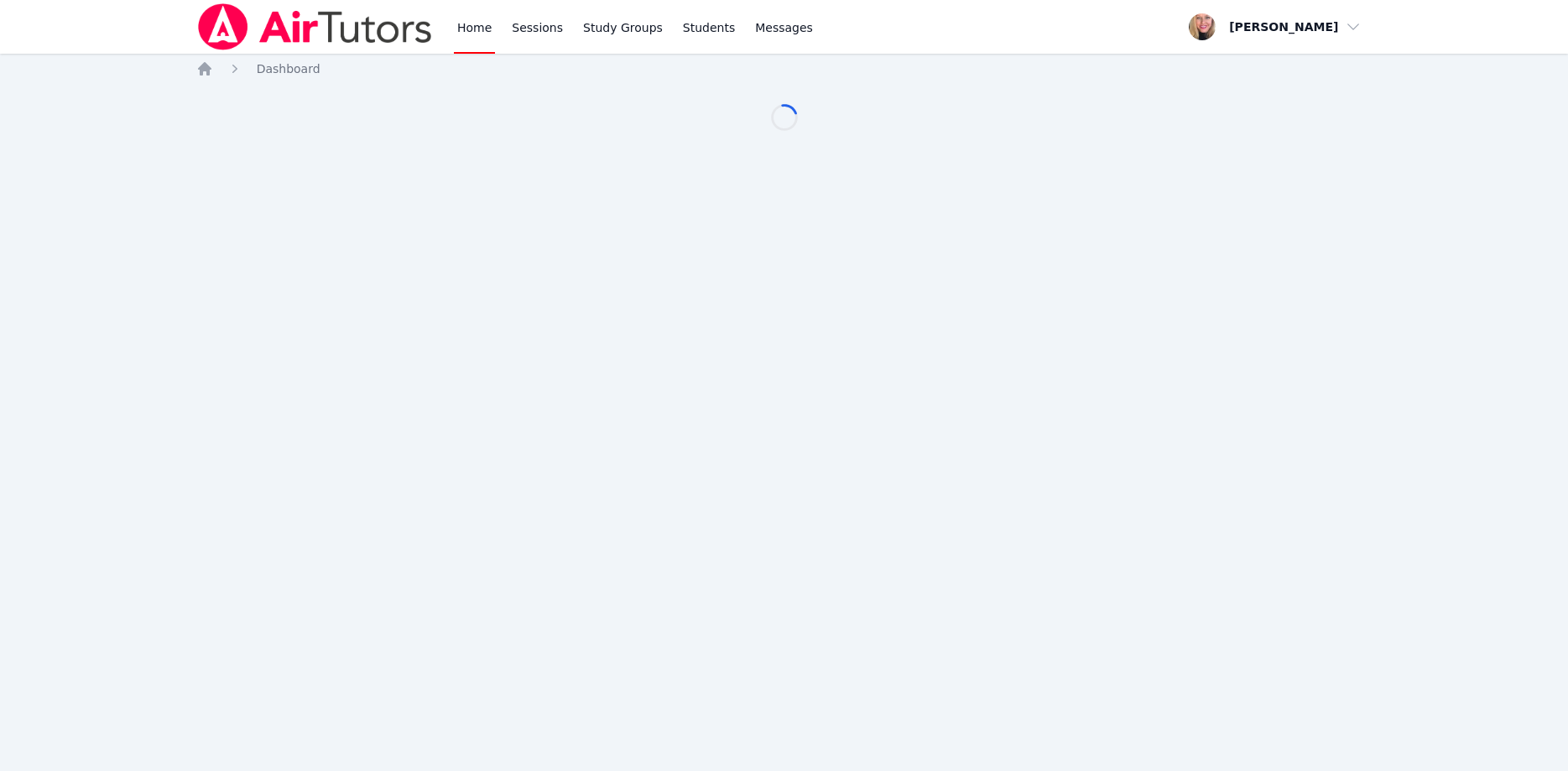
scroll to position [85, 0]
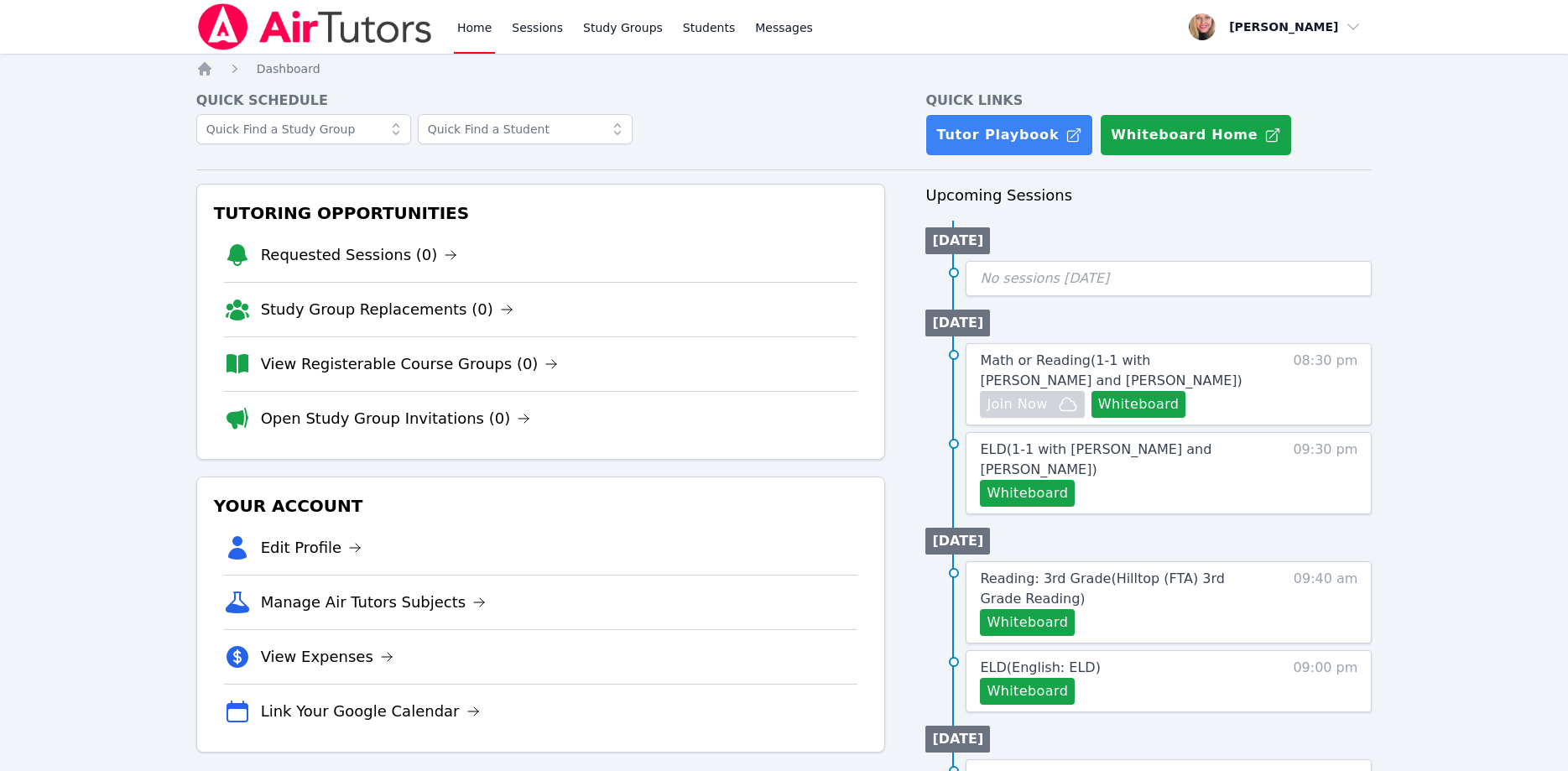
scroll to position [85, 0]
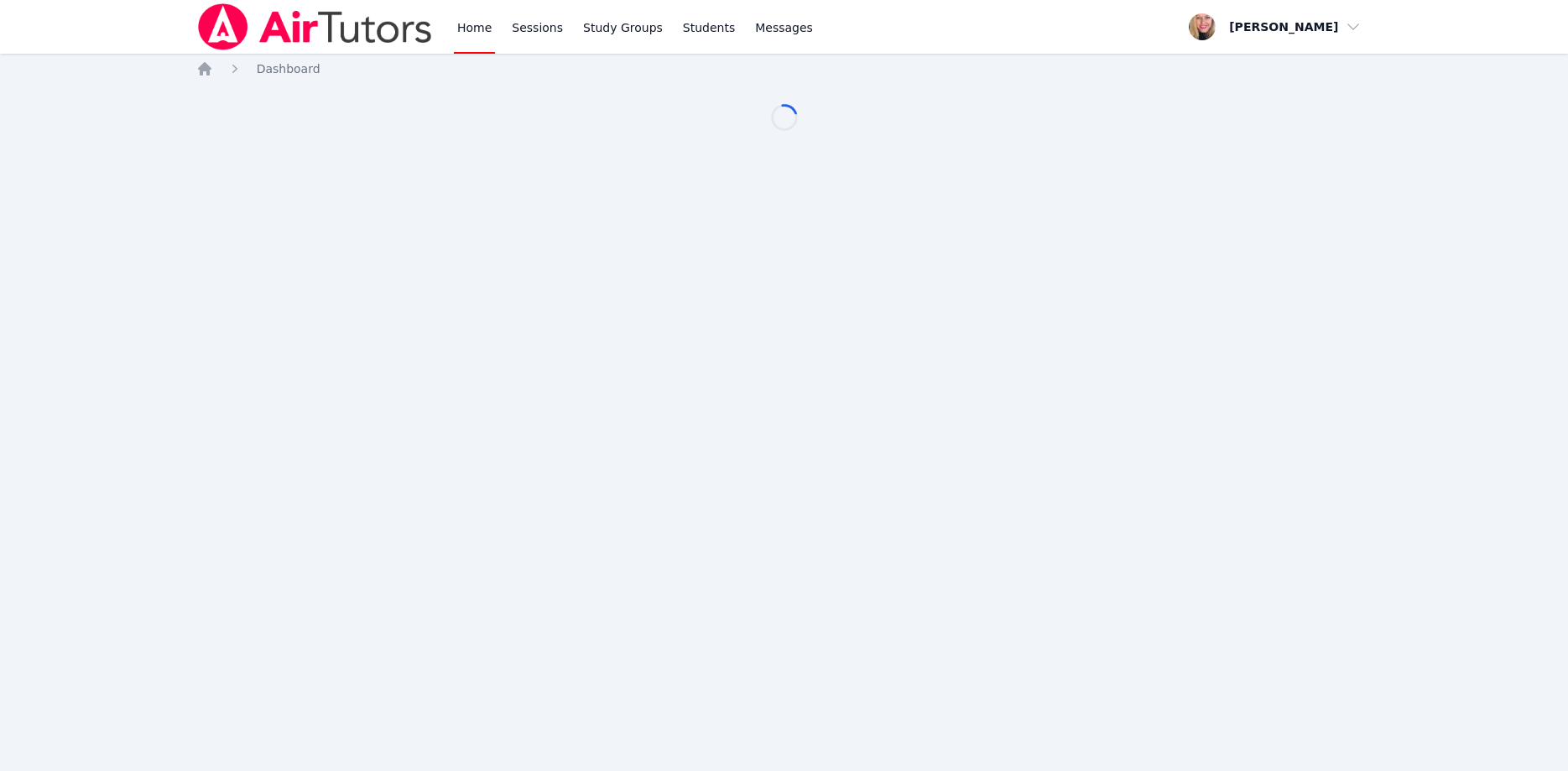
scroll to position [85, 0]
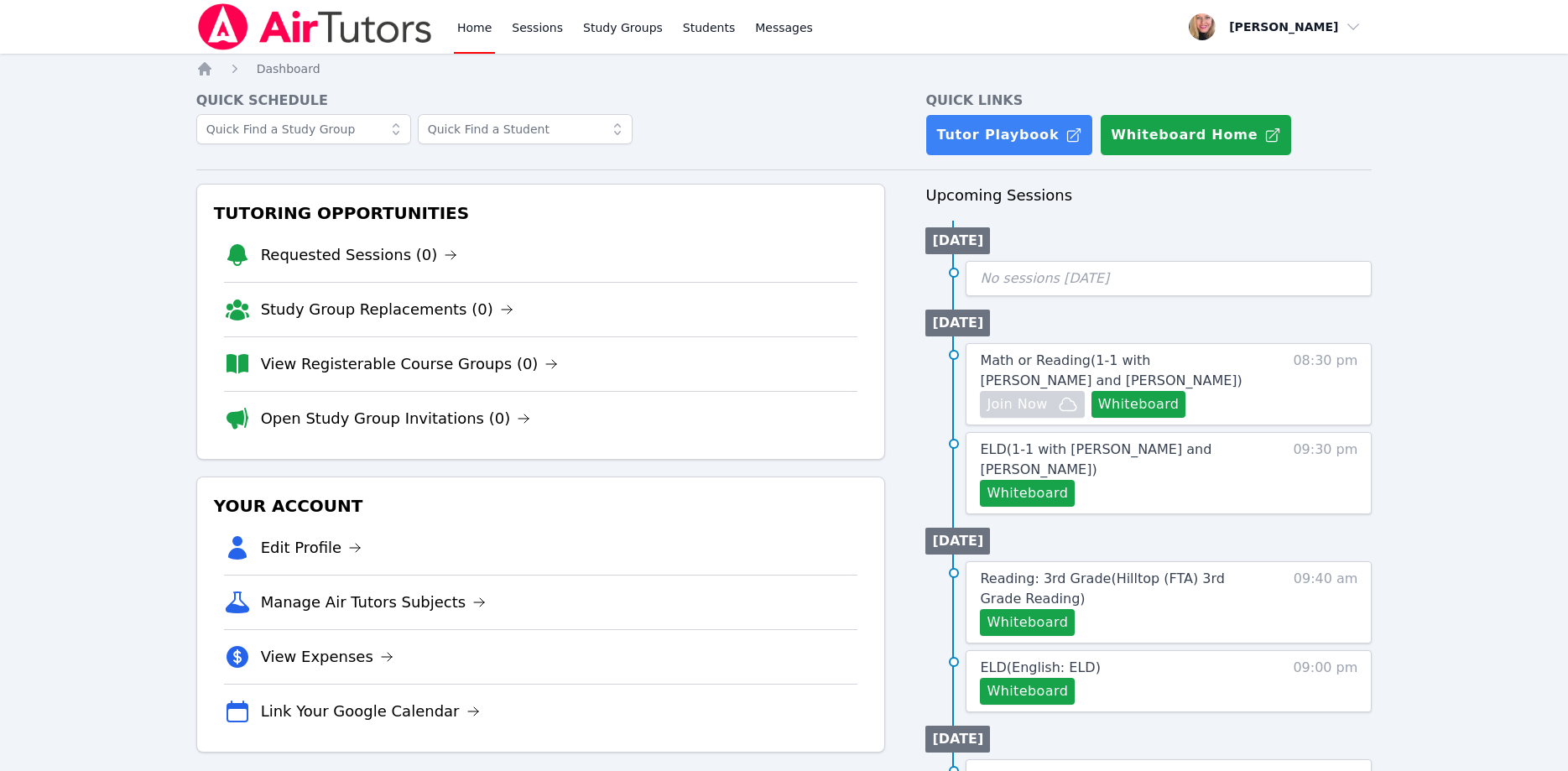
scroll to position [85, 0]
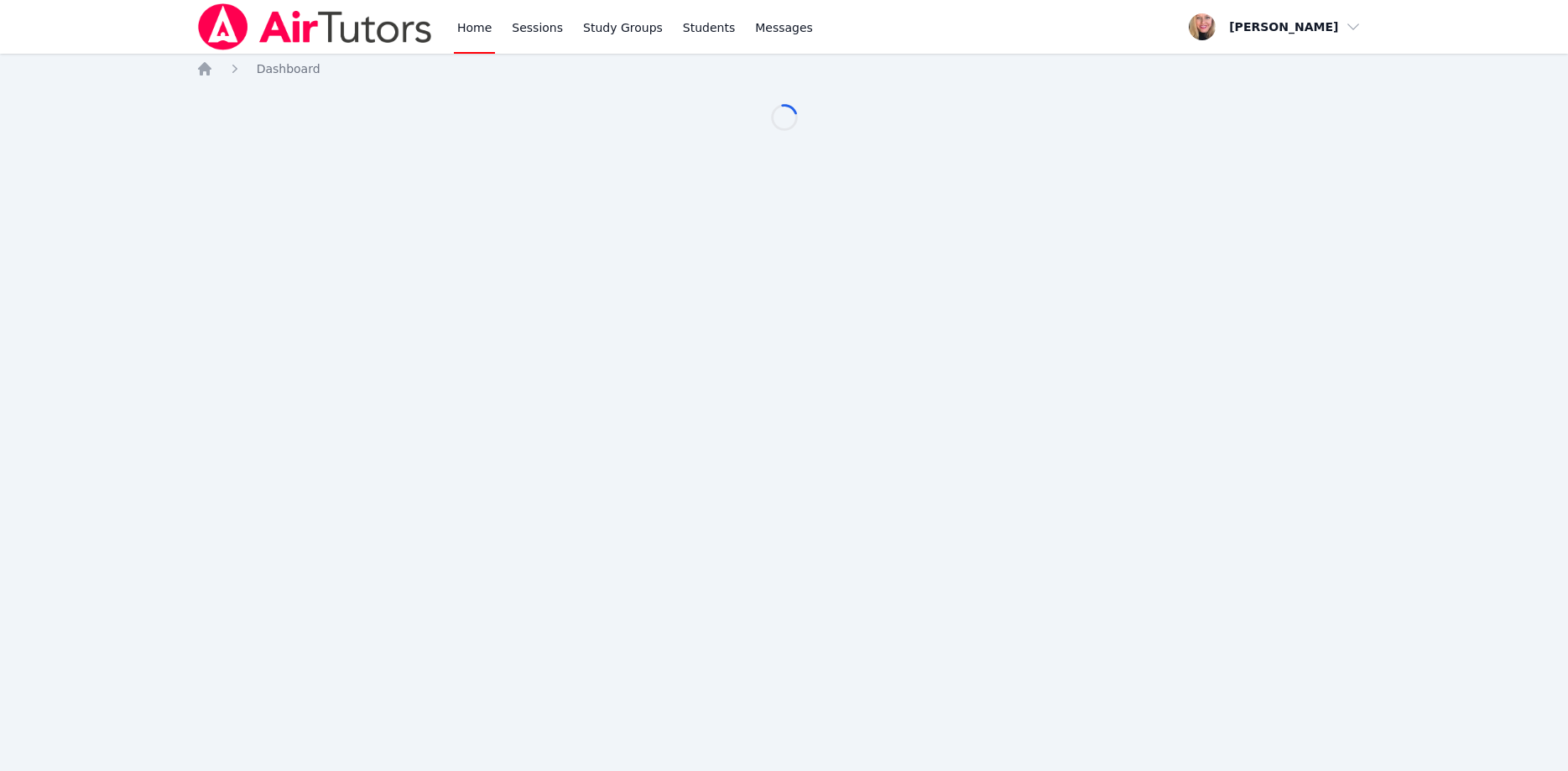
scroll to position [85, 0]
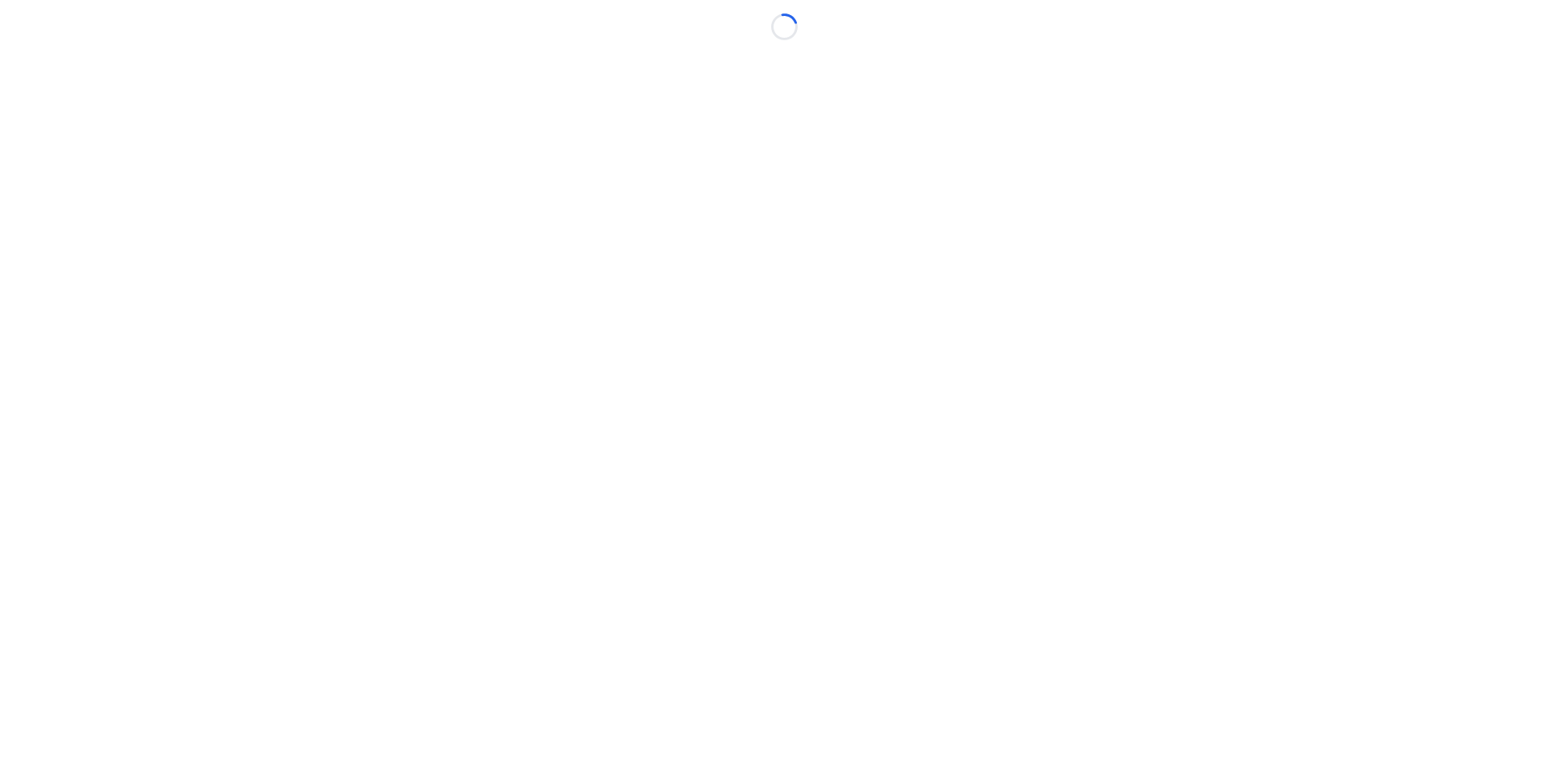
scroll to position [85, 0]
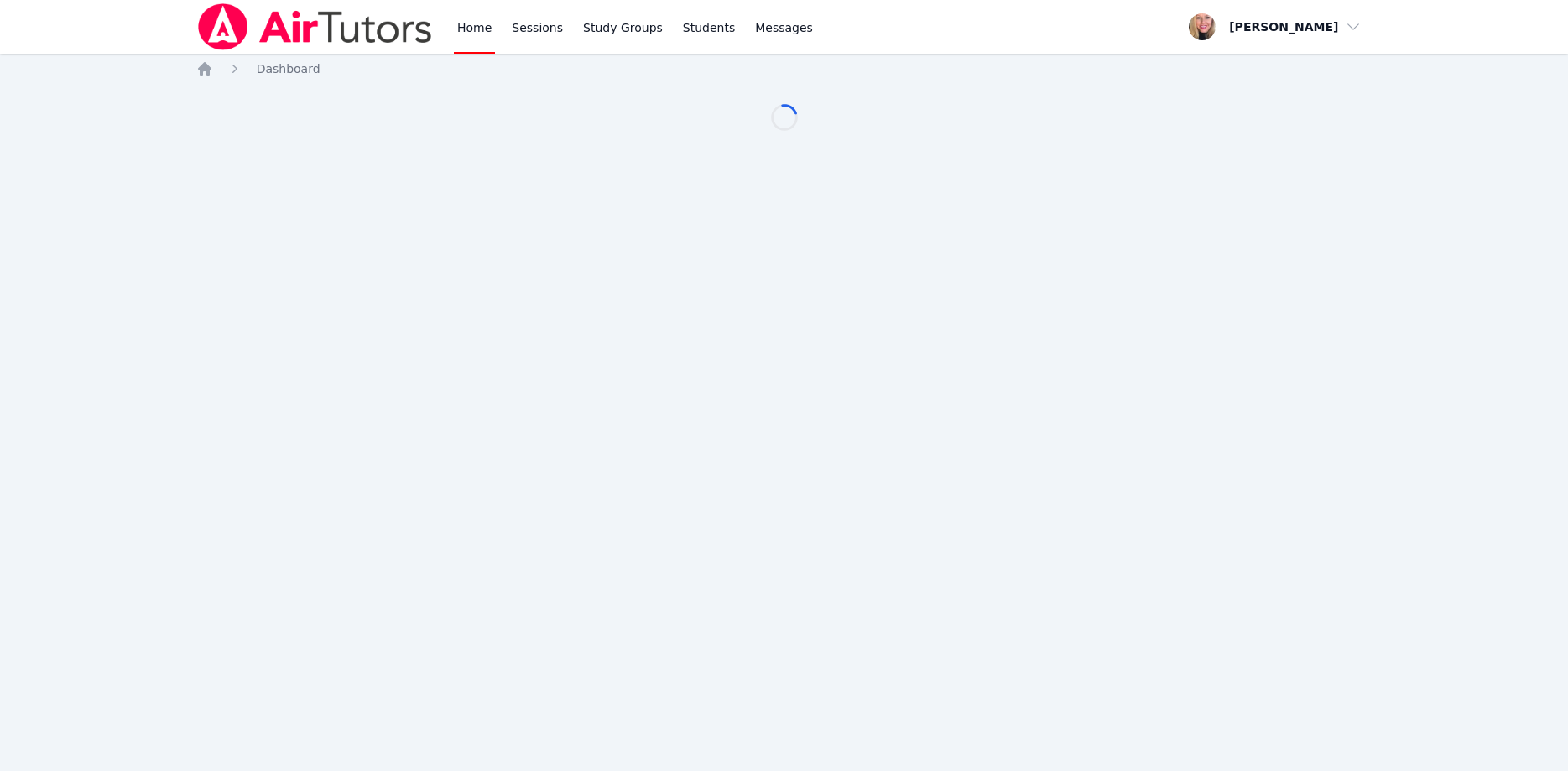
scroll to position [85, 0]
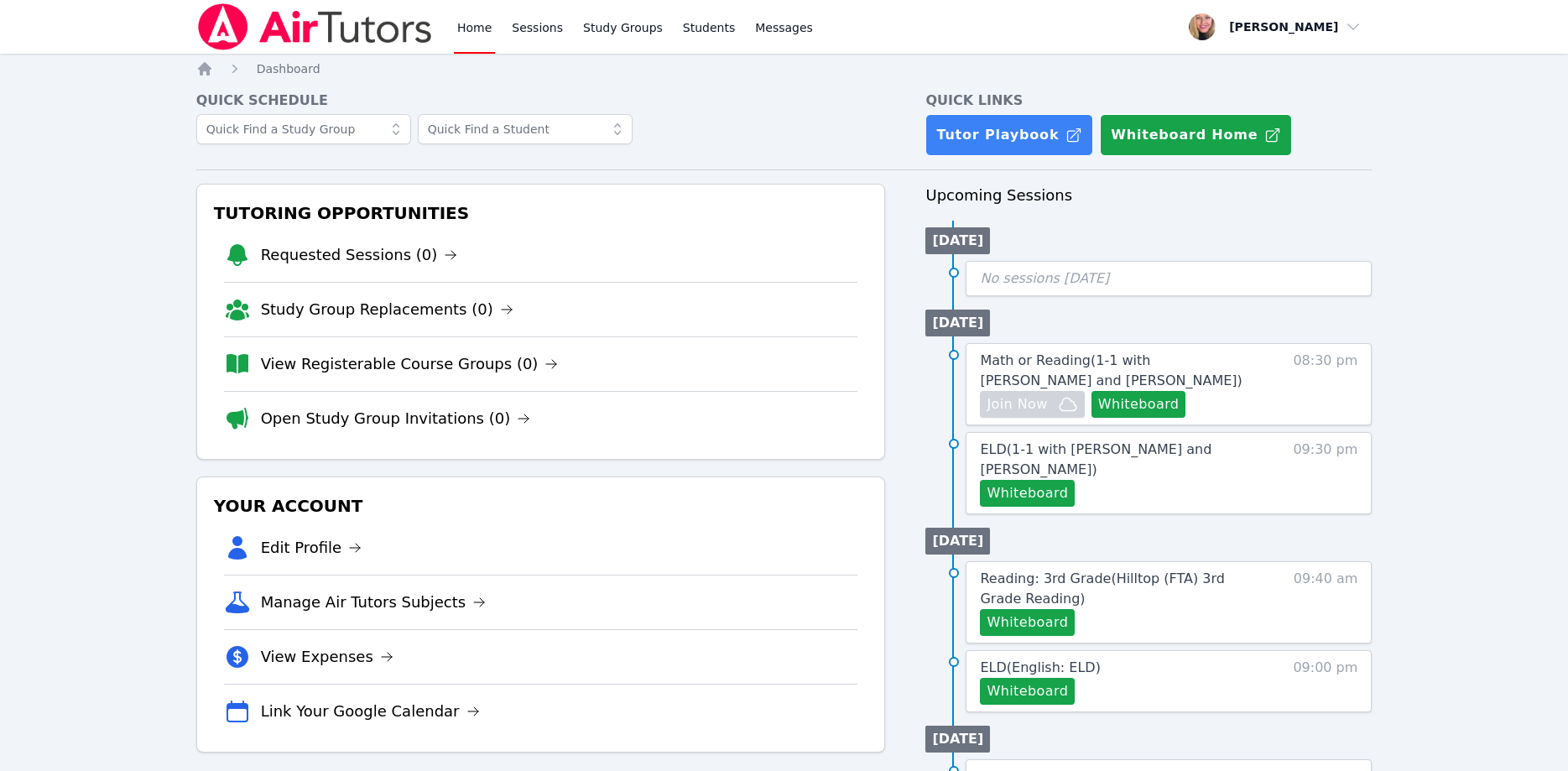
scroll to position [85, 0]
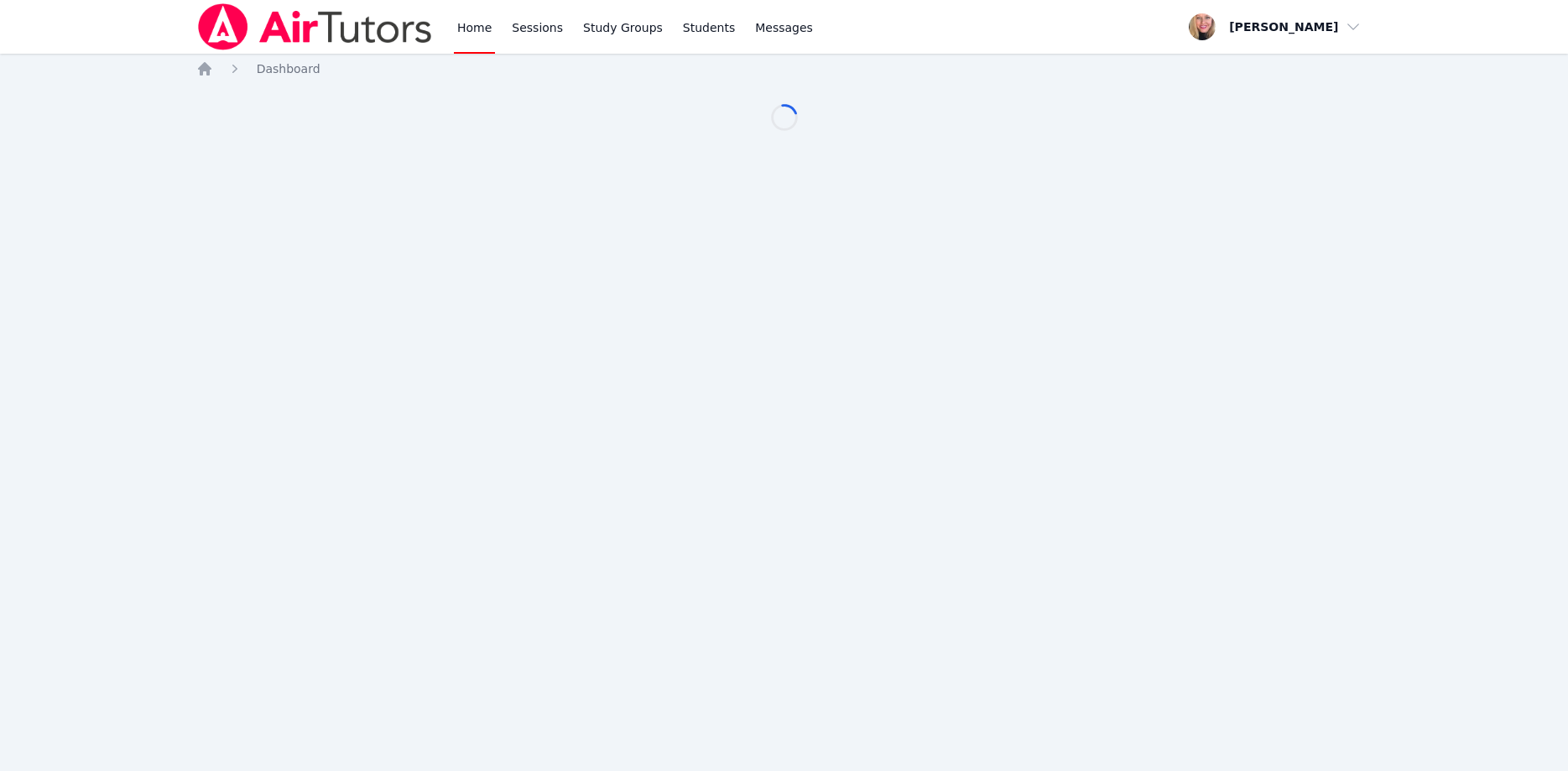
scroll to position [85, 0]
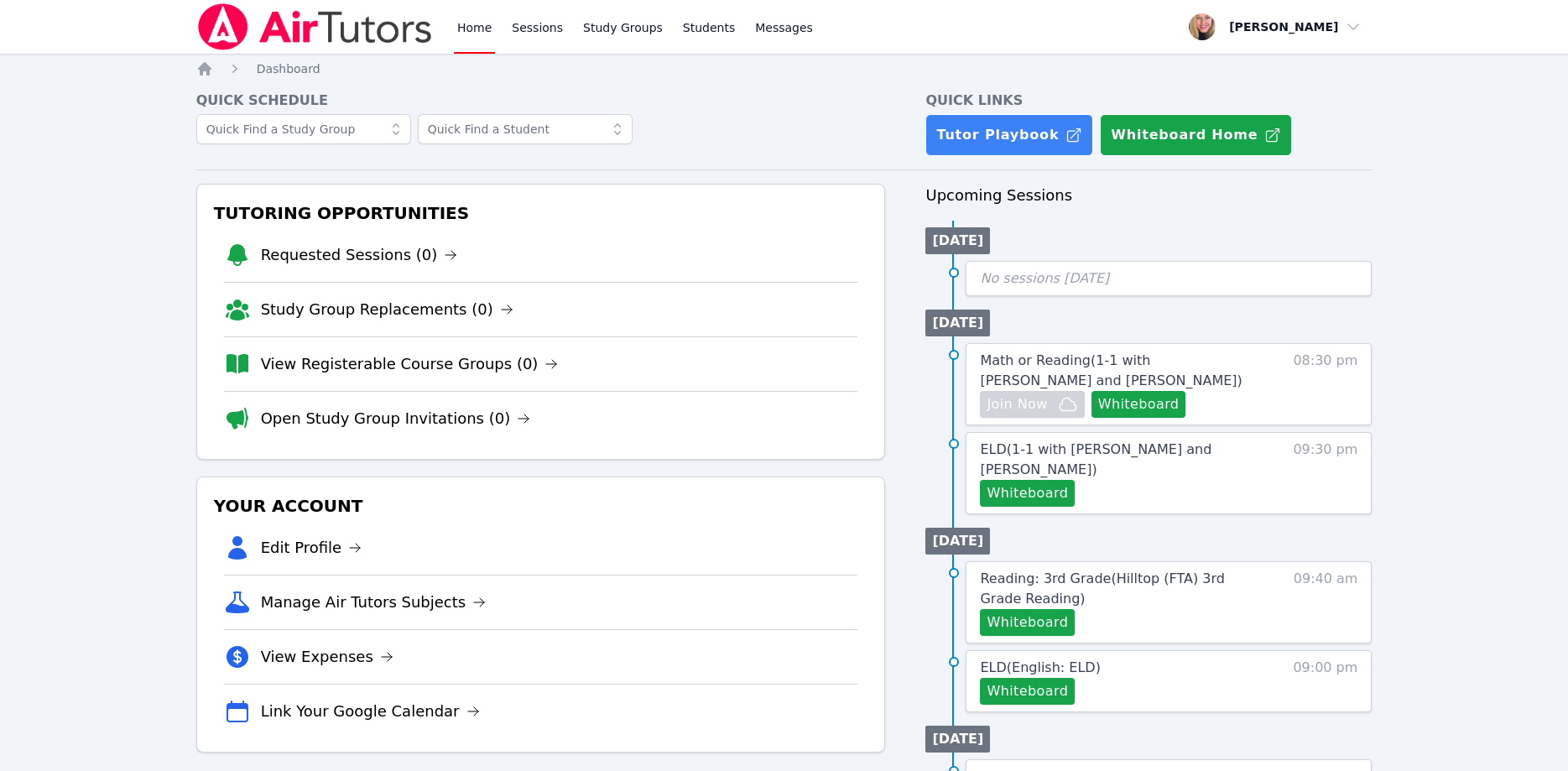
scroll to position [85, 0]
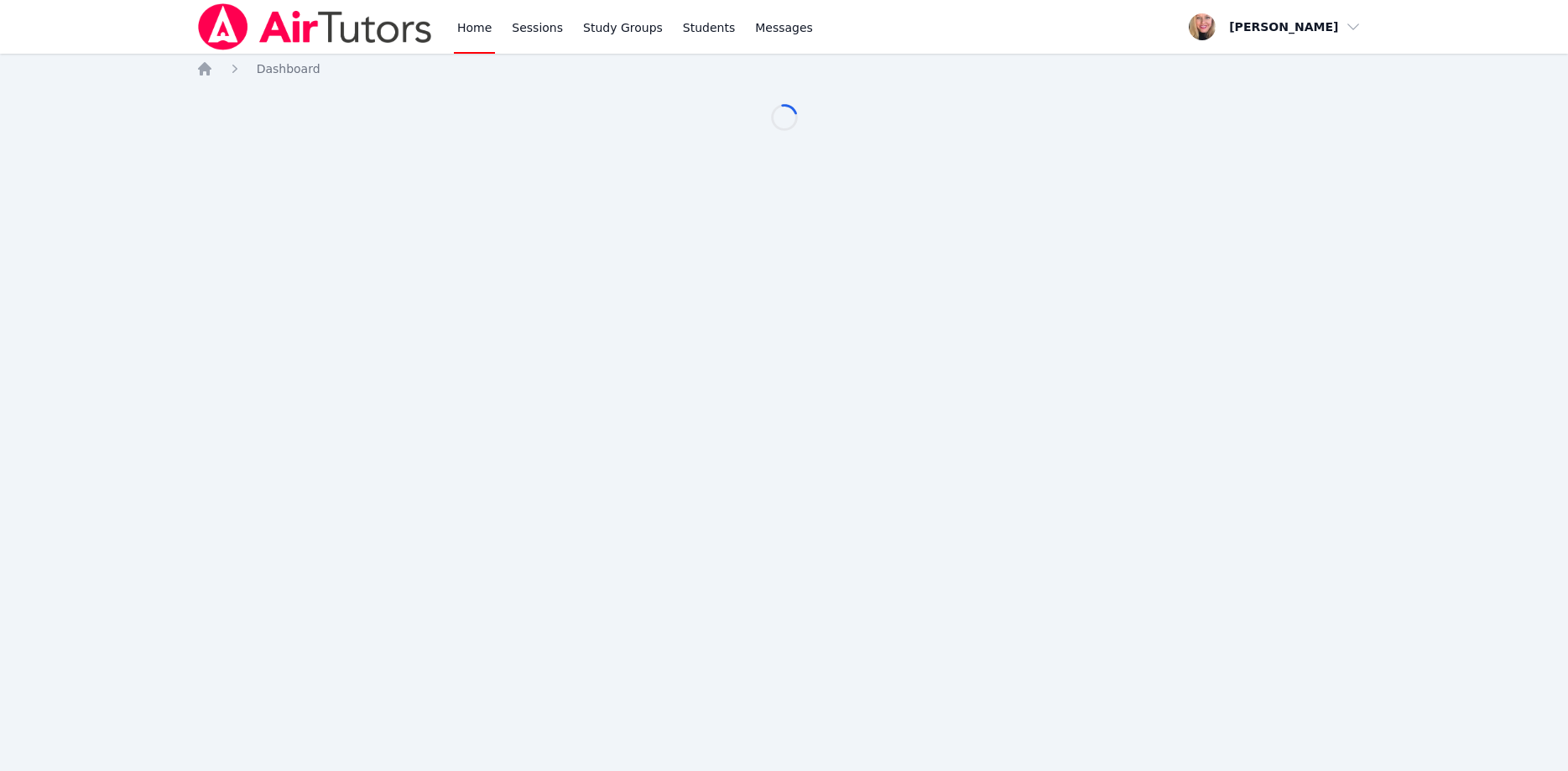
scroll to position [85, 0]
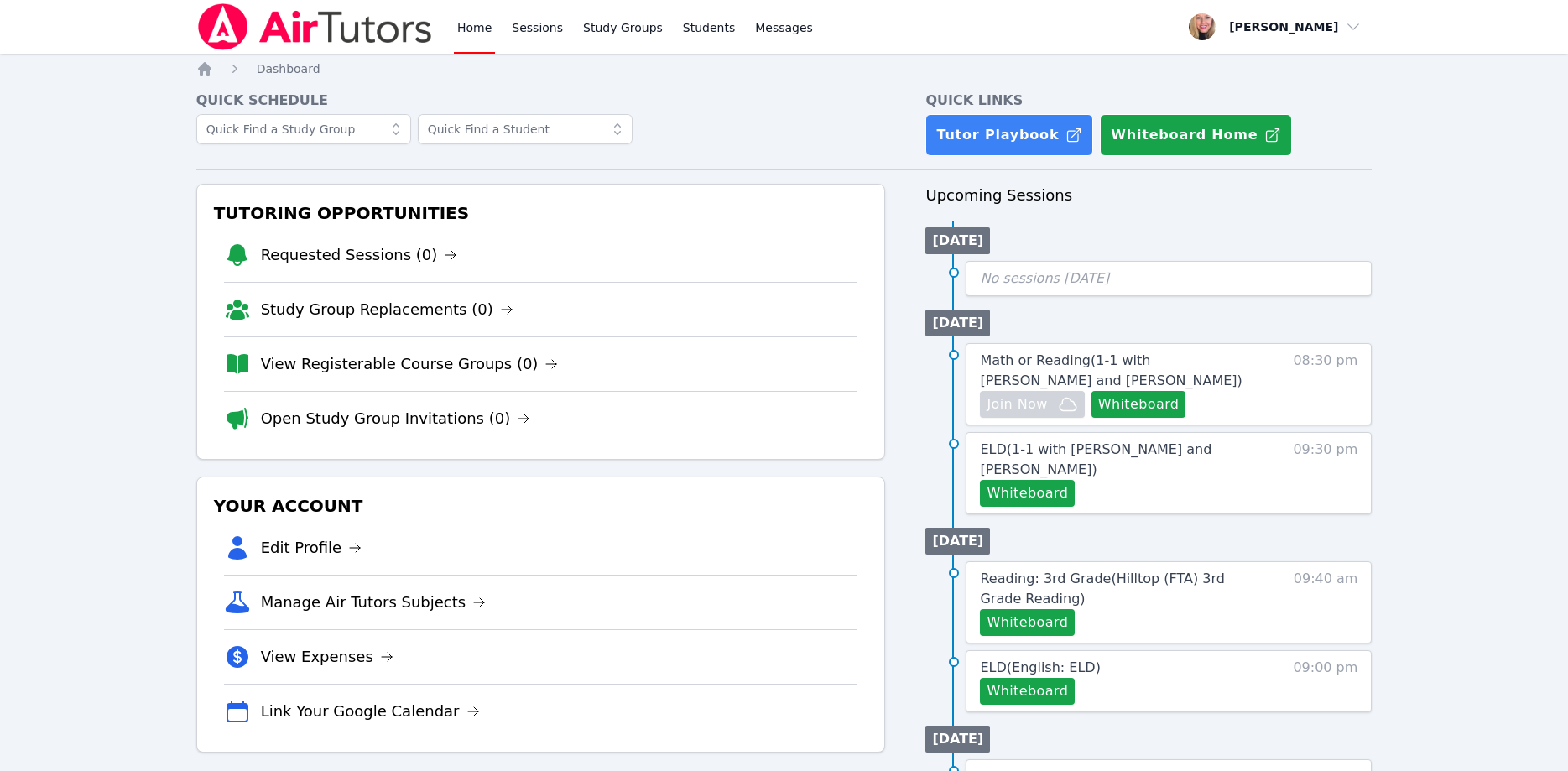
scroll to position [85, 0]
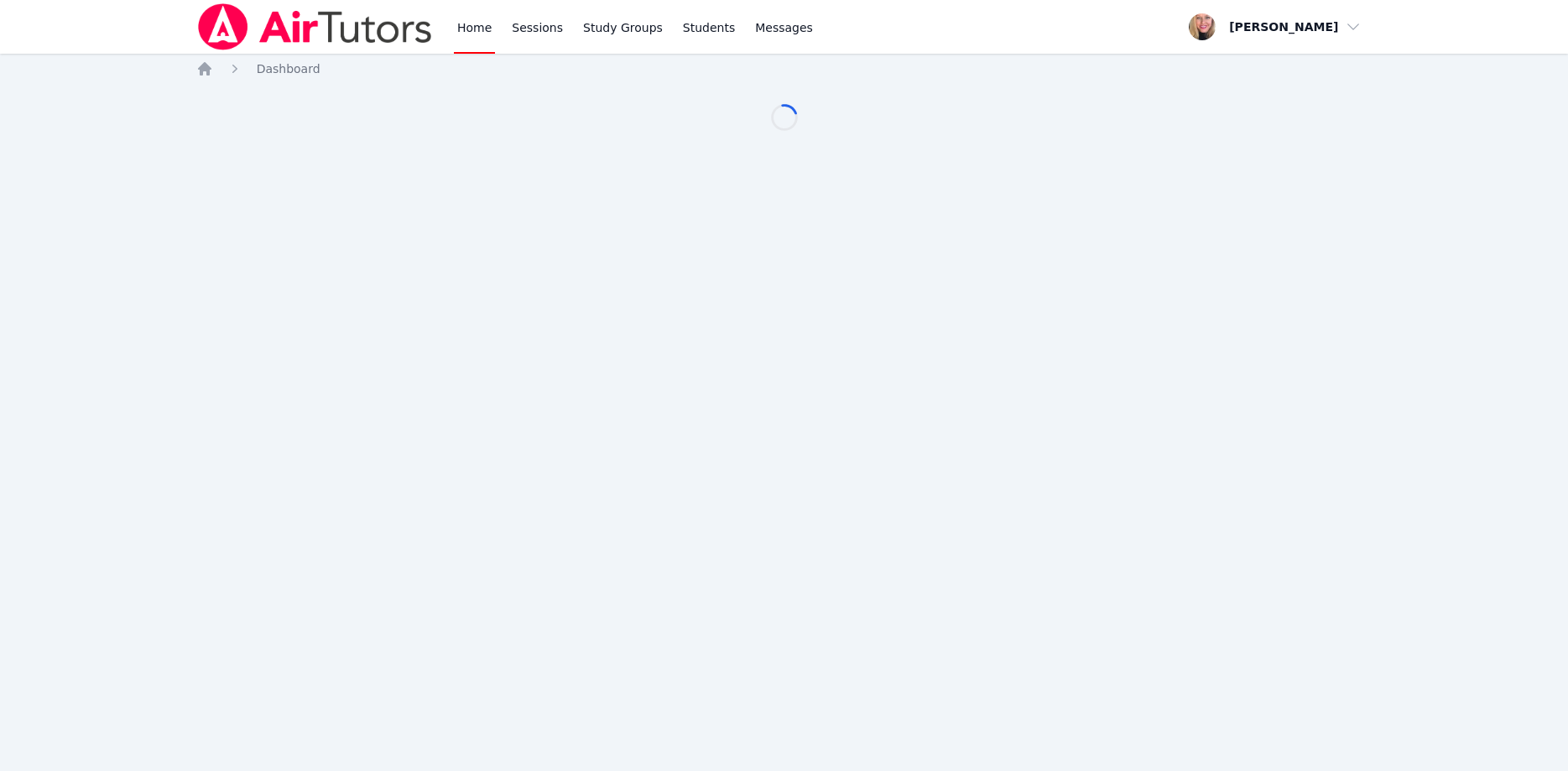
scroll to position [85, 0]
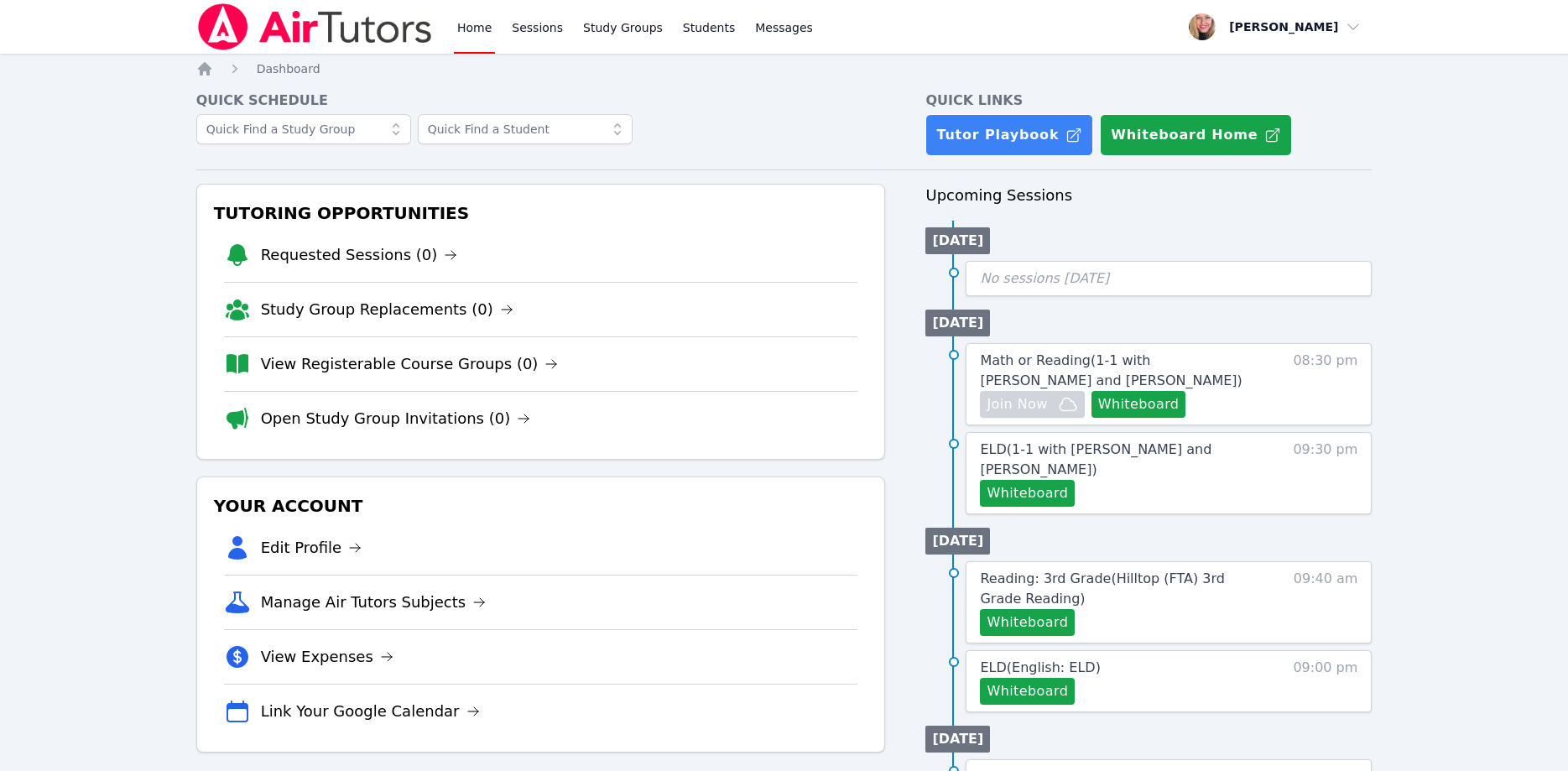
scroll to position [85, 0]
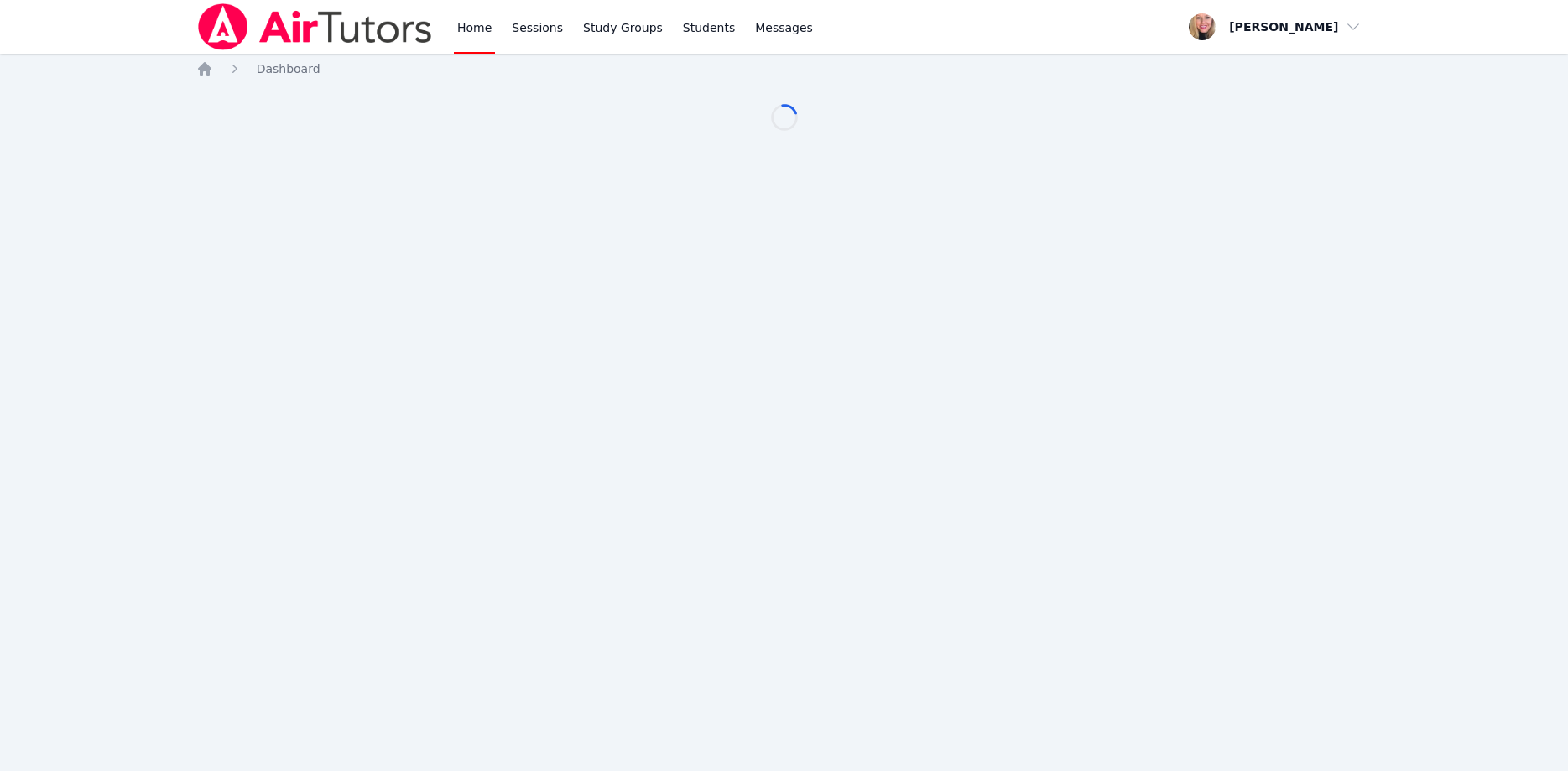
scroll to position [85, 0]
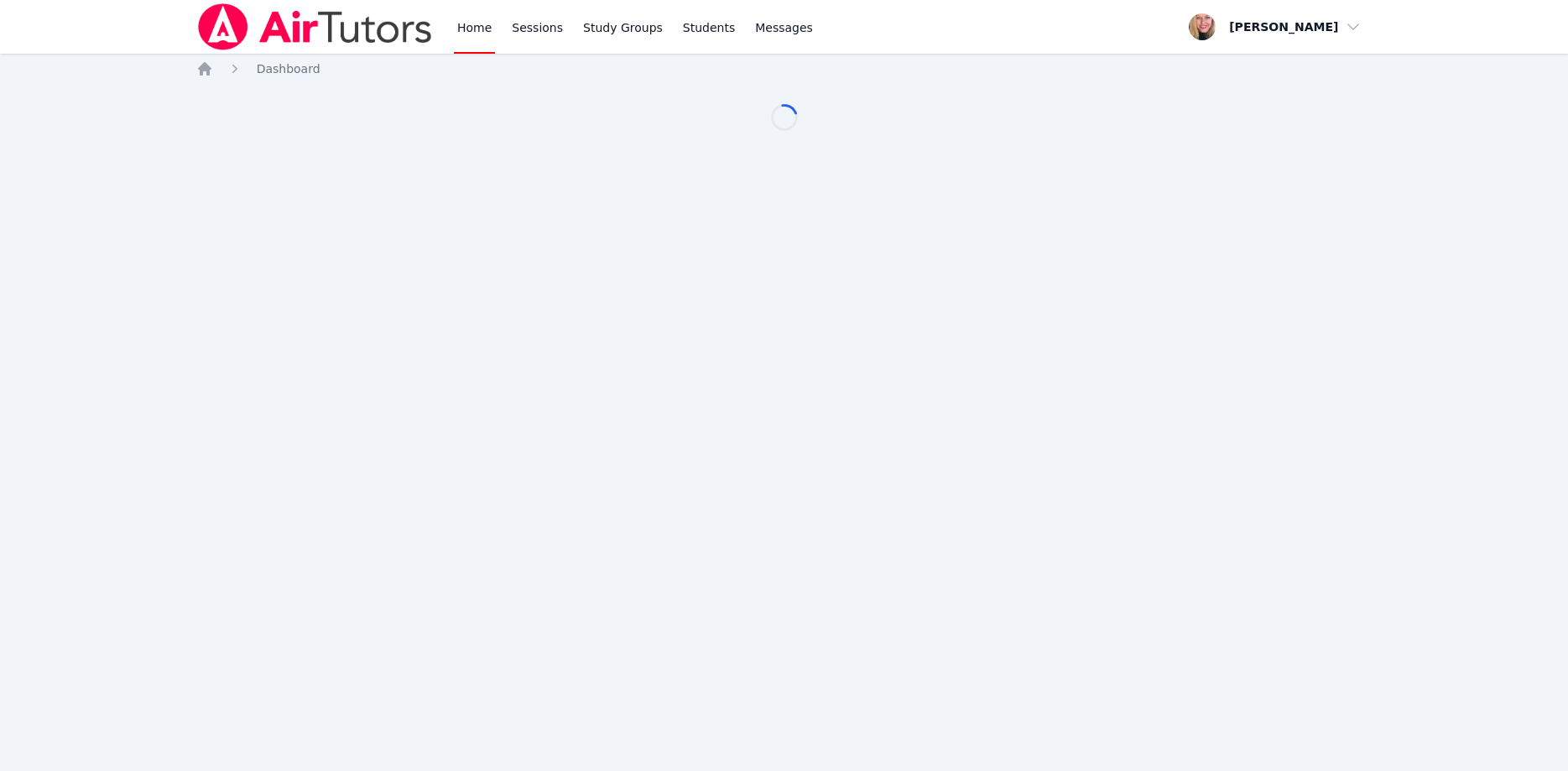
scroll to position [85, 0]
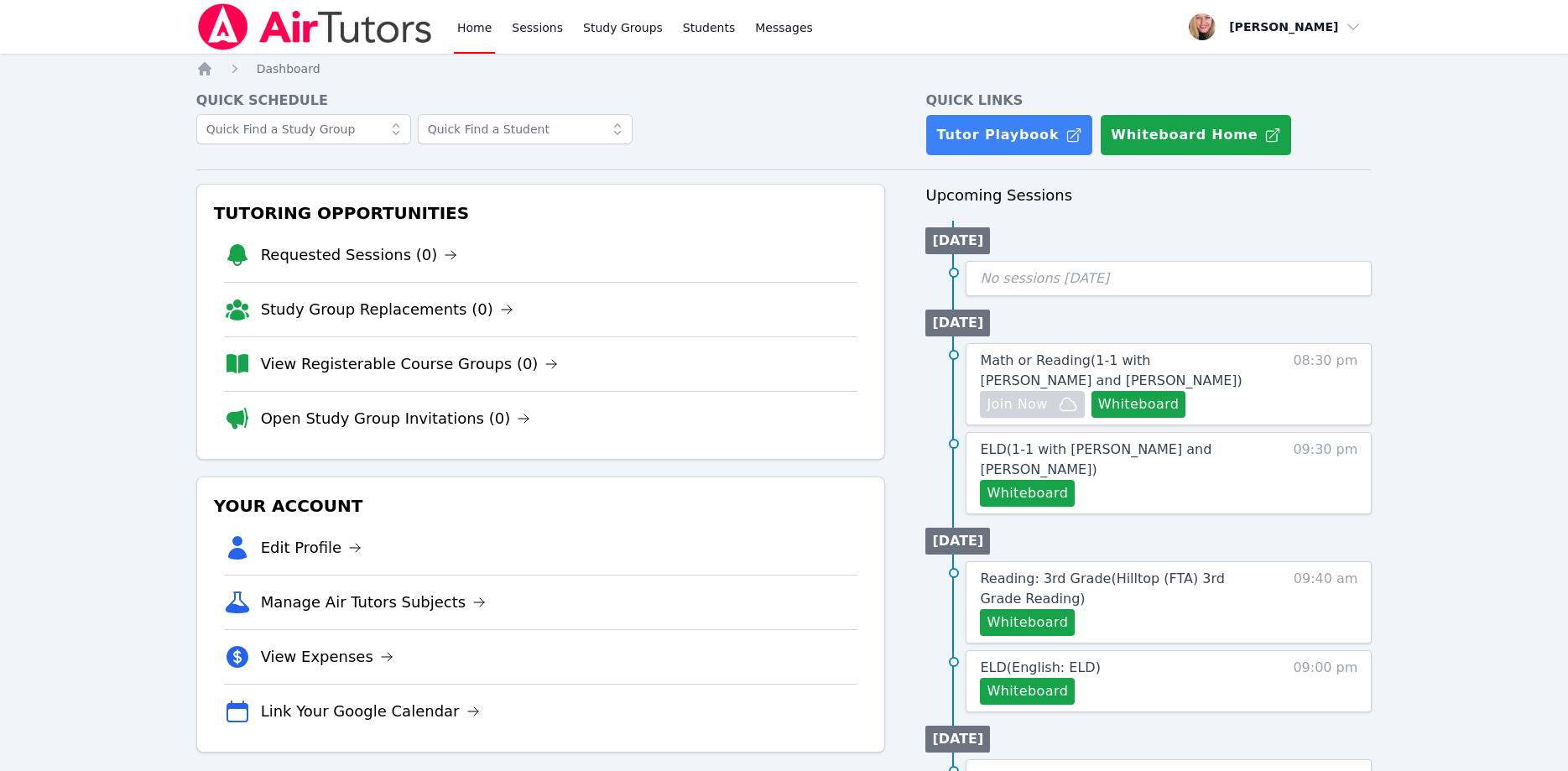
scroll to position [85, 0]
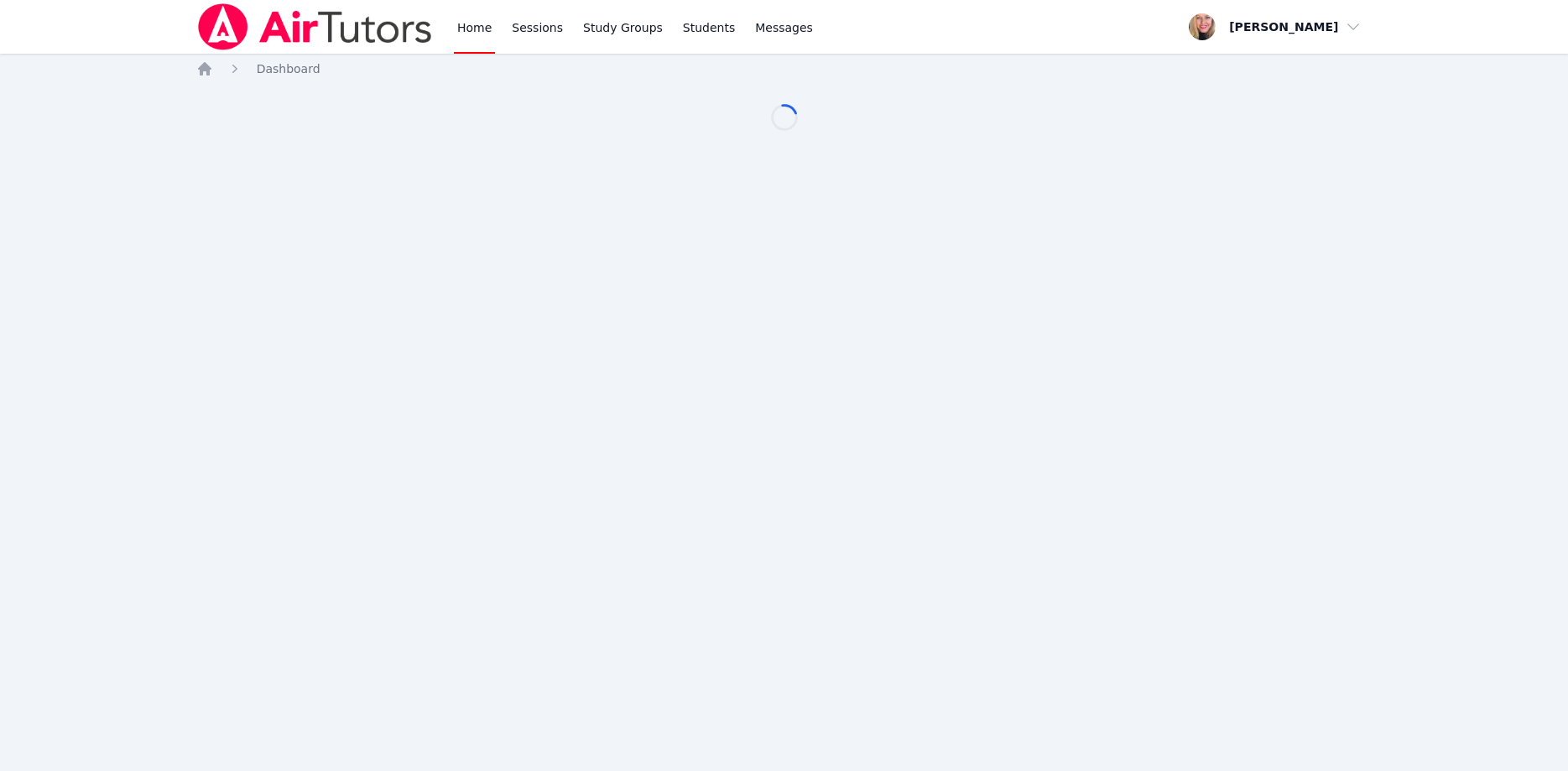
scroll to position [85, 0]
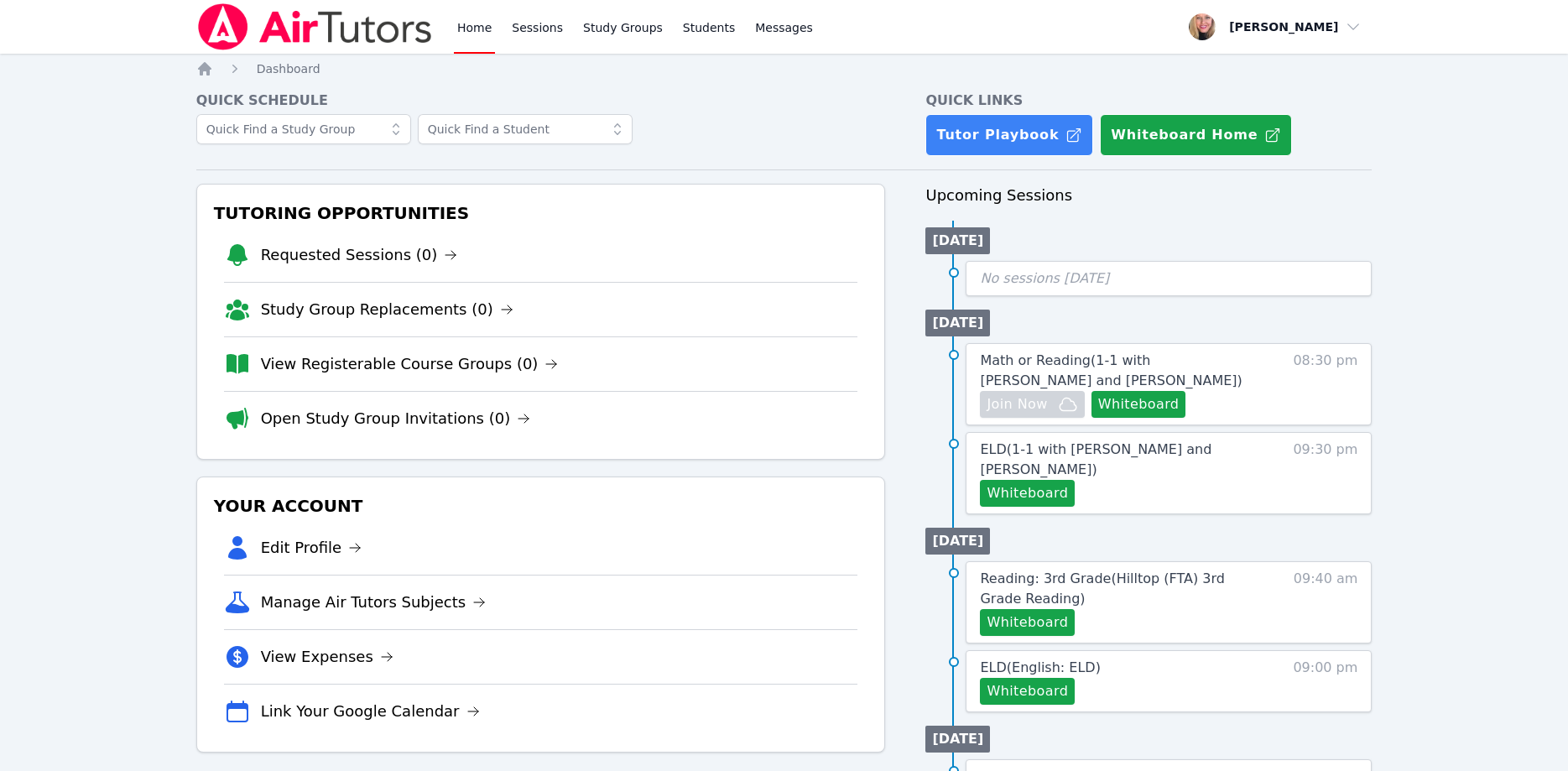
scroll to position [85, 0]
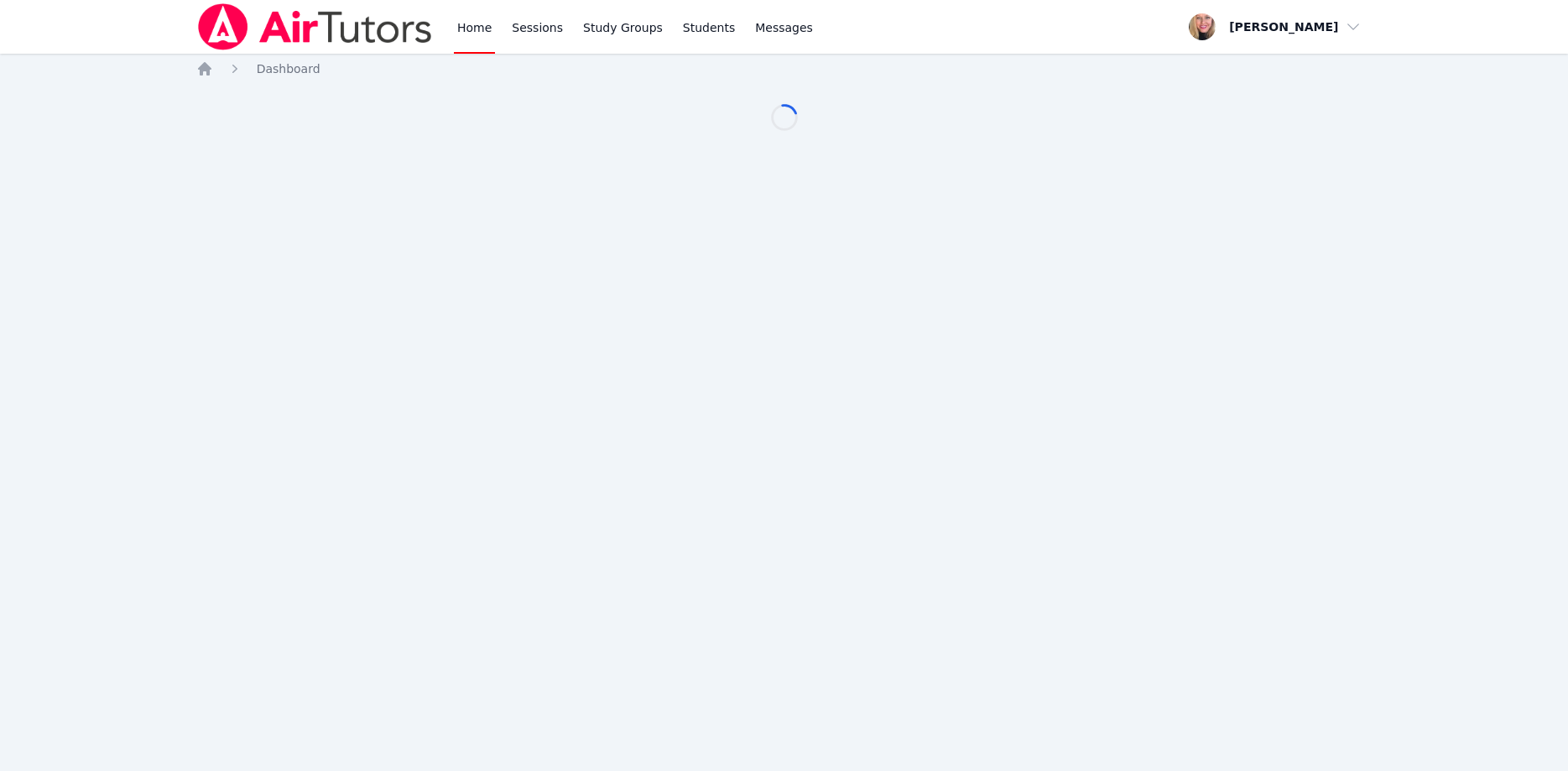
scroll to position [85, 0]
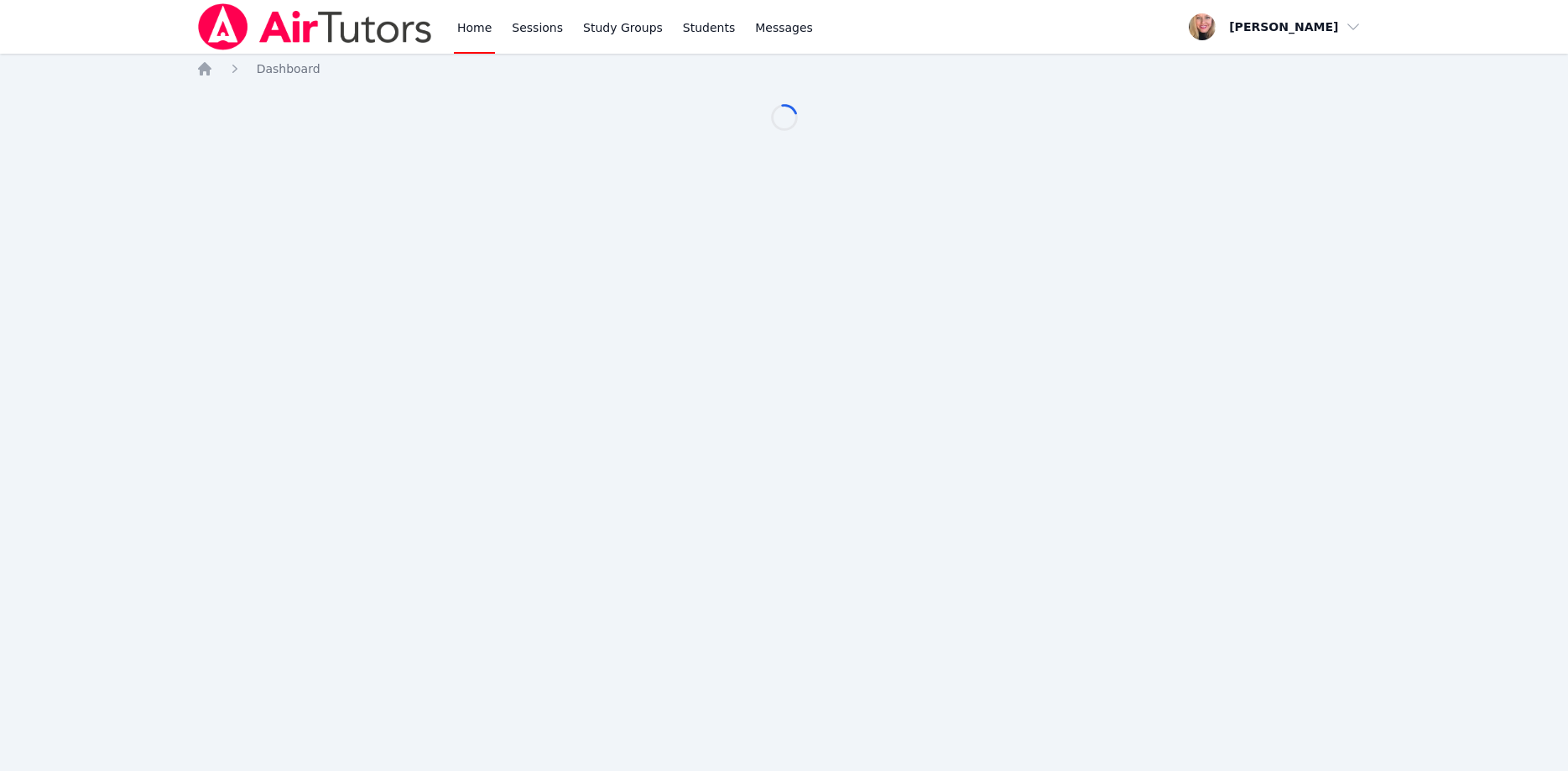
scroll to position [85, 0]
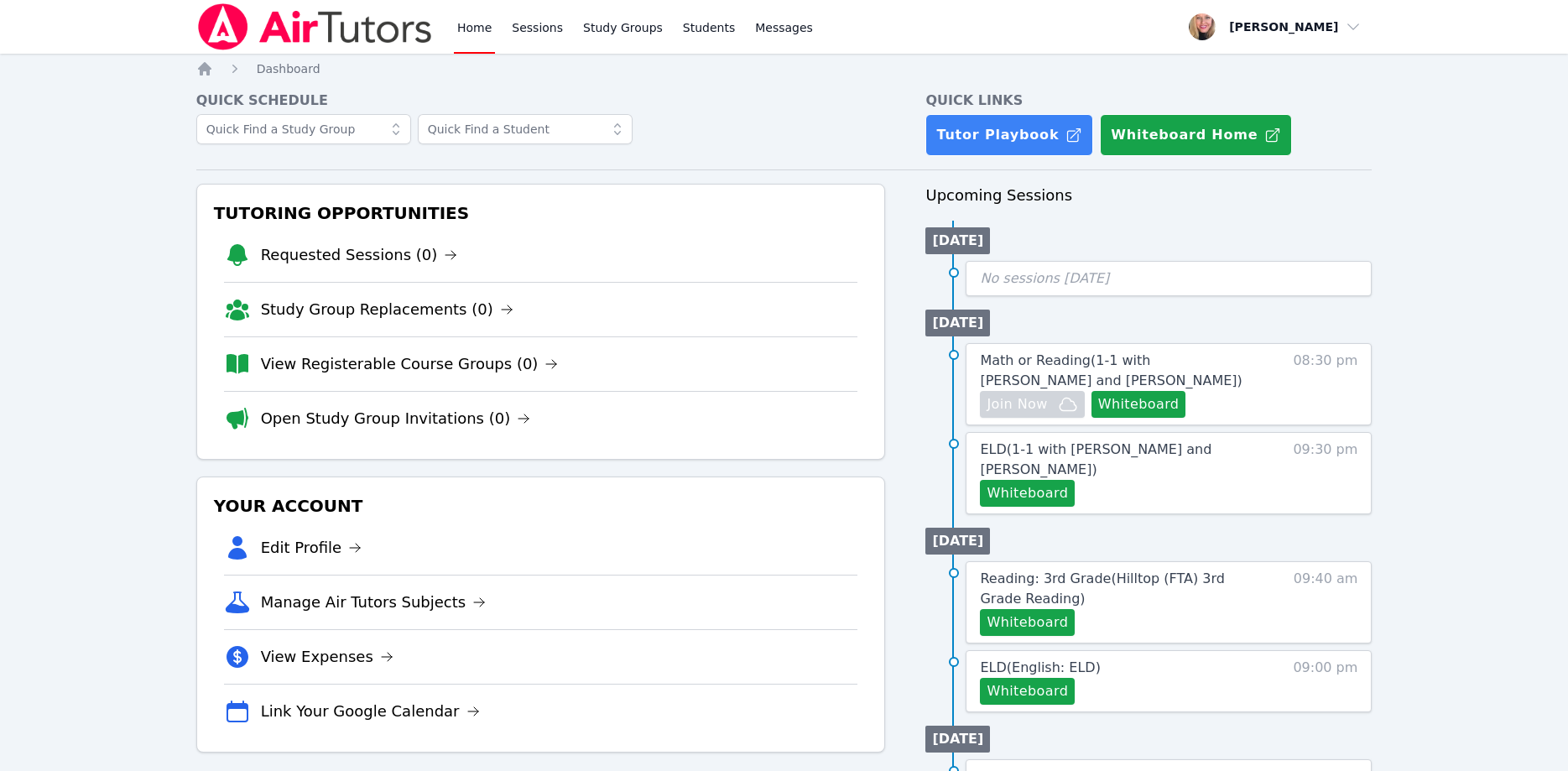
scroll to position [85, 0]
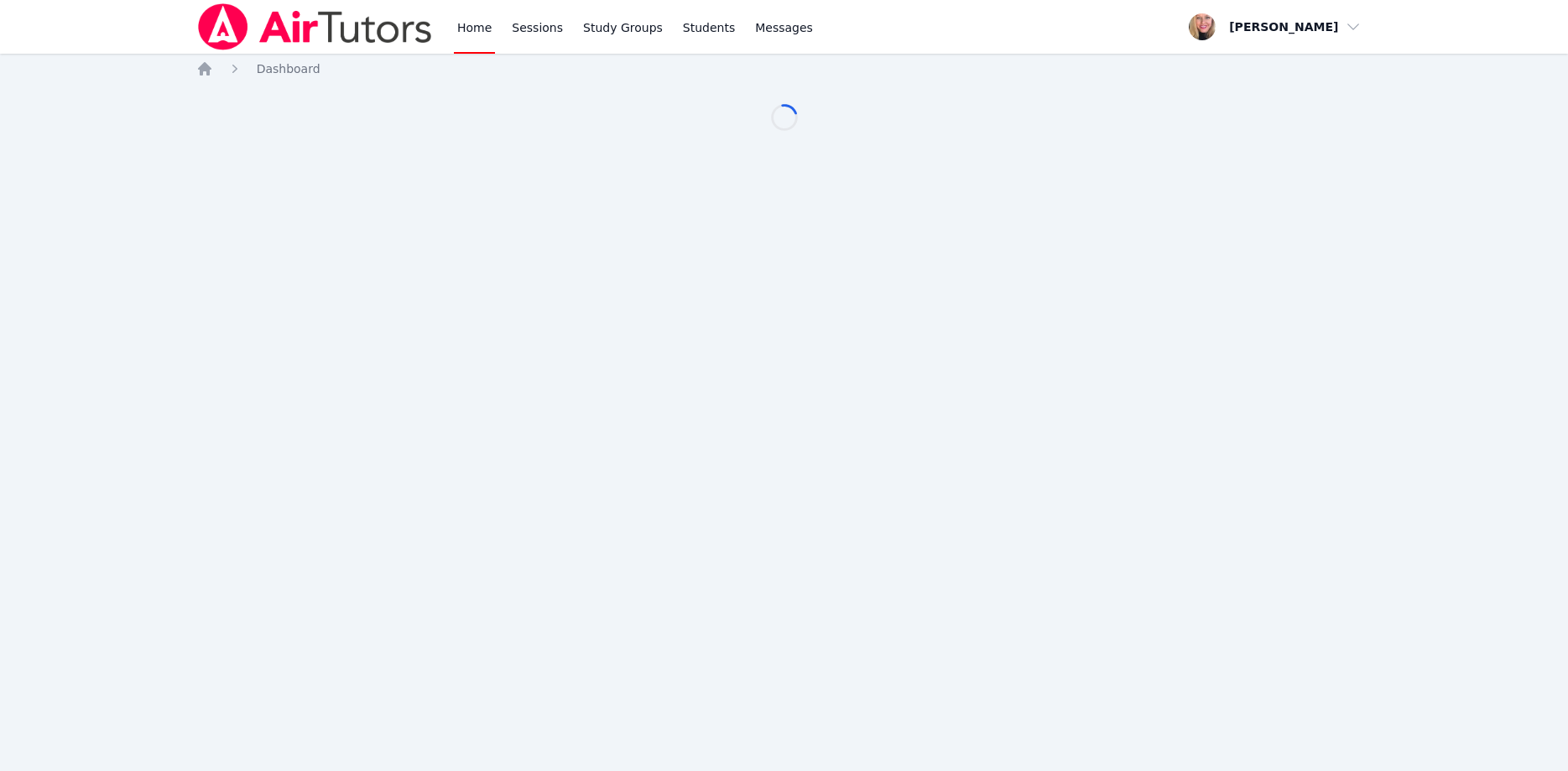
scroll to position [85, 0]
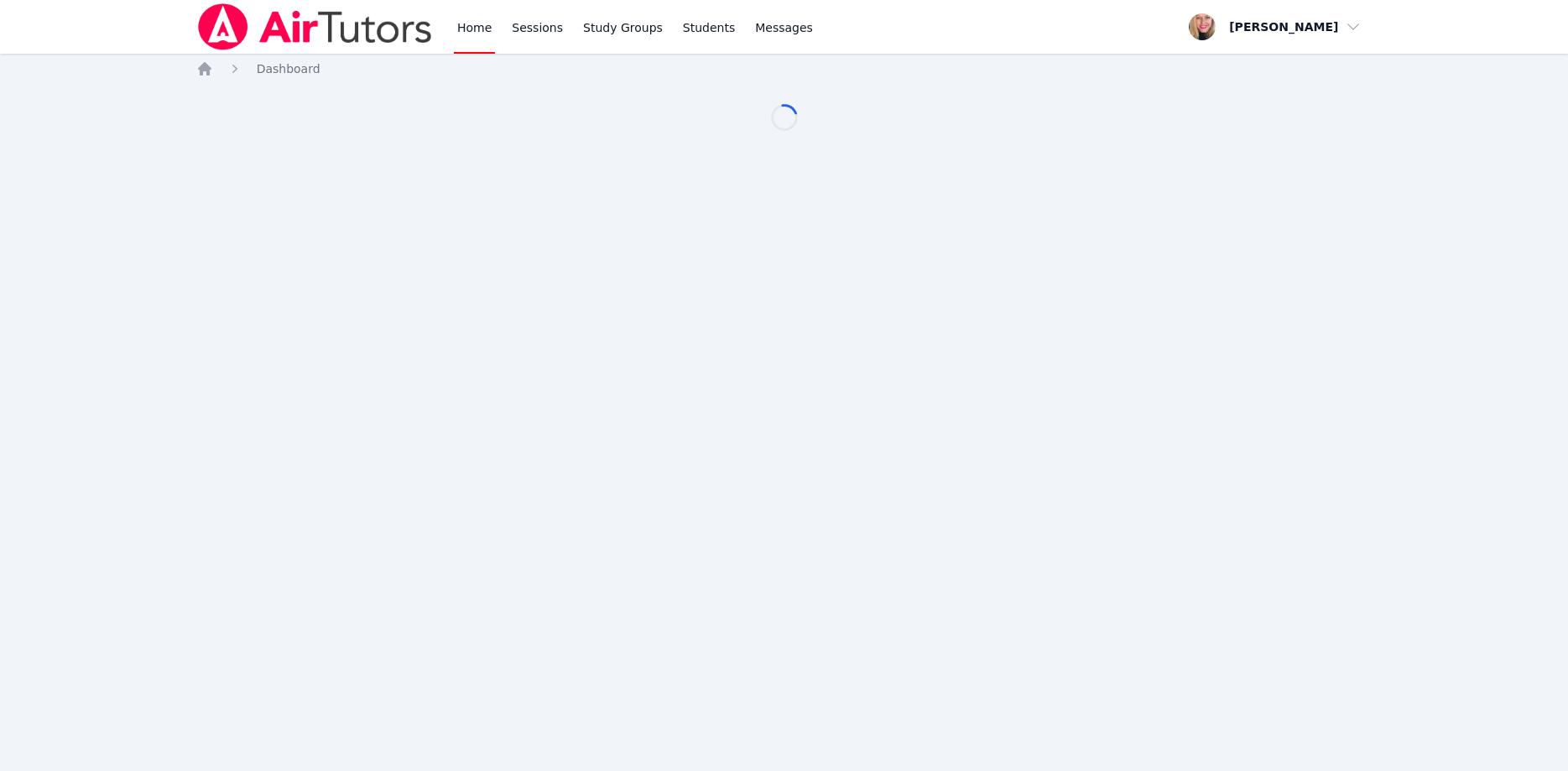
scroll to position [85, 0]
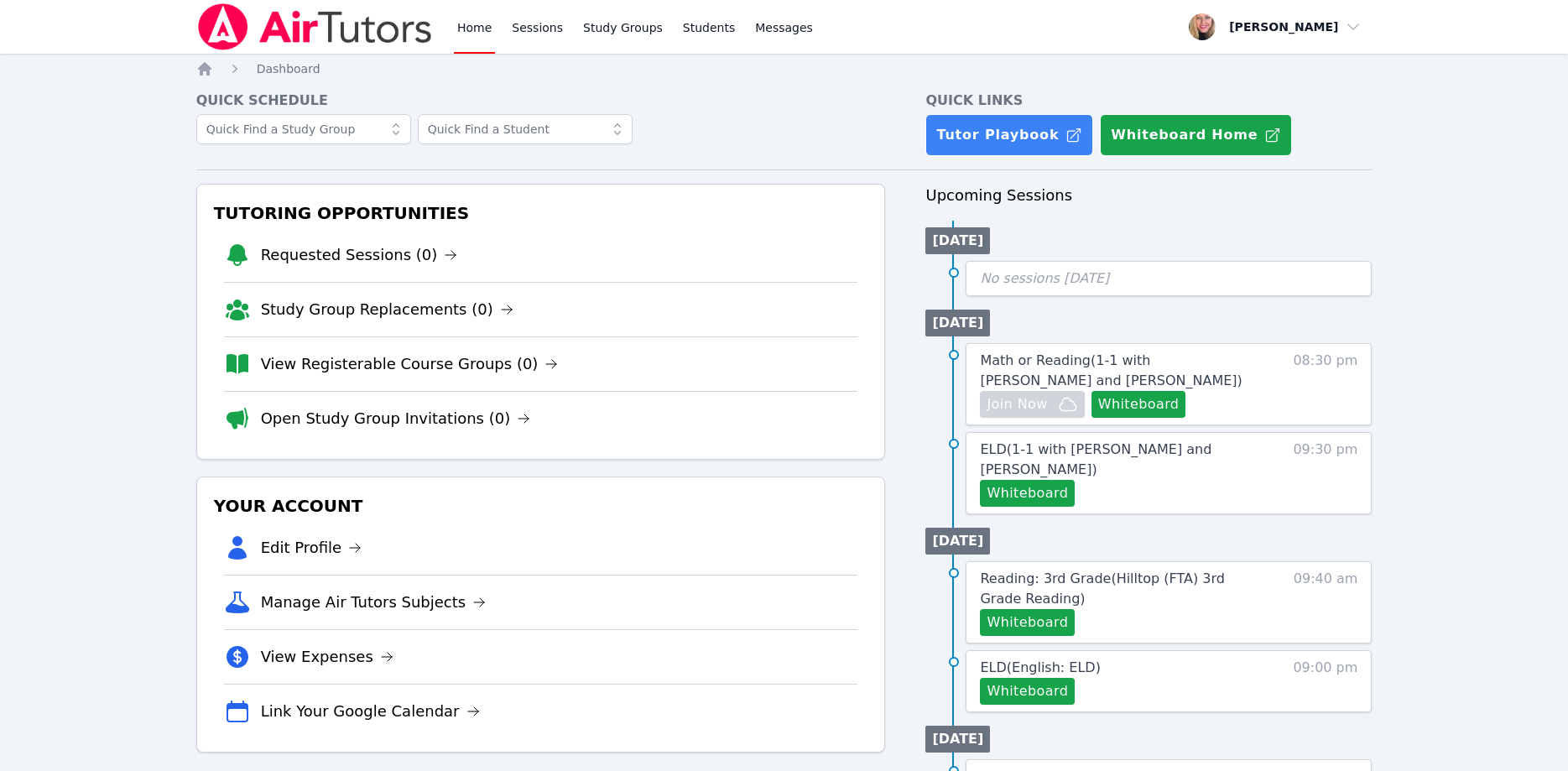
scroll to position [85, 0]
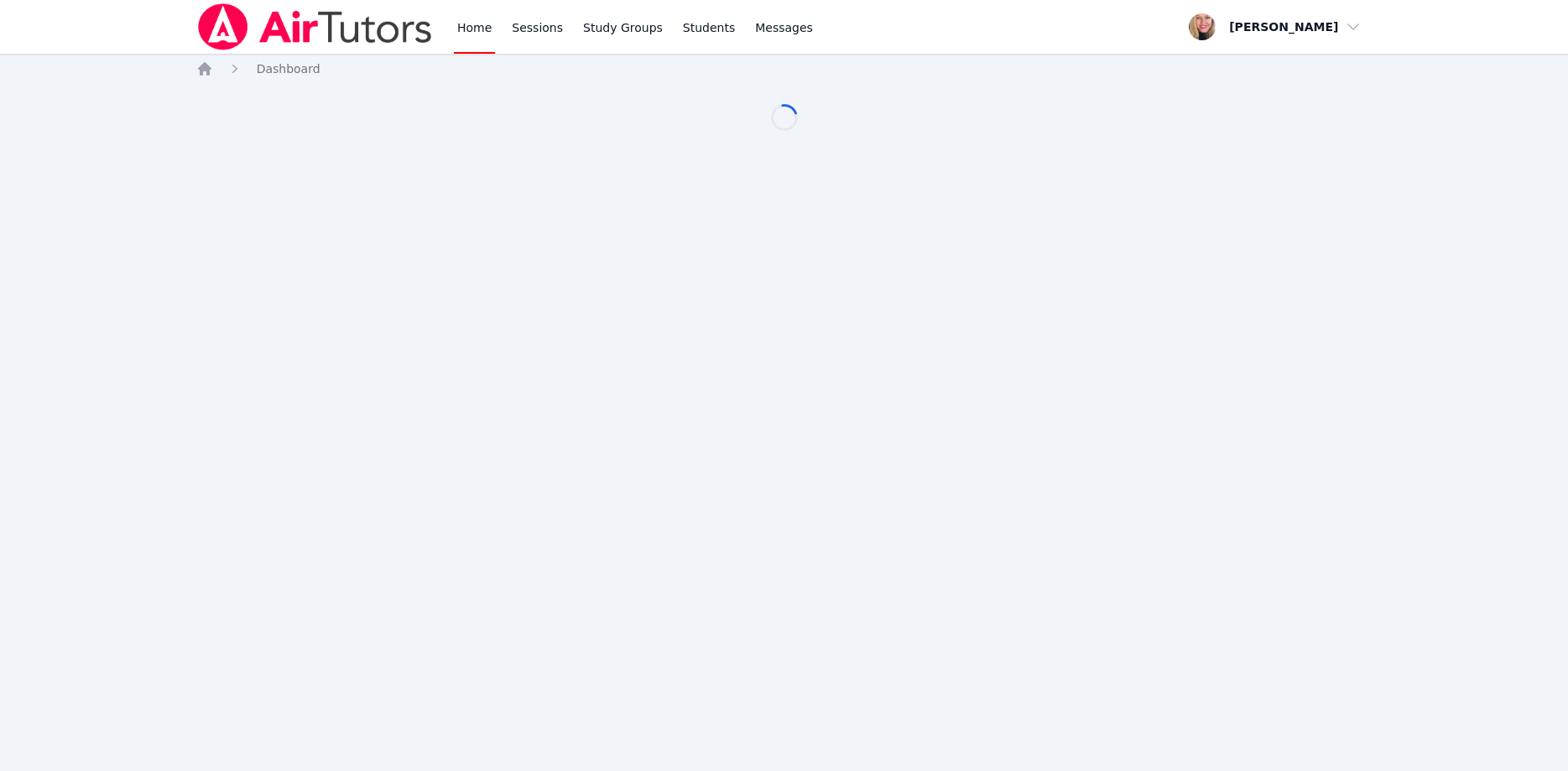
scroll to position [85, 0]
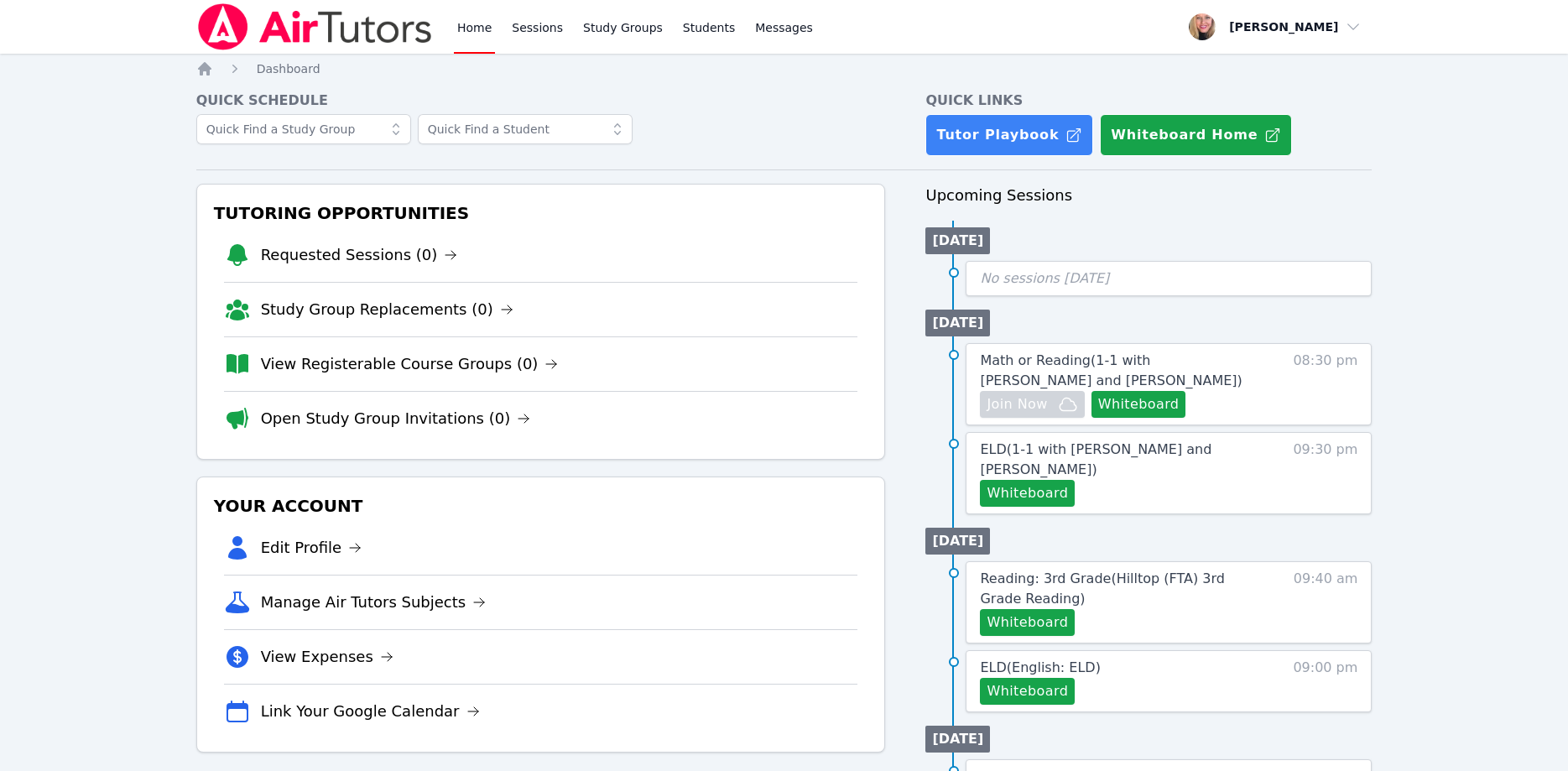
scroll to position [85, 0]
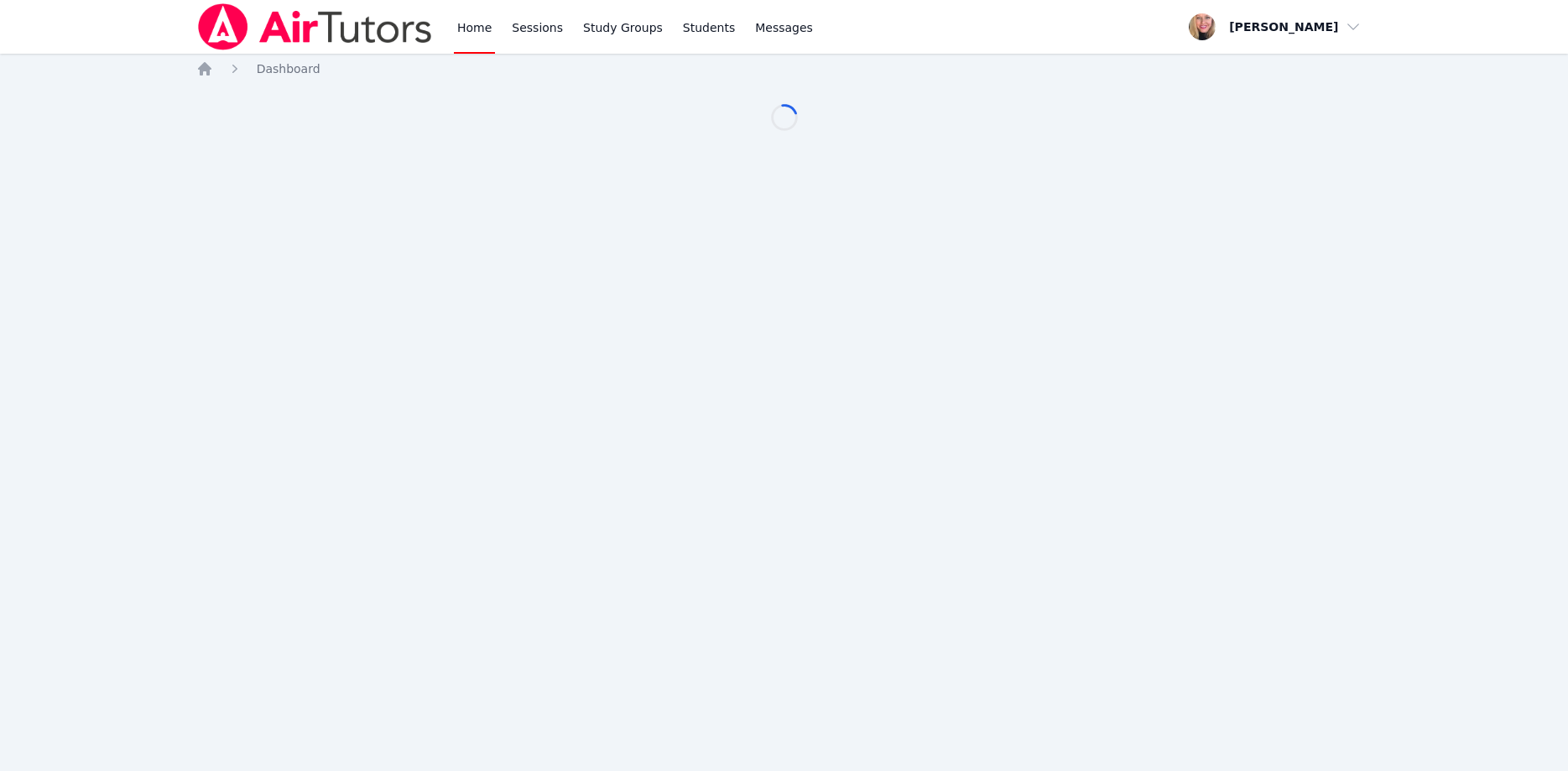
scroll to position [85, 0]
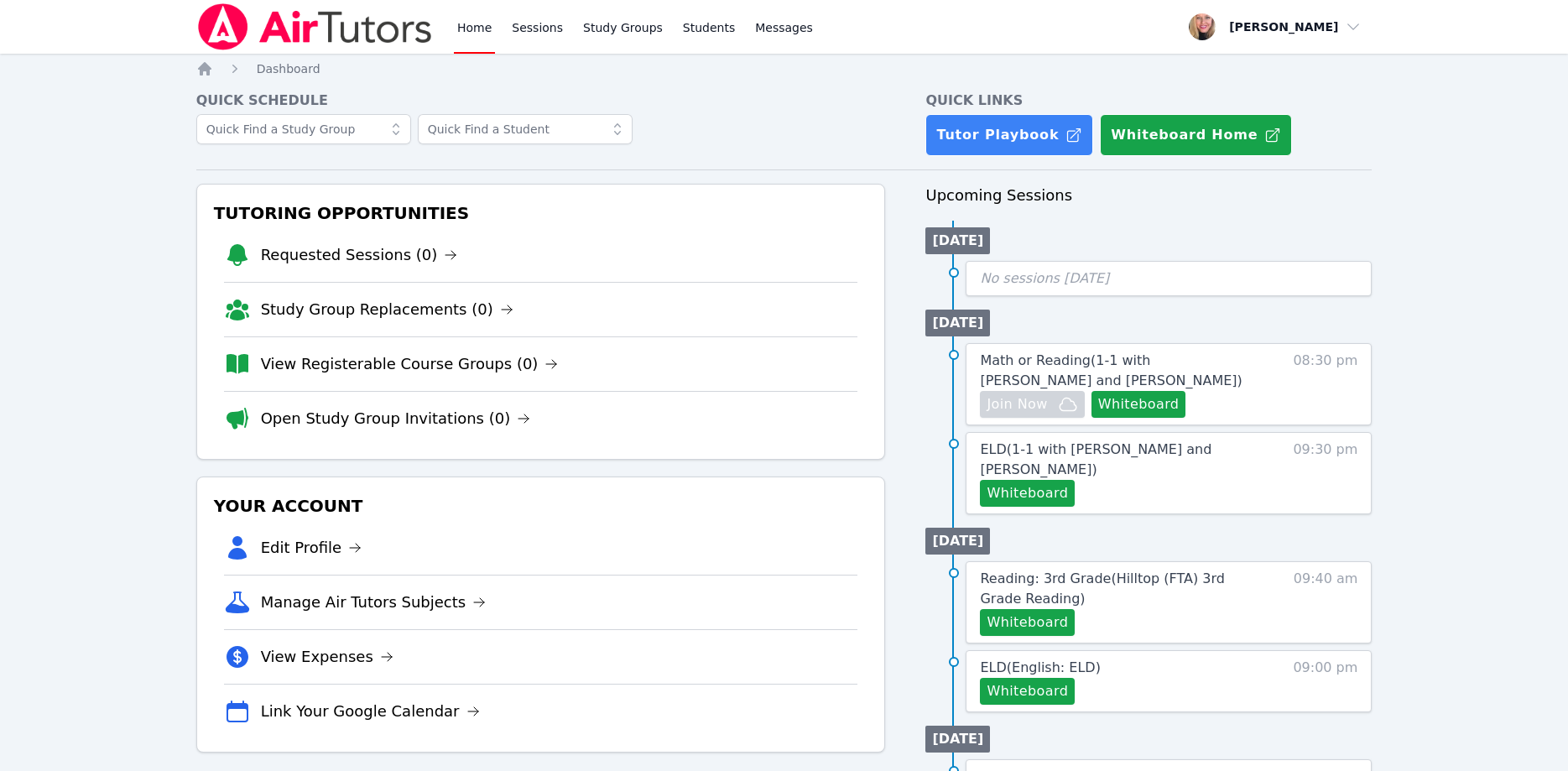
scroll to position [85, 0]
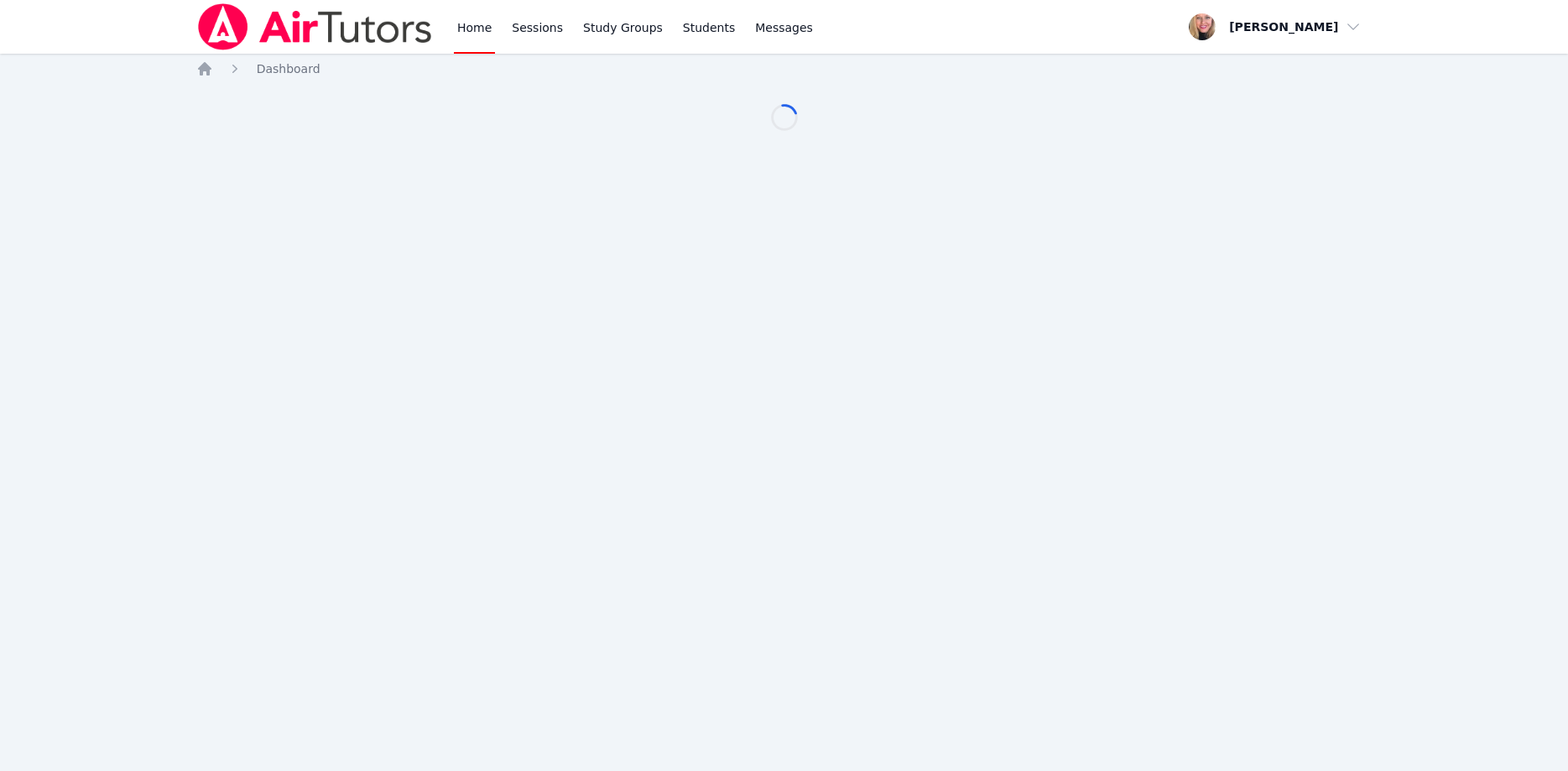
scroll to position [85, 0]
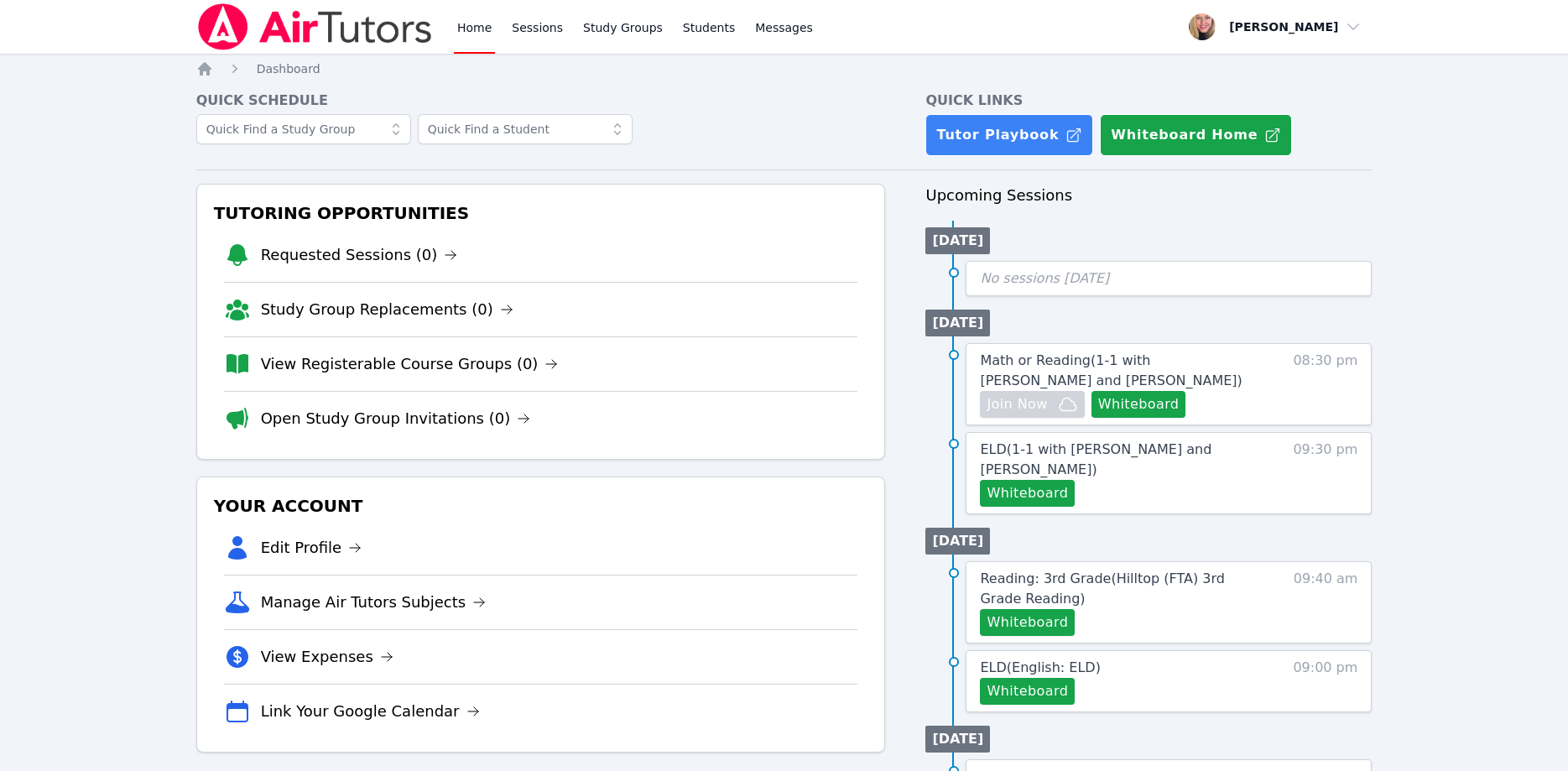
scroll to position [85, 0]
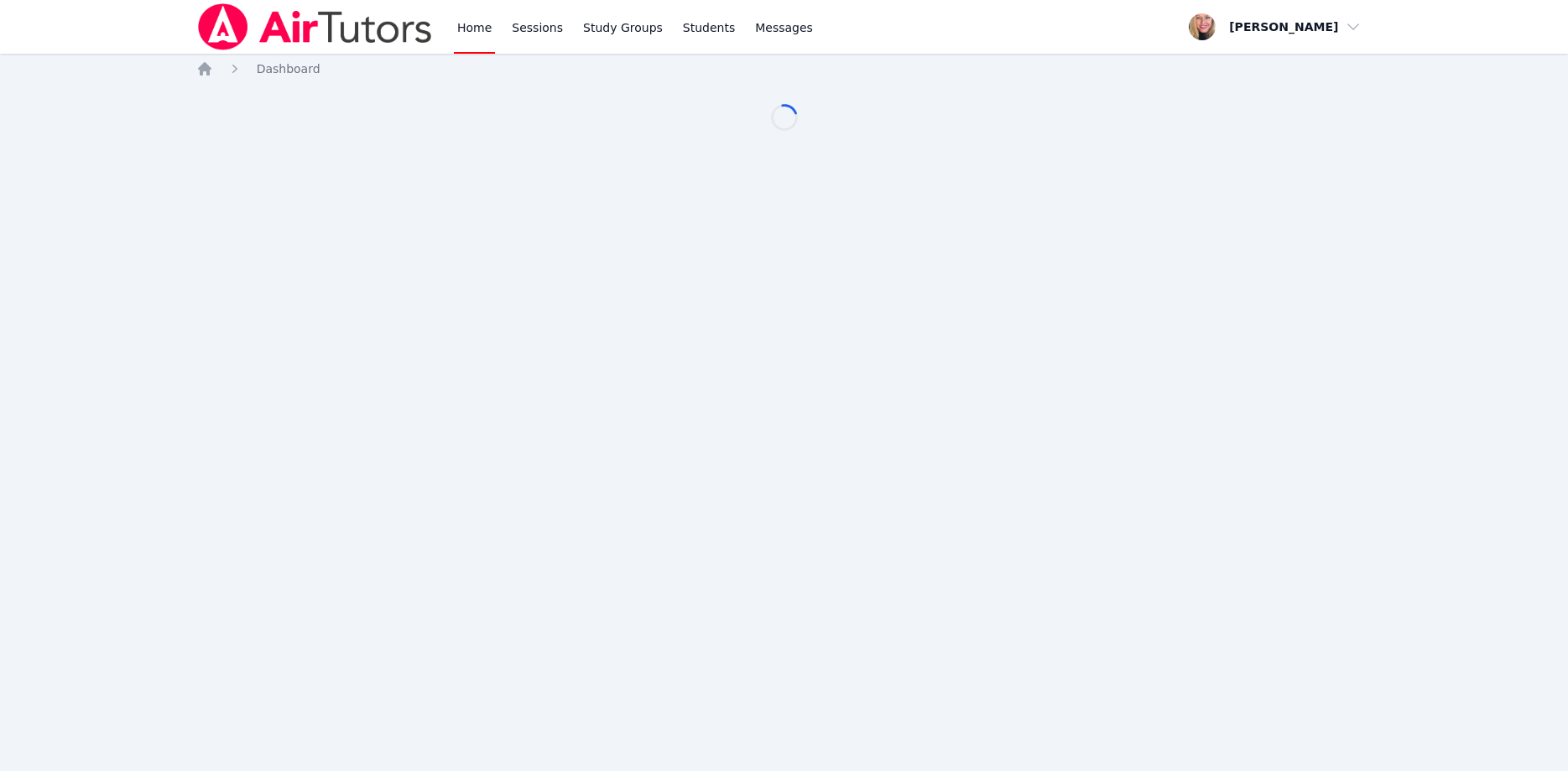
scroll to position [85, 0]
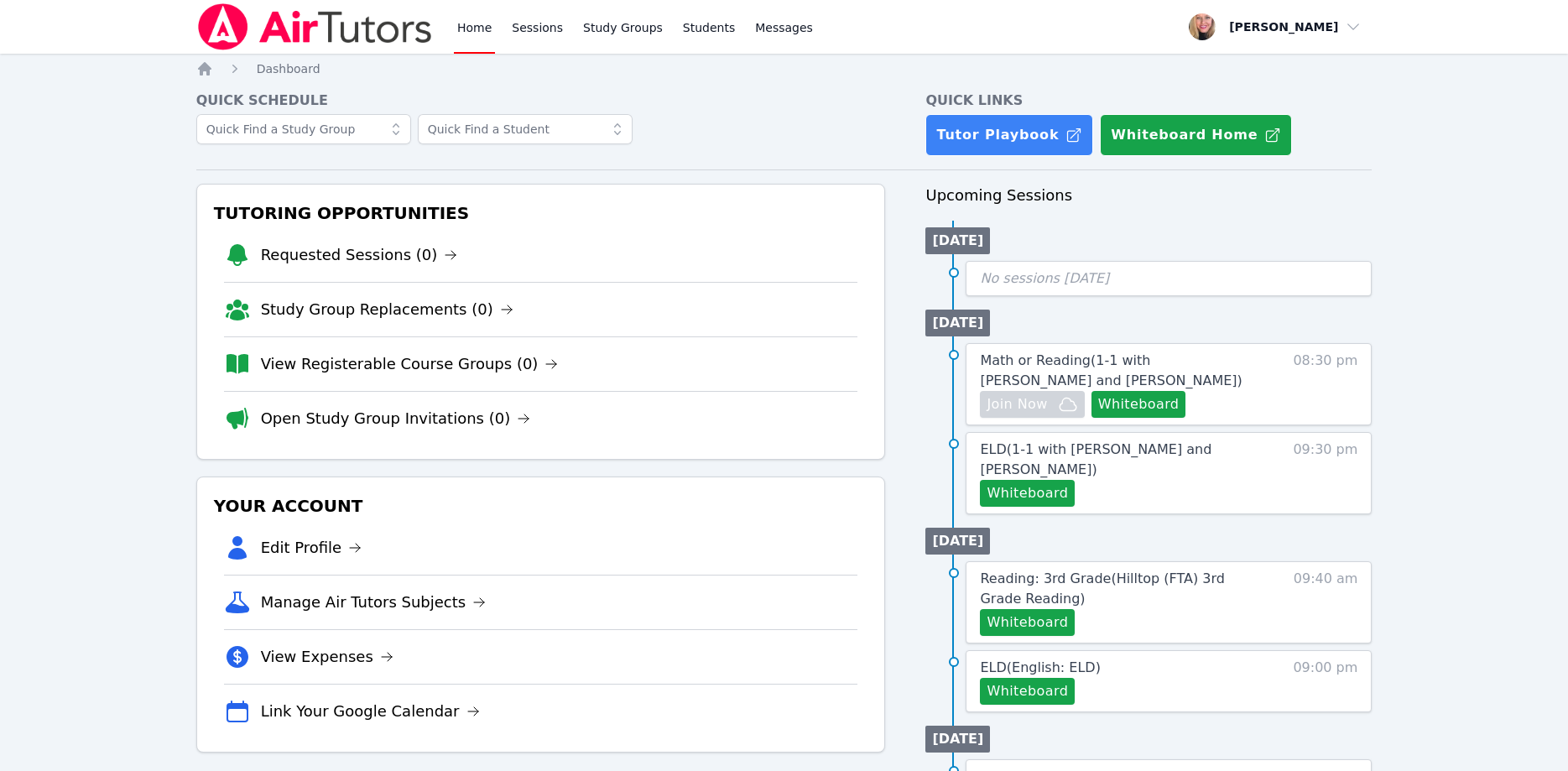
scroll to position [85, 0]
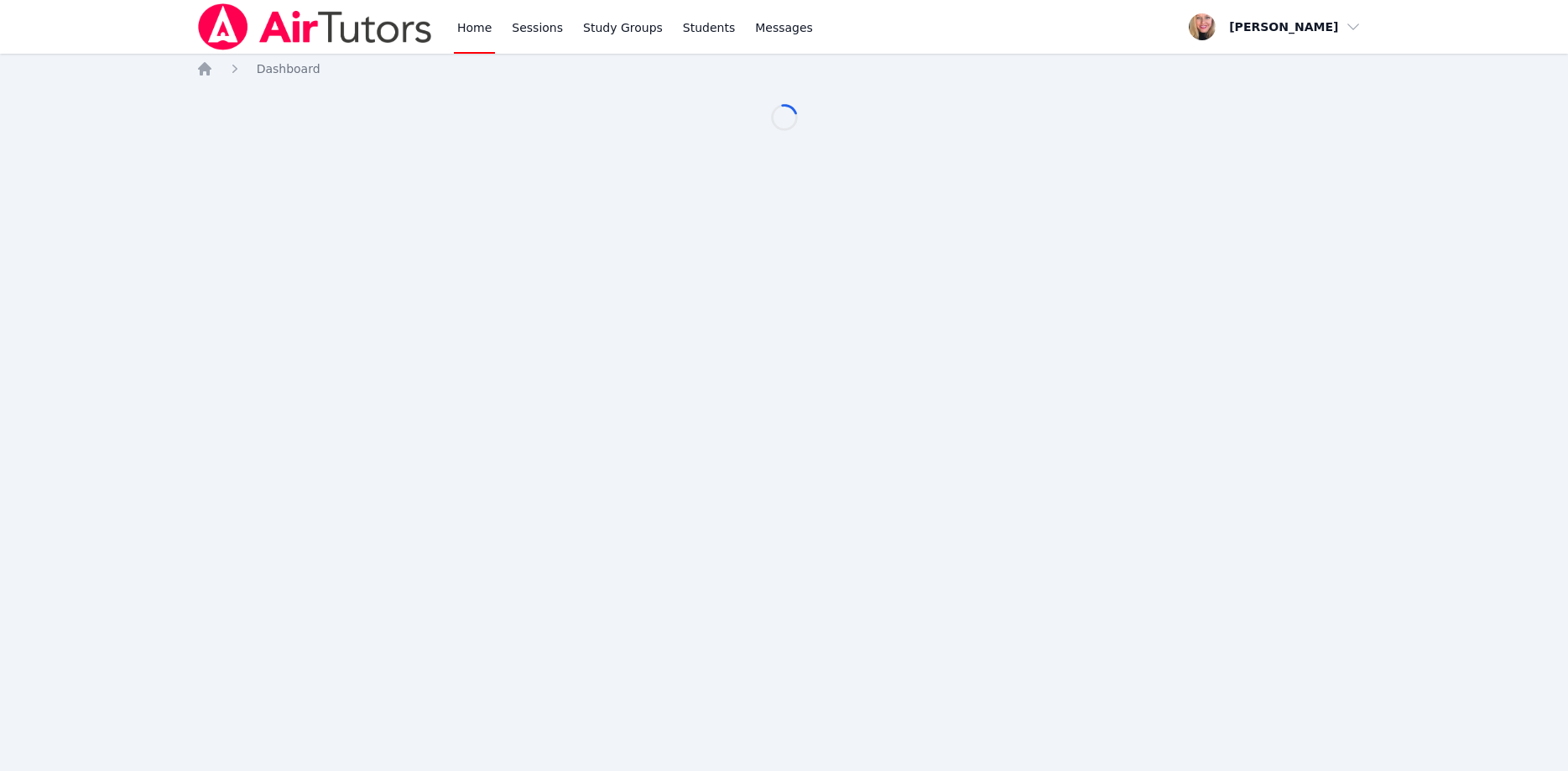
scroll to position [85, 0]
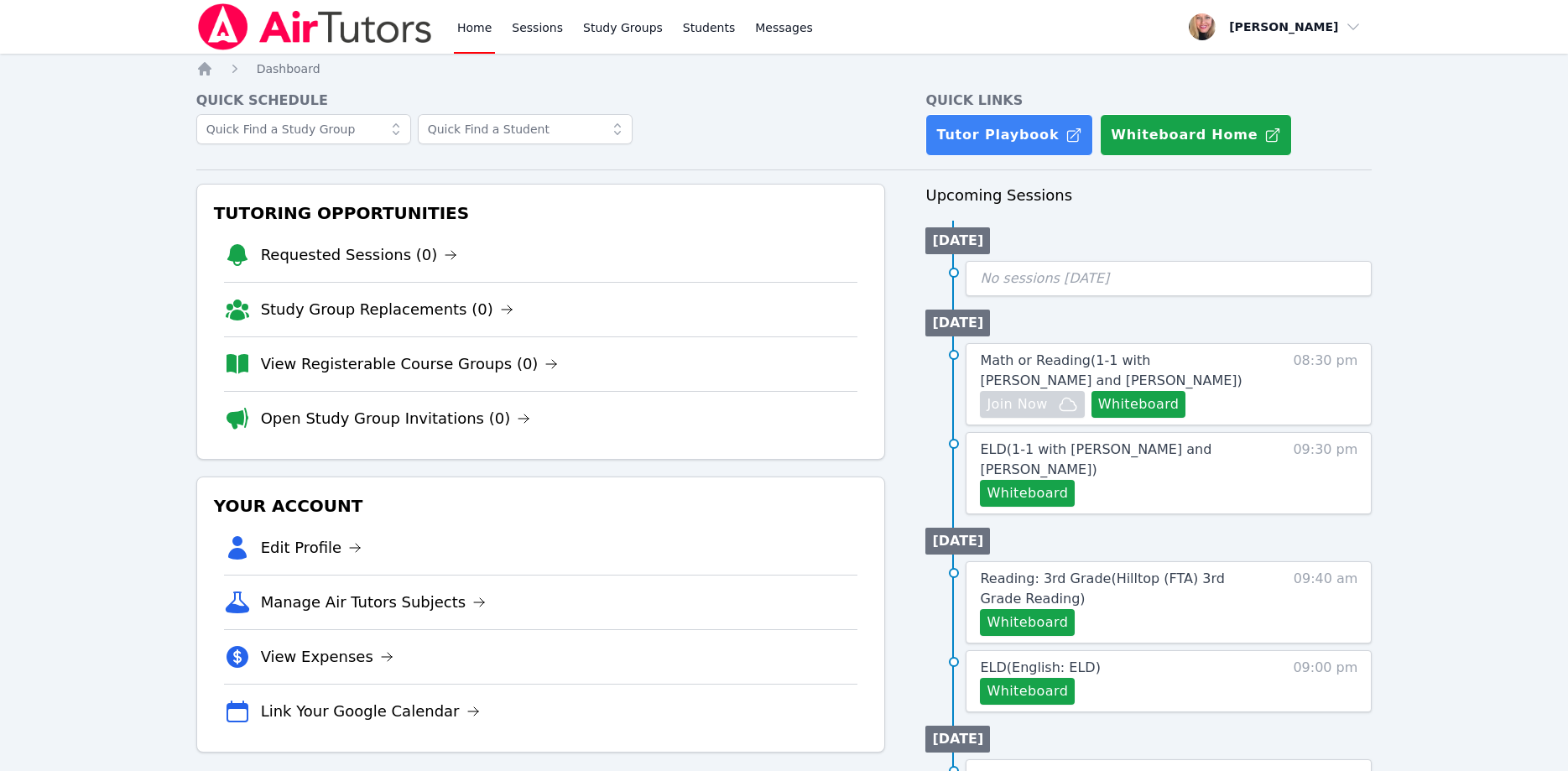
scroll to position [85, 0]
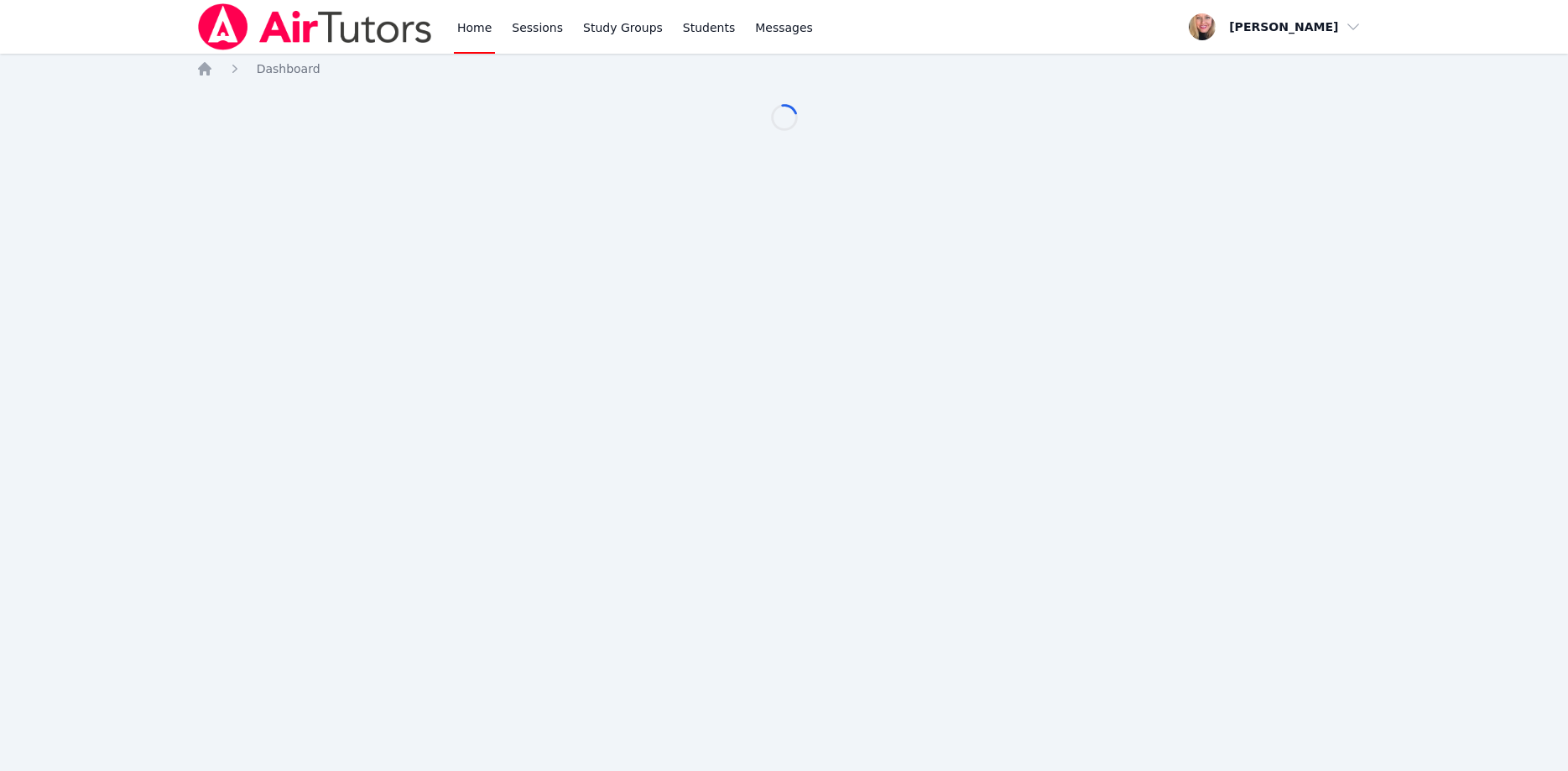
scroll to position [85, 0]
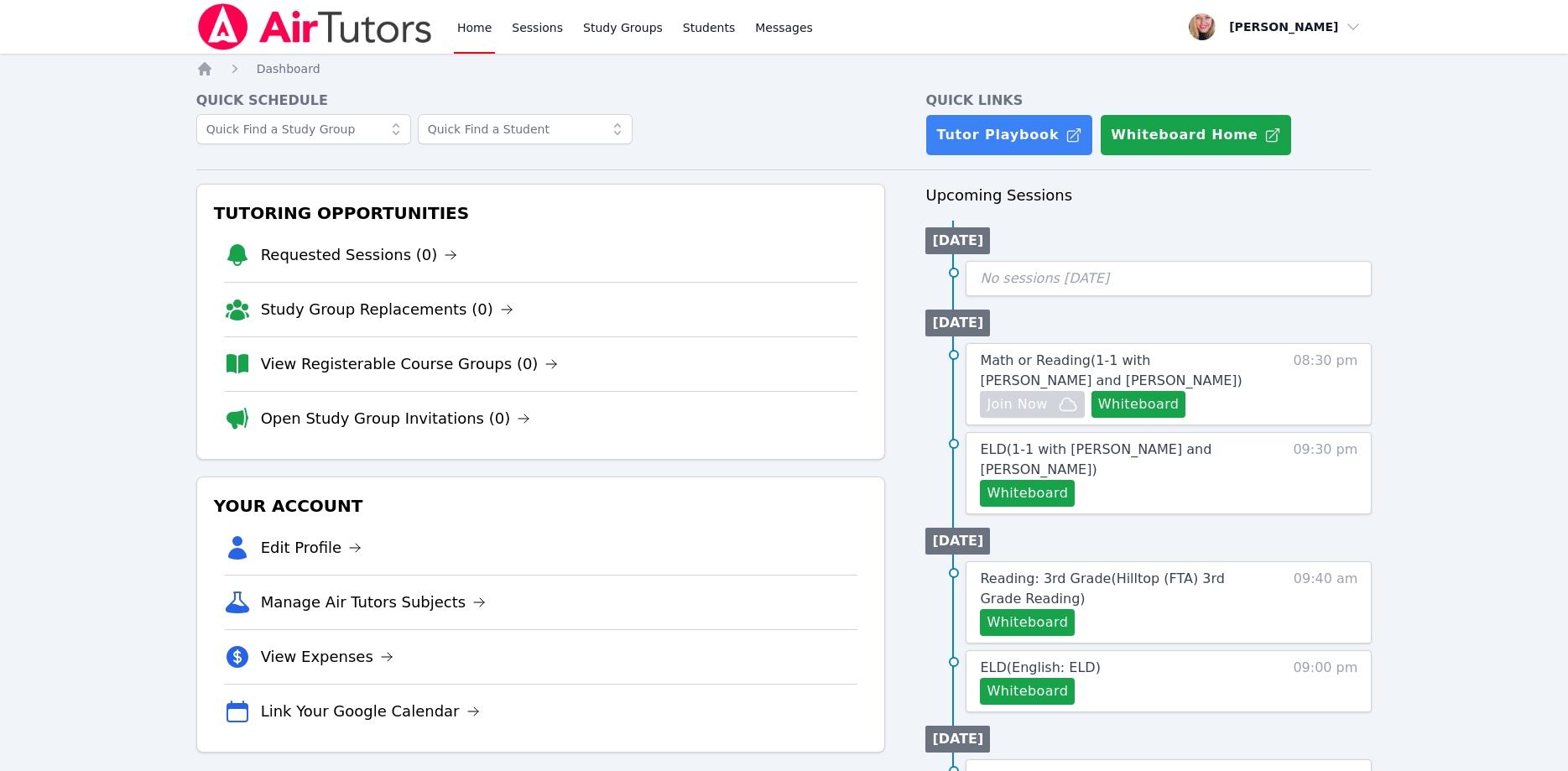
scroll to position [85, 0]
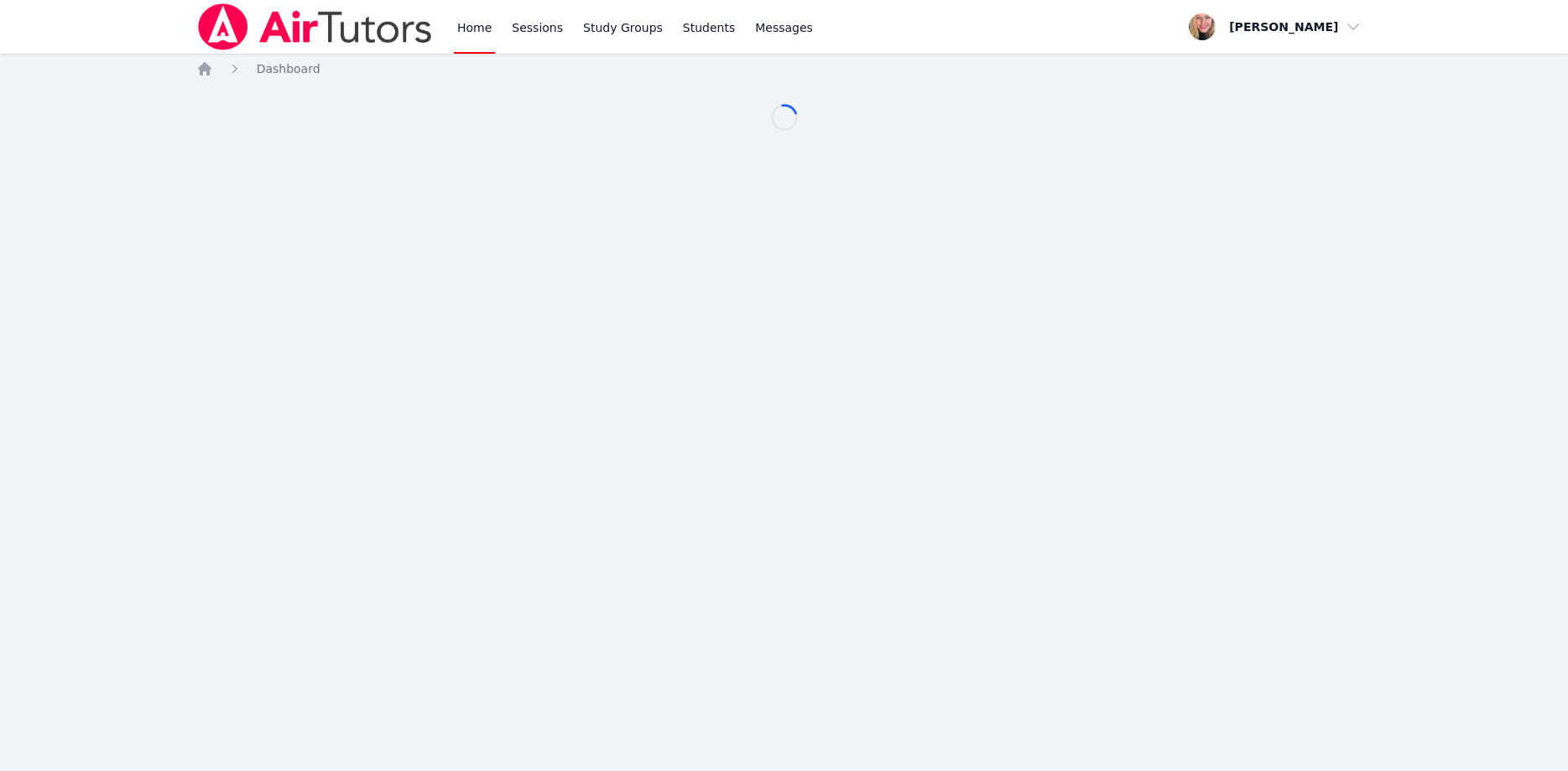
scroll to position [85, 0]
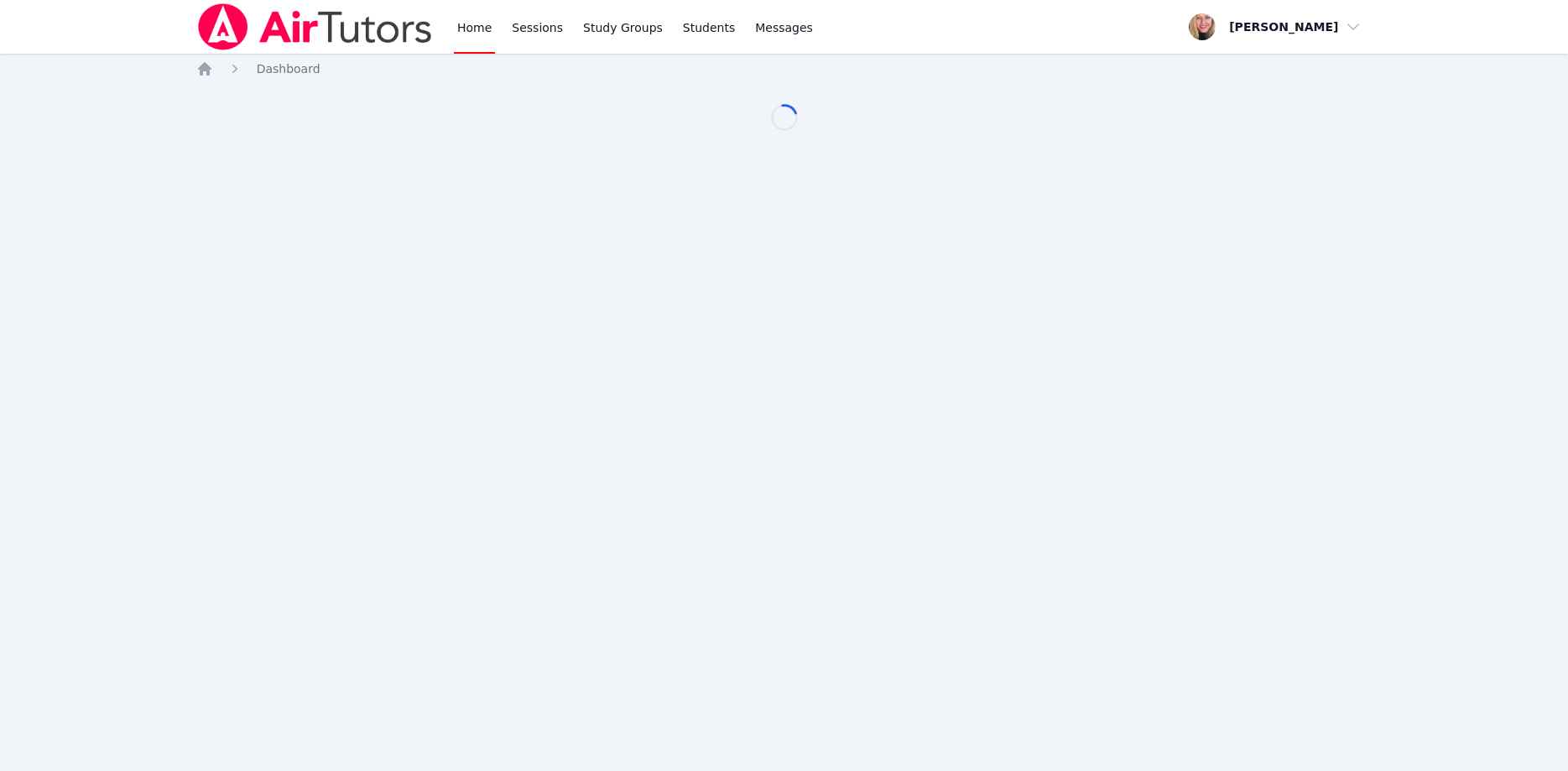
scroll to position [85, 0]
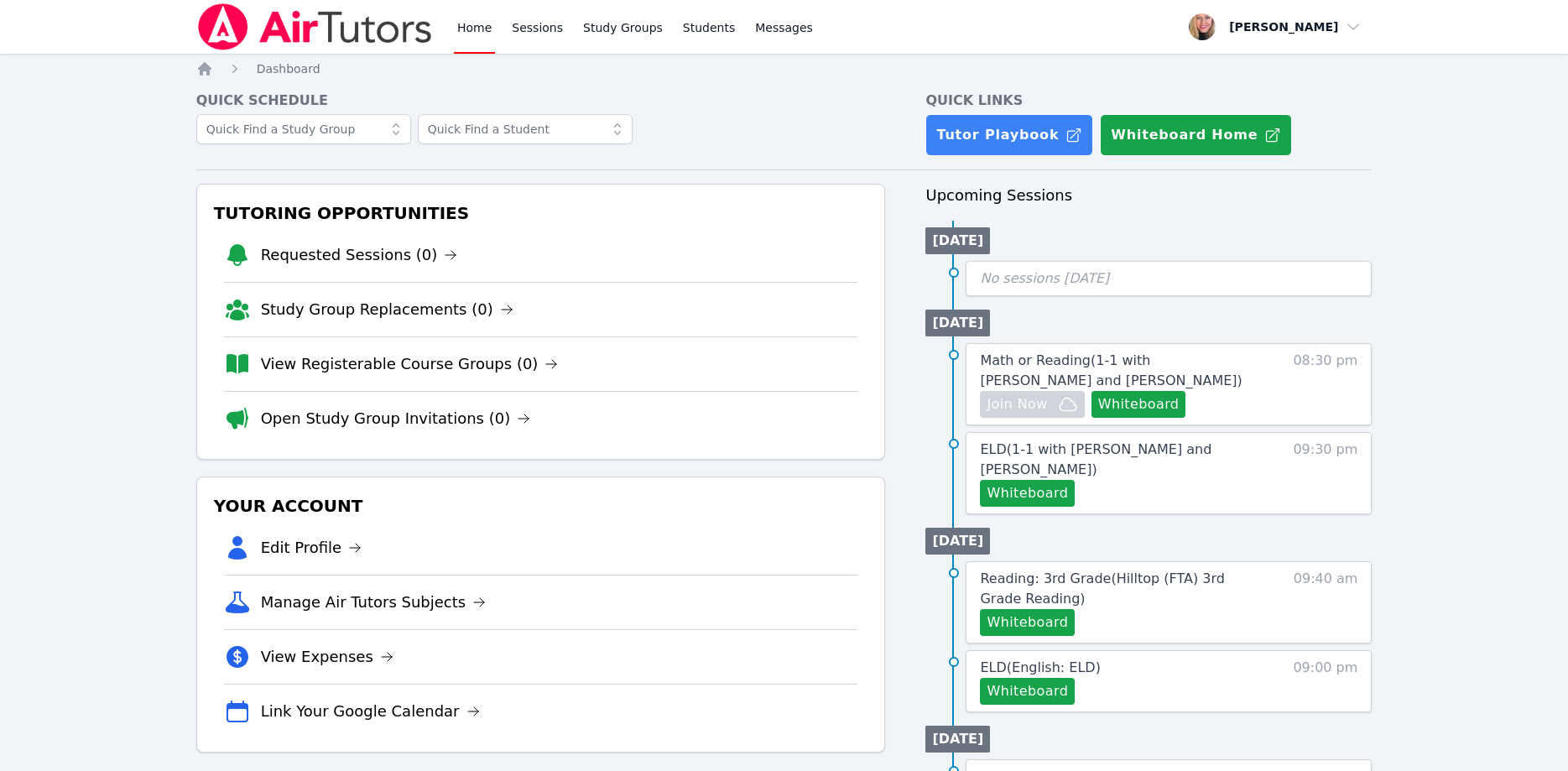
scroll to position [85, 0]
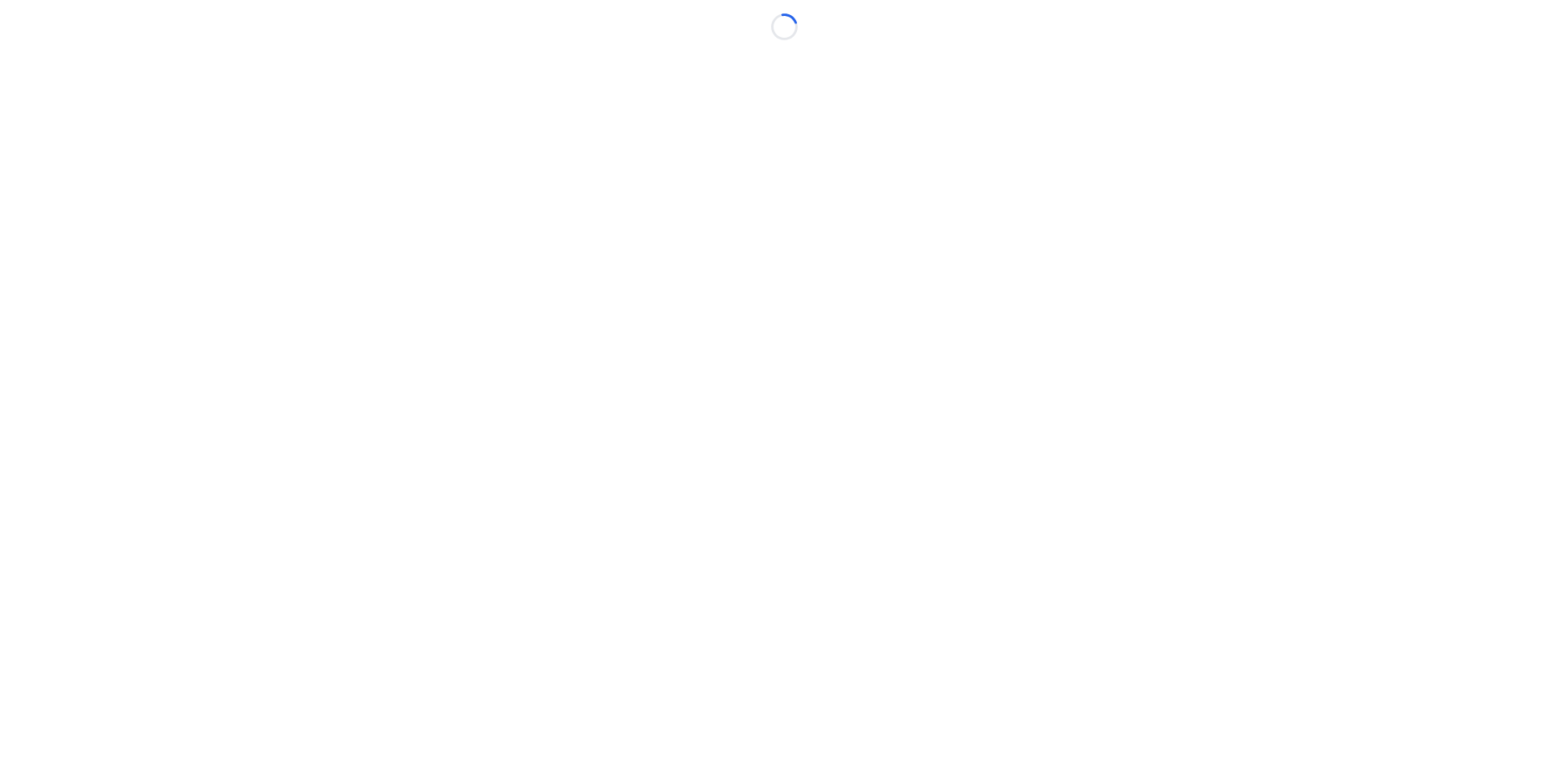
scroll to position [85, 0]
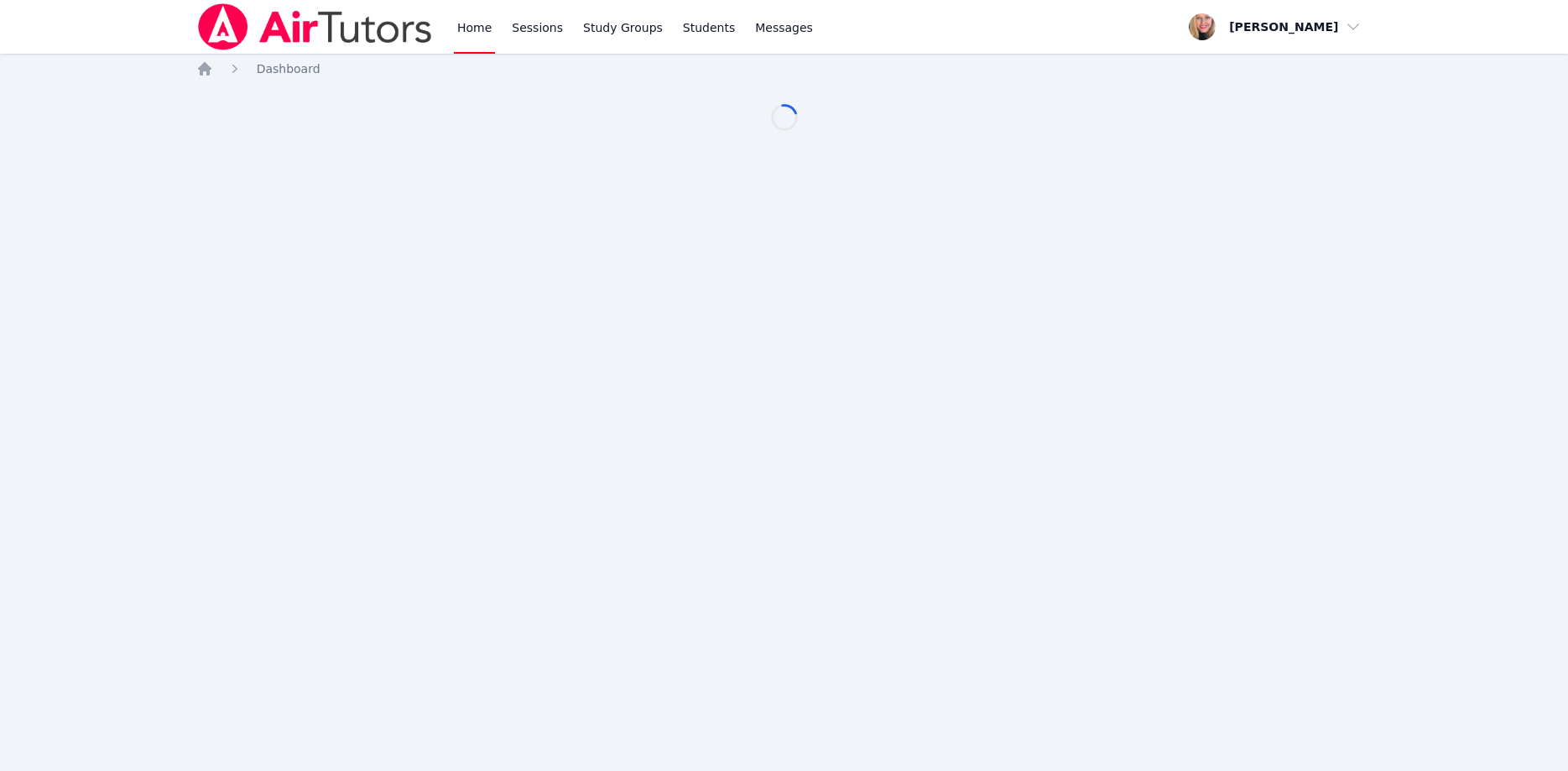
scroll to position [85, 0]
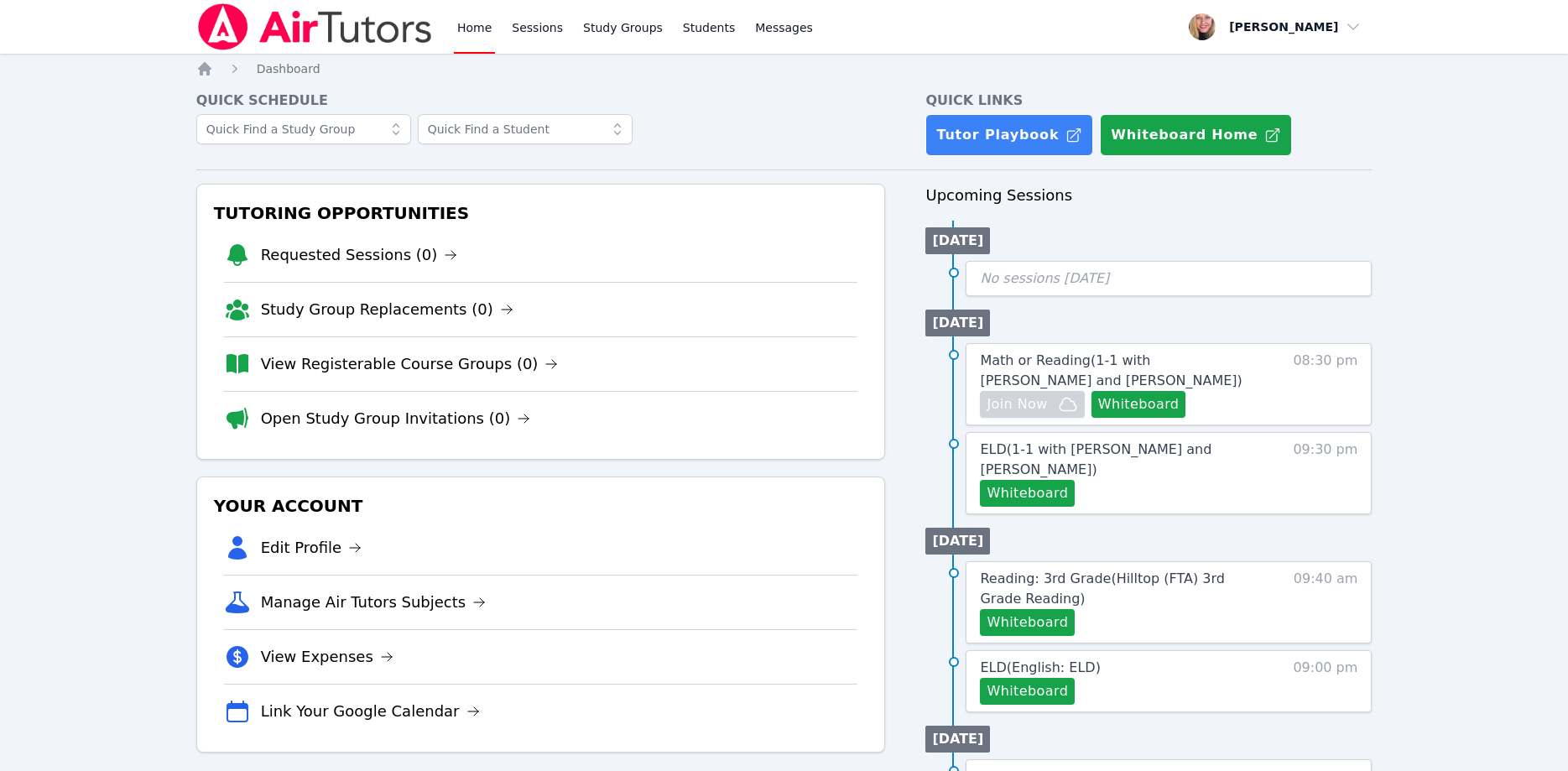
scroll to position [85, 0]
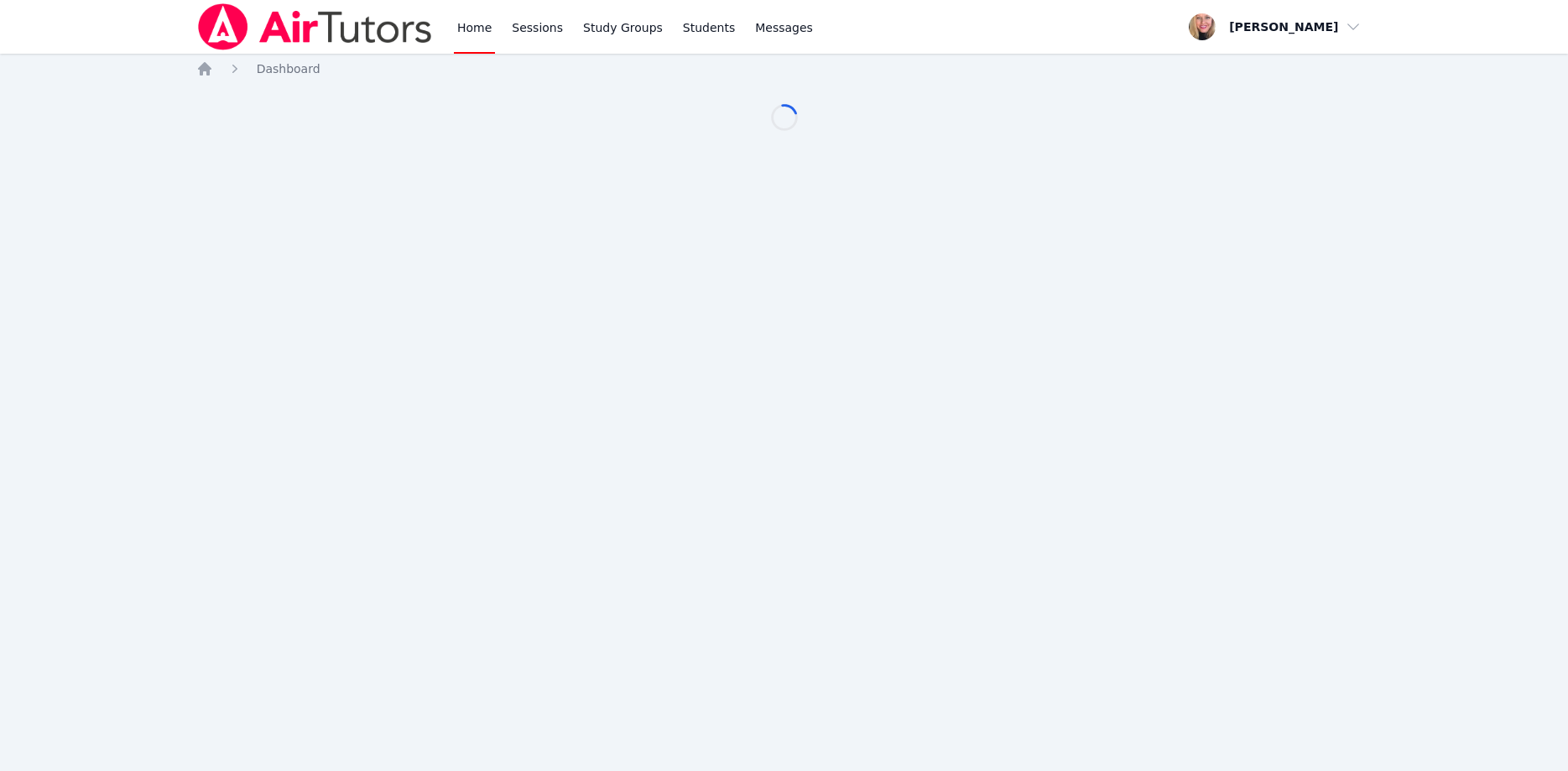
scroll to position [85, 0]
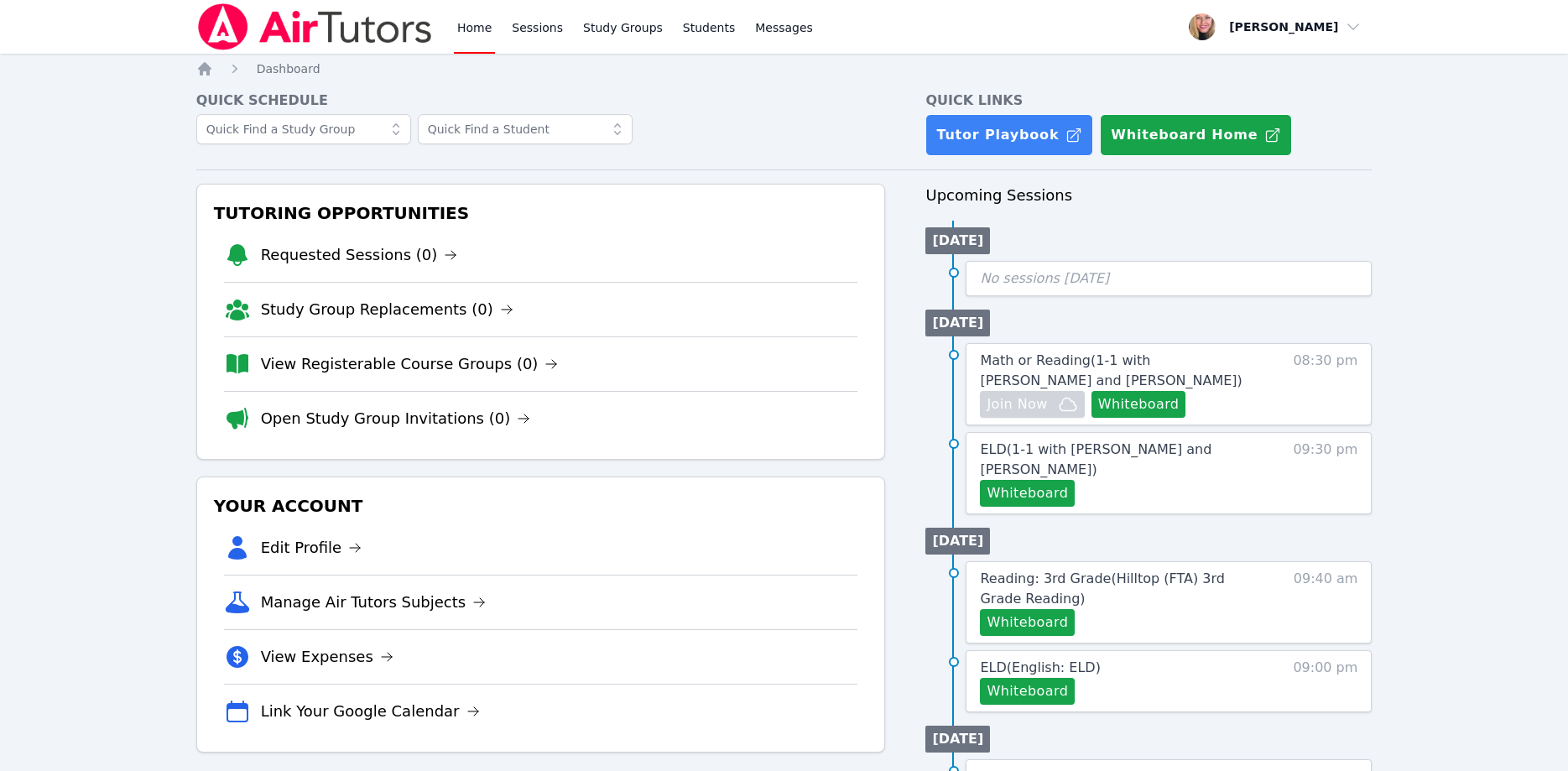
scroll to position [85, 0]
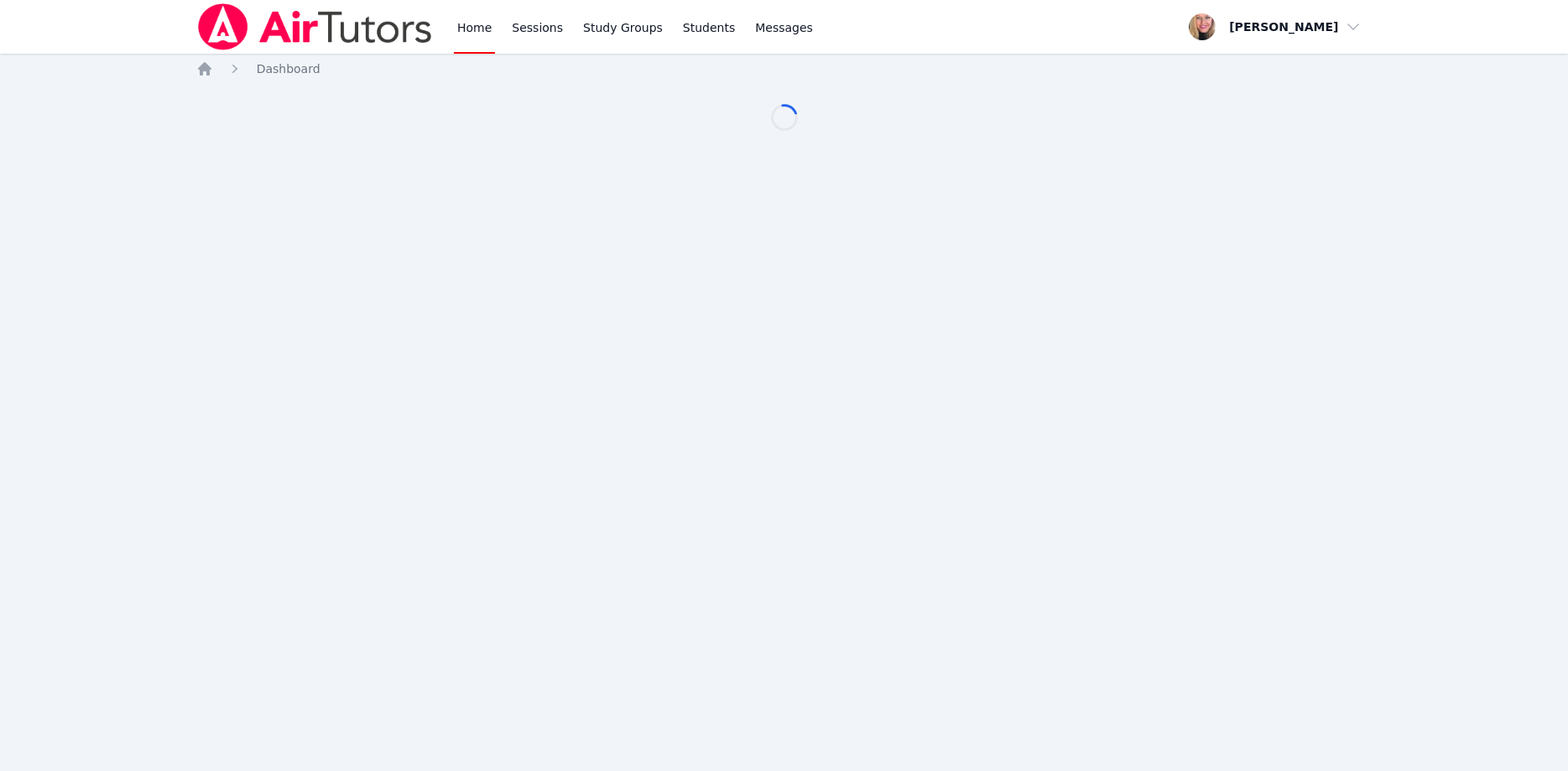
scroll to position [85, 0]
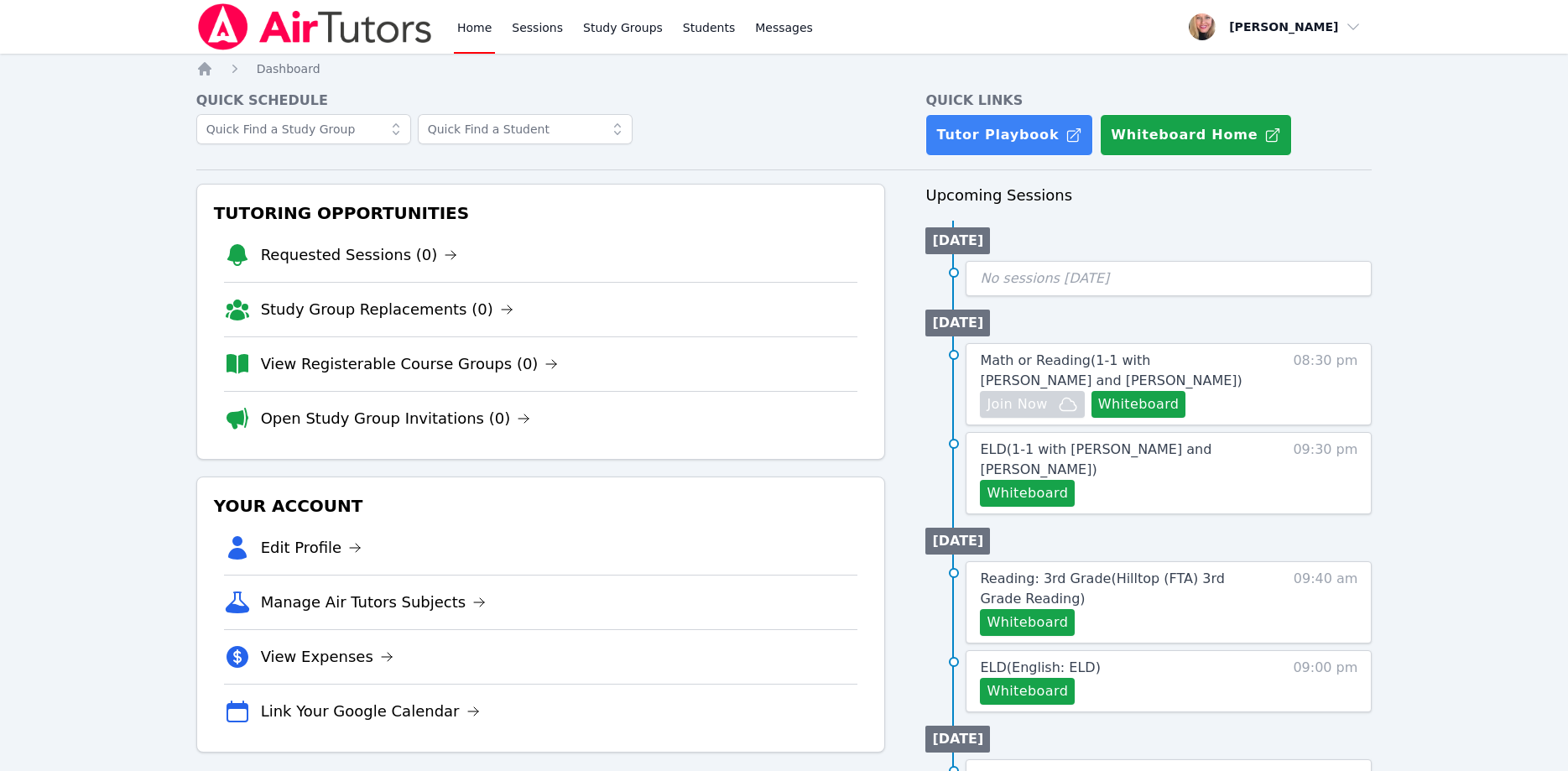
scroll to position [85, 0]
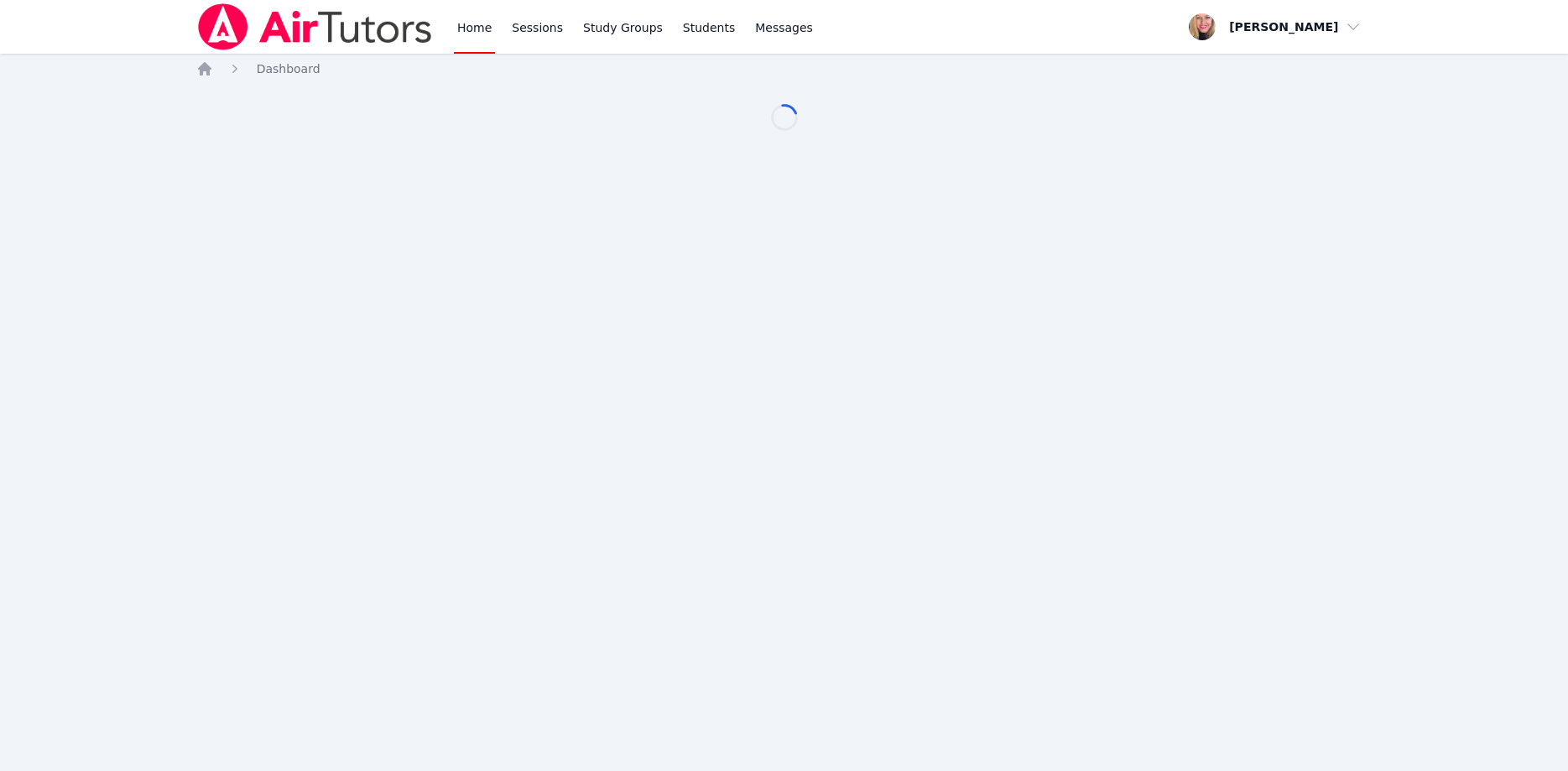
scroll to position [85, 0]
